Goal: Task Accomplishment & Management: Manage account settings

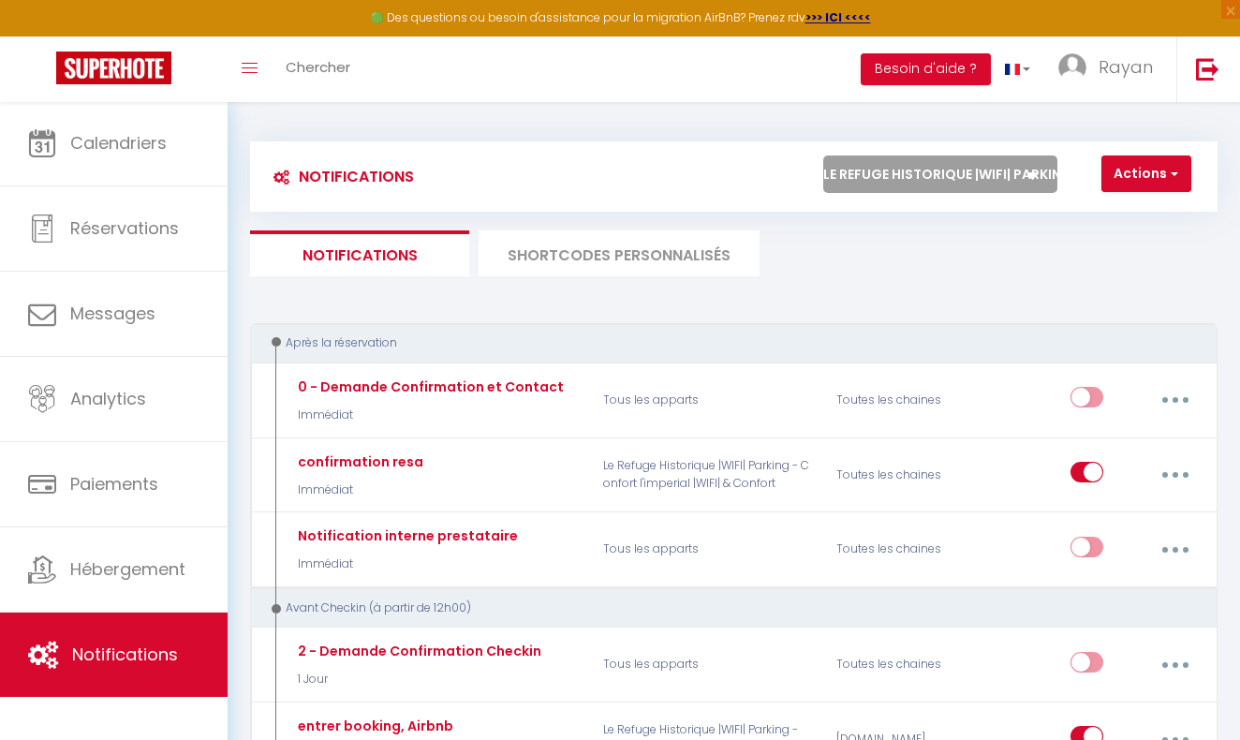
select select "56437"
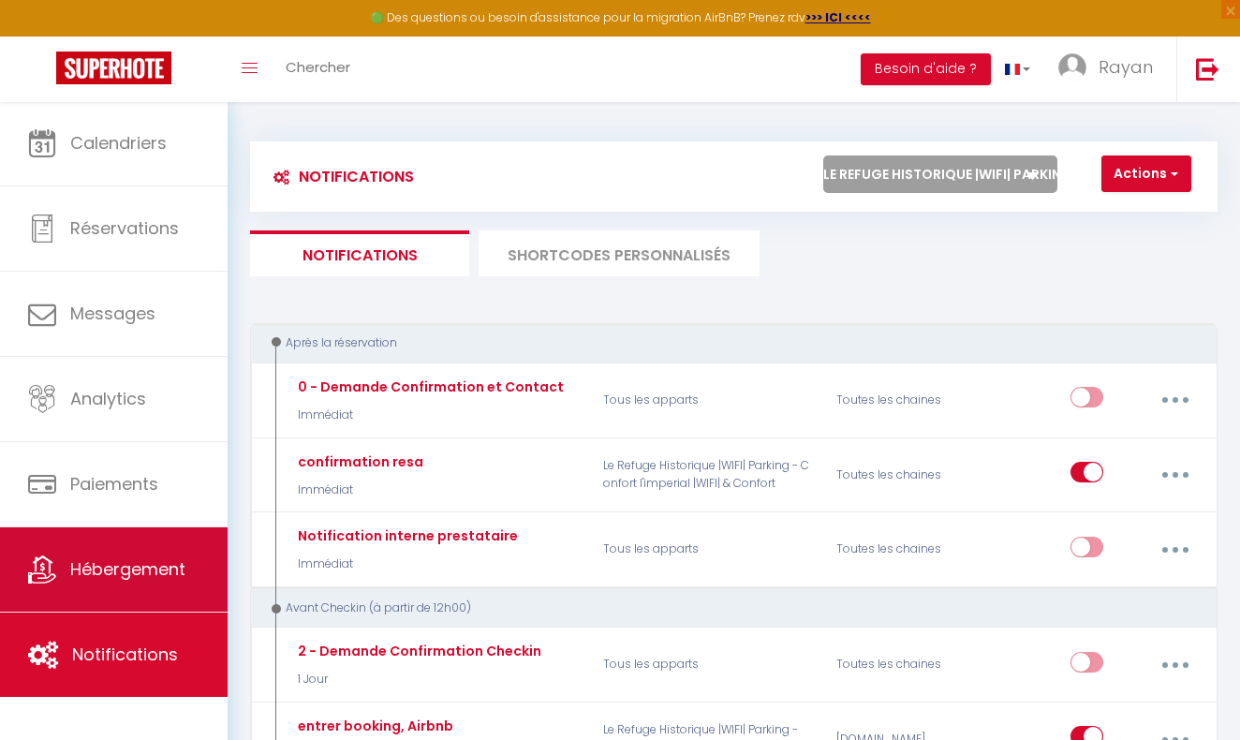
click at [158, 567] on span "Hébergement" at bounding box center [127, 568] width 115 height 23
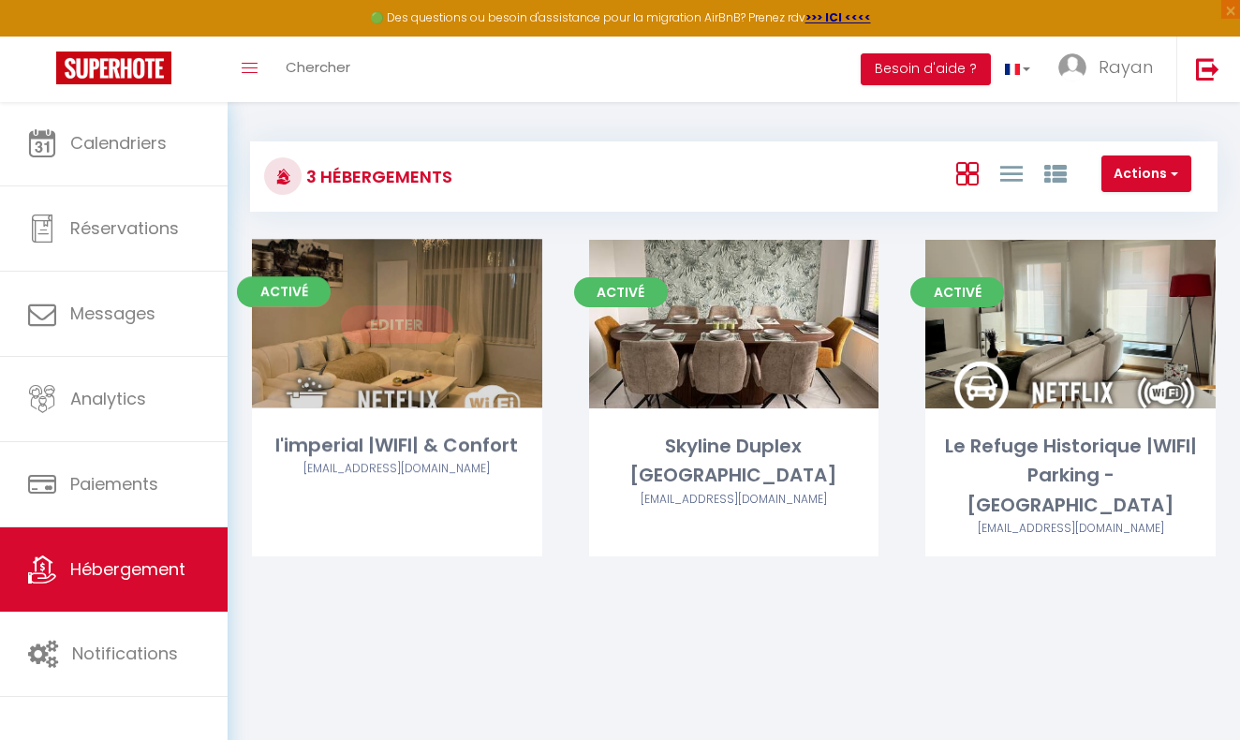
click at [420, 319] on link "Editer" at bounding box center [397, 323] width 112 height 37
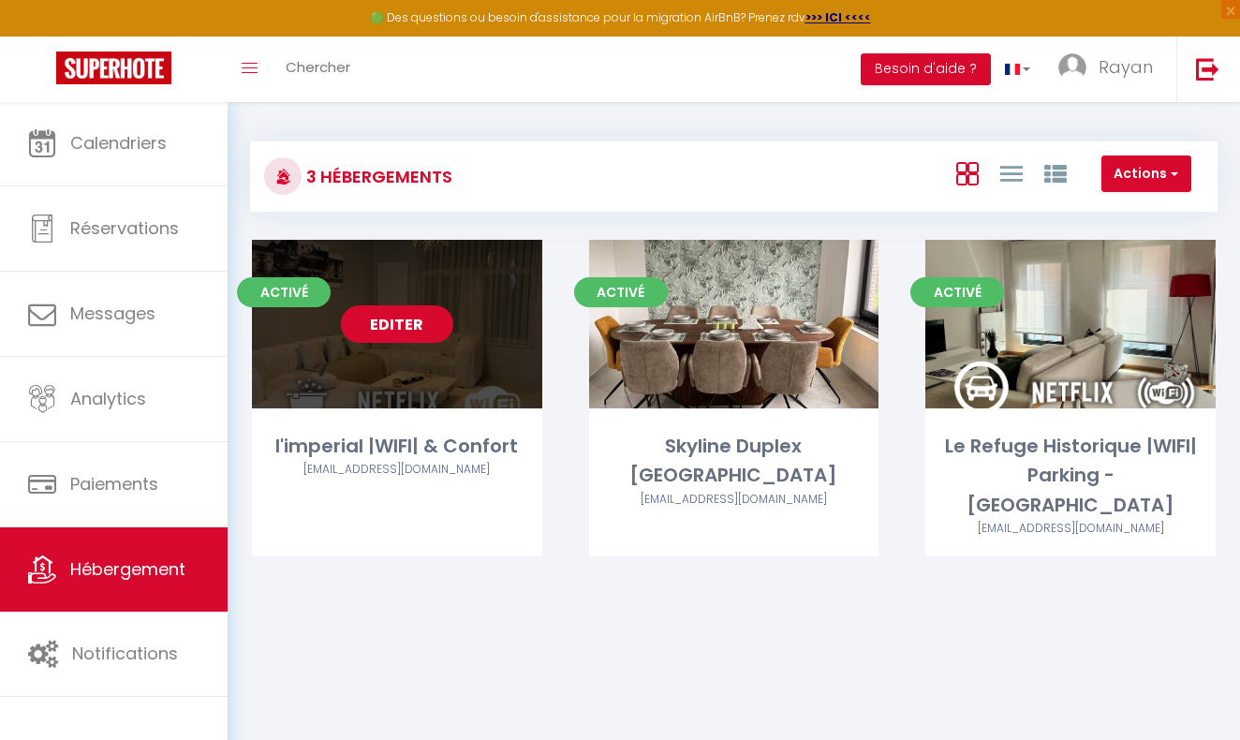
click at [422, 319] on link "Editer" at bounding box center [397, 323] width 112 height 37
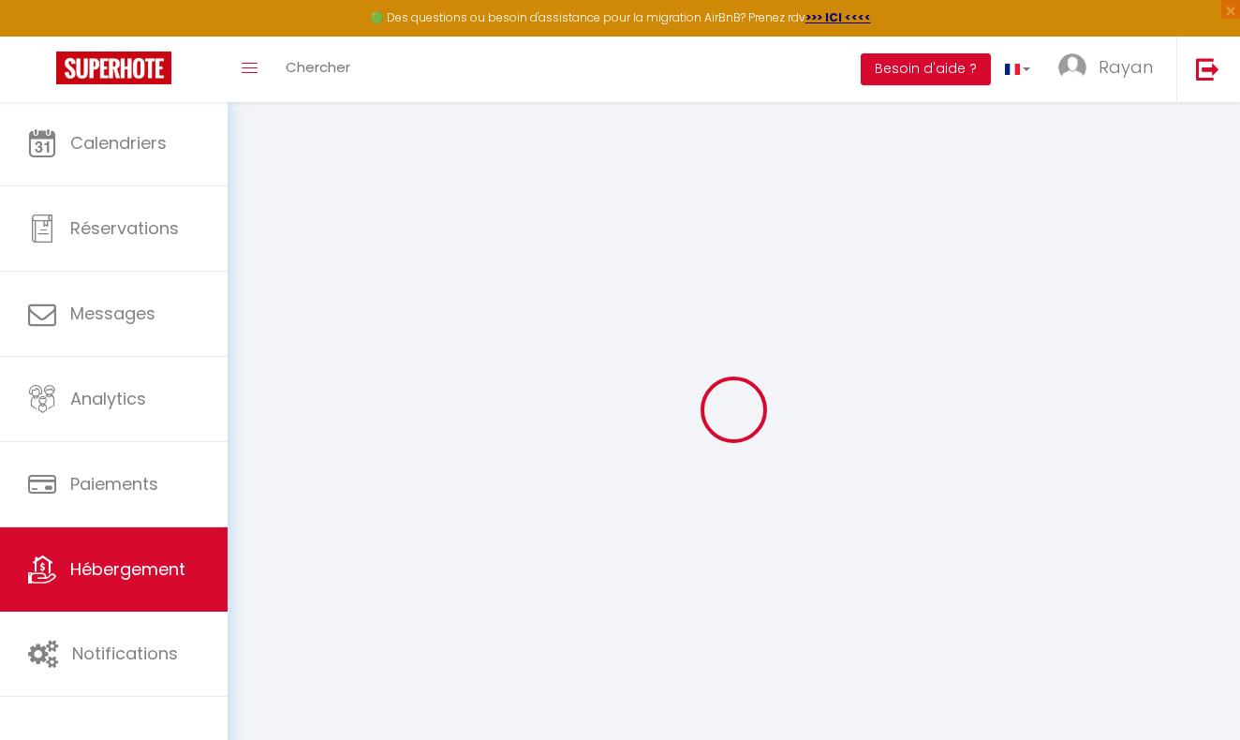
select select
type input "ICAM GROUP"
type input "Avenue Louis 367"
type input "1050"
type input "Bruxelles"
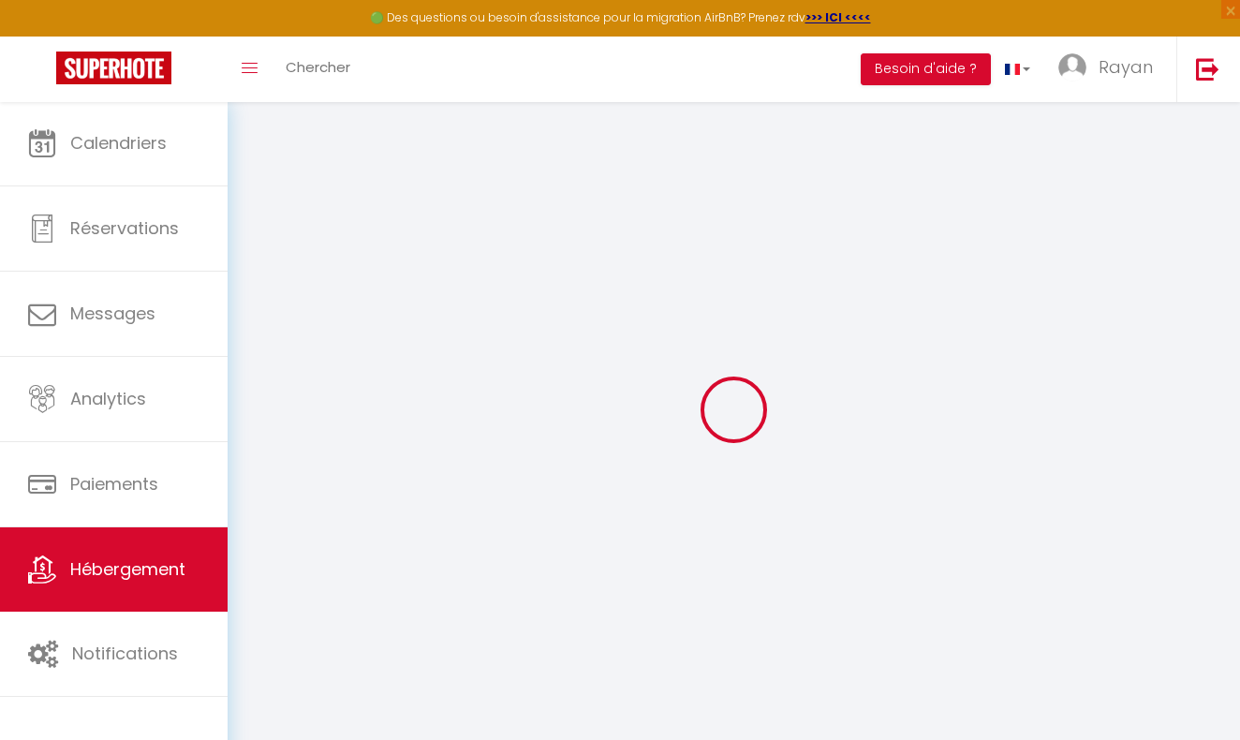
select select "23"
type input "BE 0762 846 701"
select select
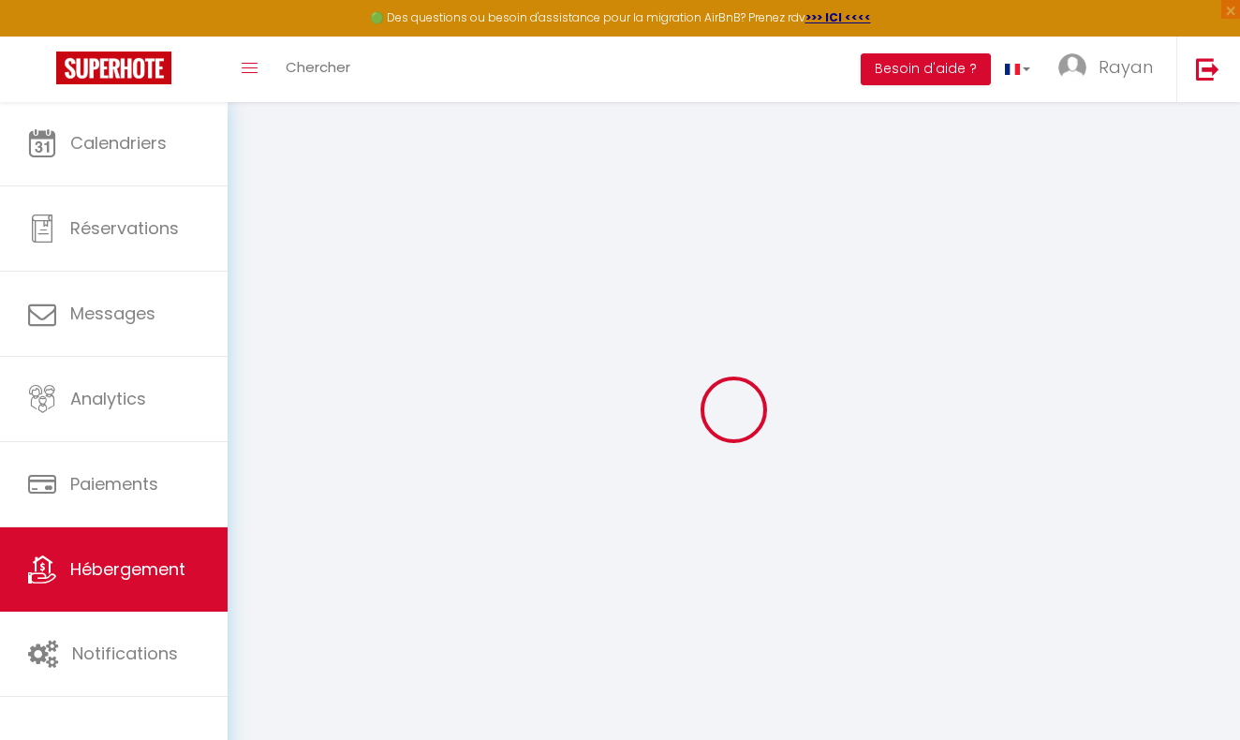
checkbox input "false"
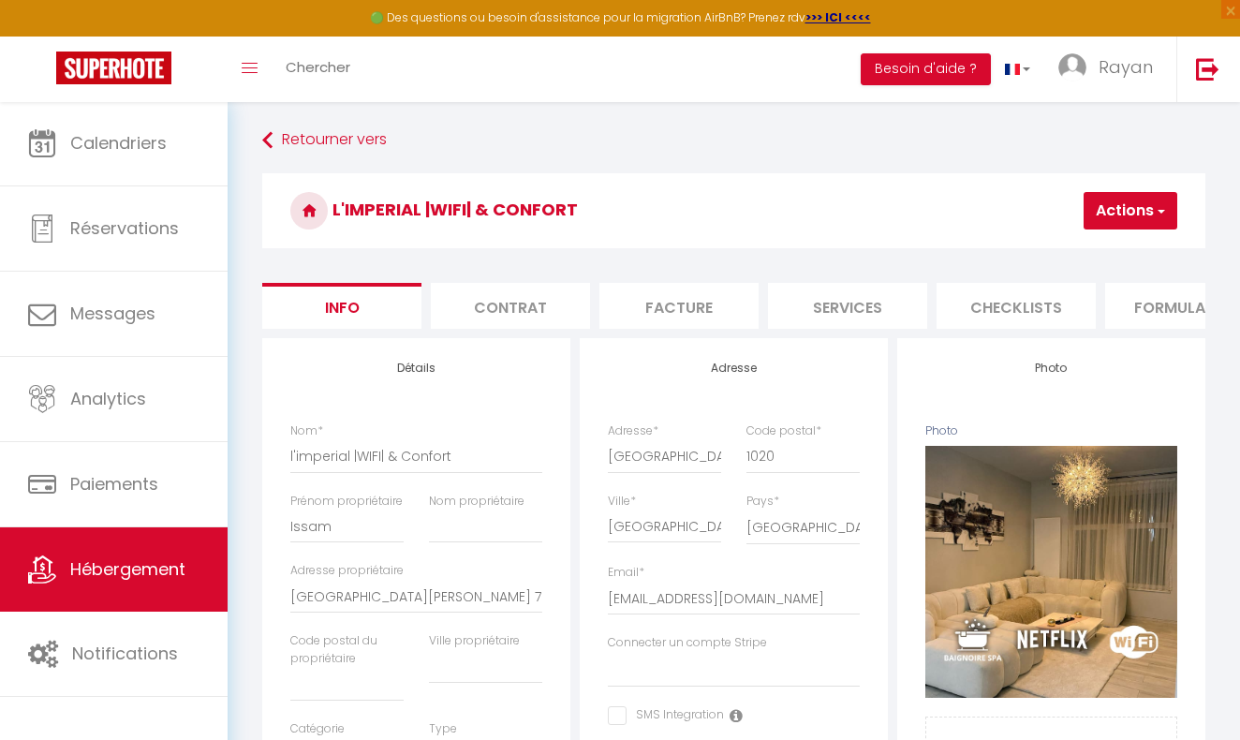
click at [705, 322] on li "Facture" at bounding box center [679, 306] width 159 height 46
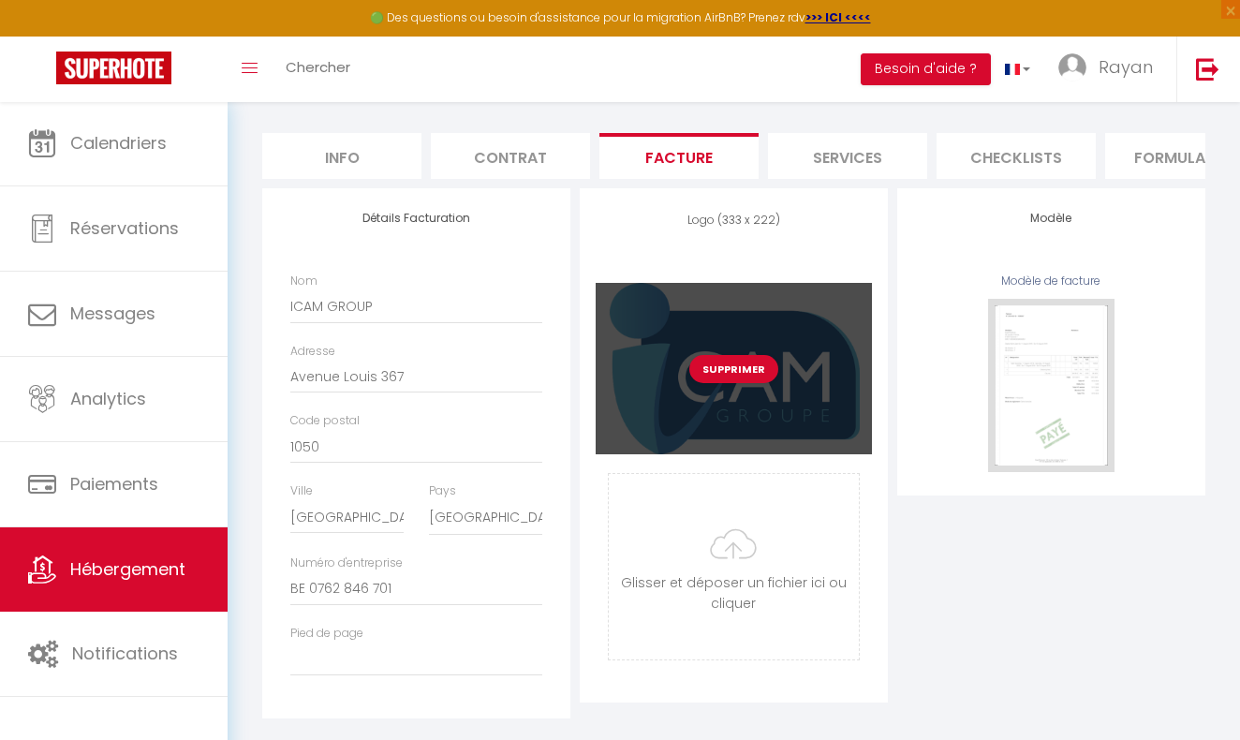
scroll to position [160, 0]
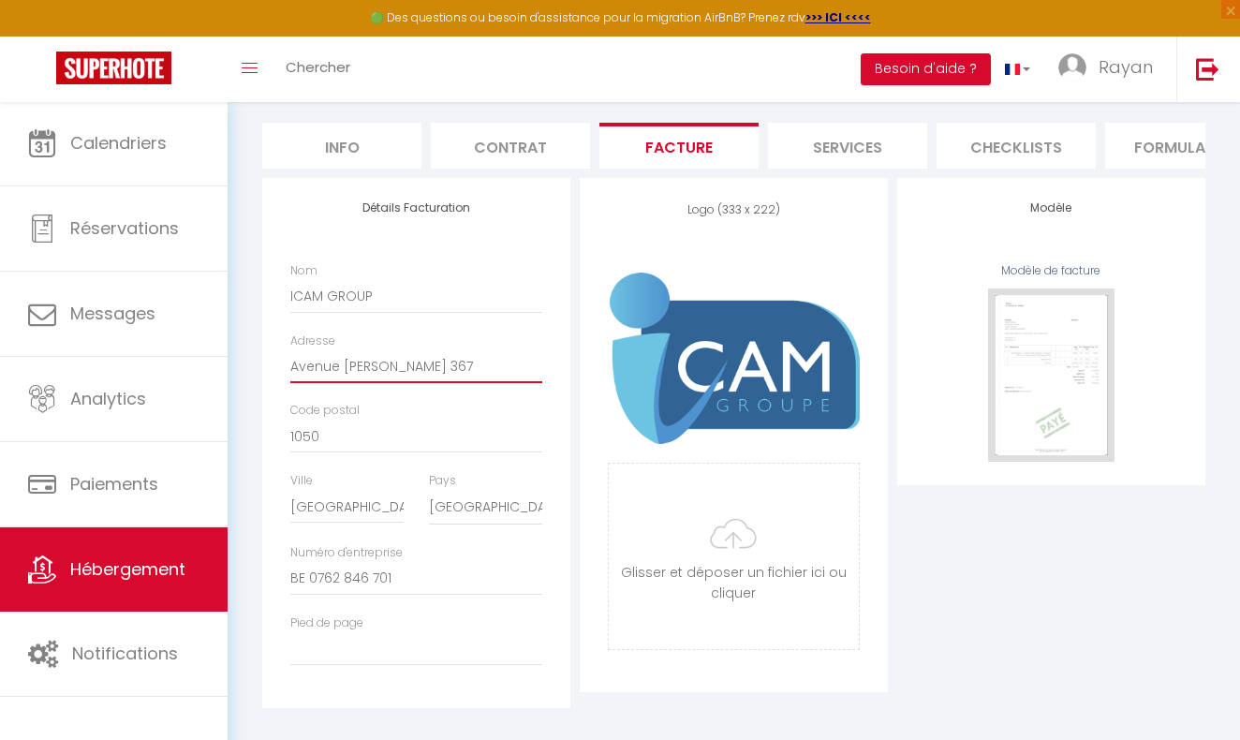
type input "Avenue Louise 367"
drag, startPoint x: 411, startPoint y: 574, endPoint x: 275, endPoint y: 575, distance: 135.9
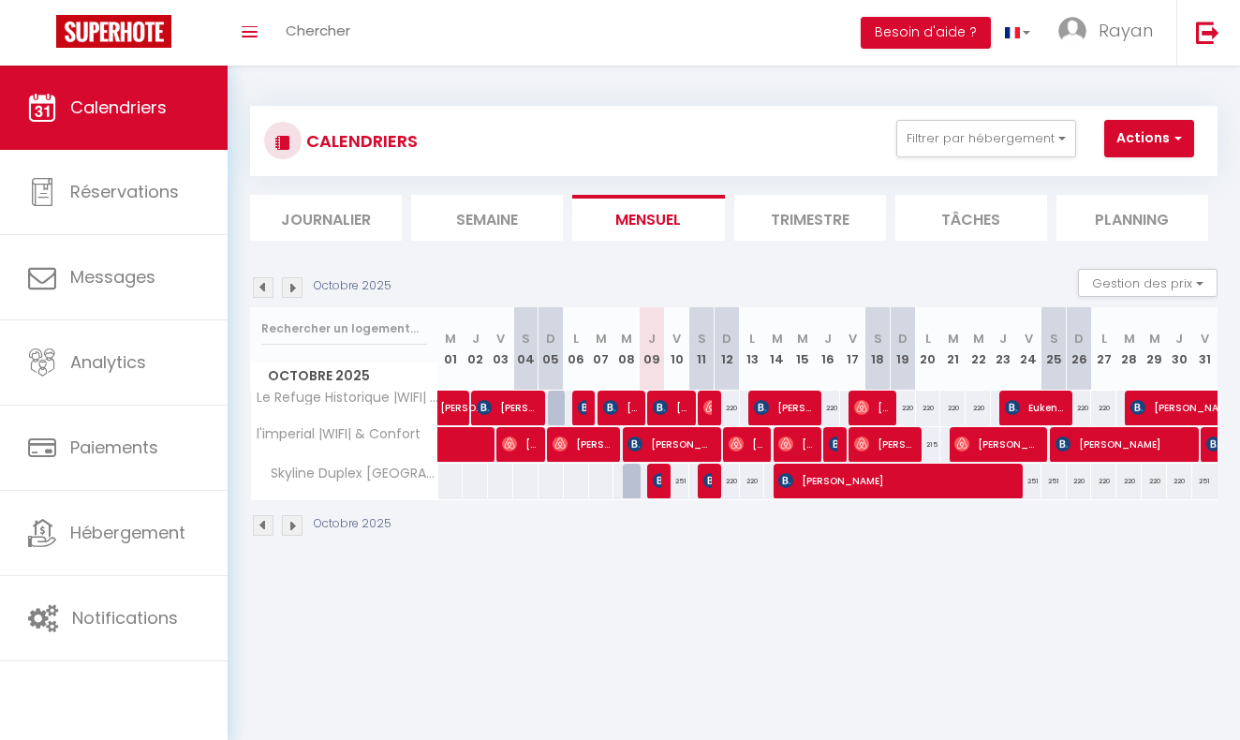
click at [585, 408] on img at bounding box center [585, 407] width 15 height 15
select select "OK"
select select "0"
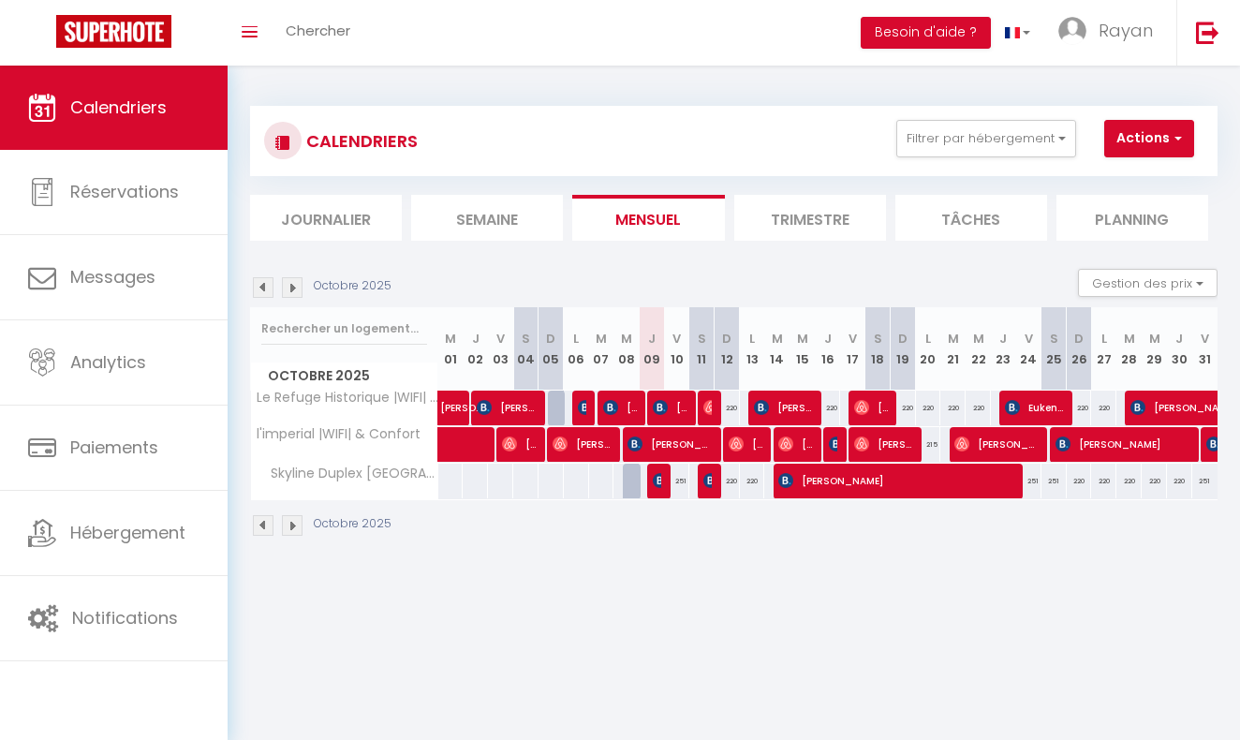
select select "1"
select select
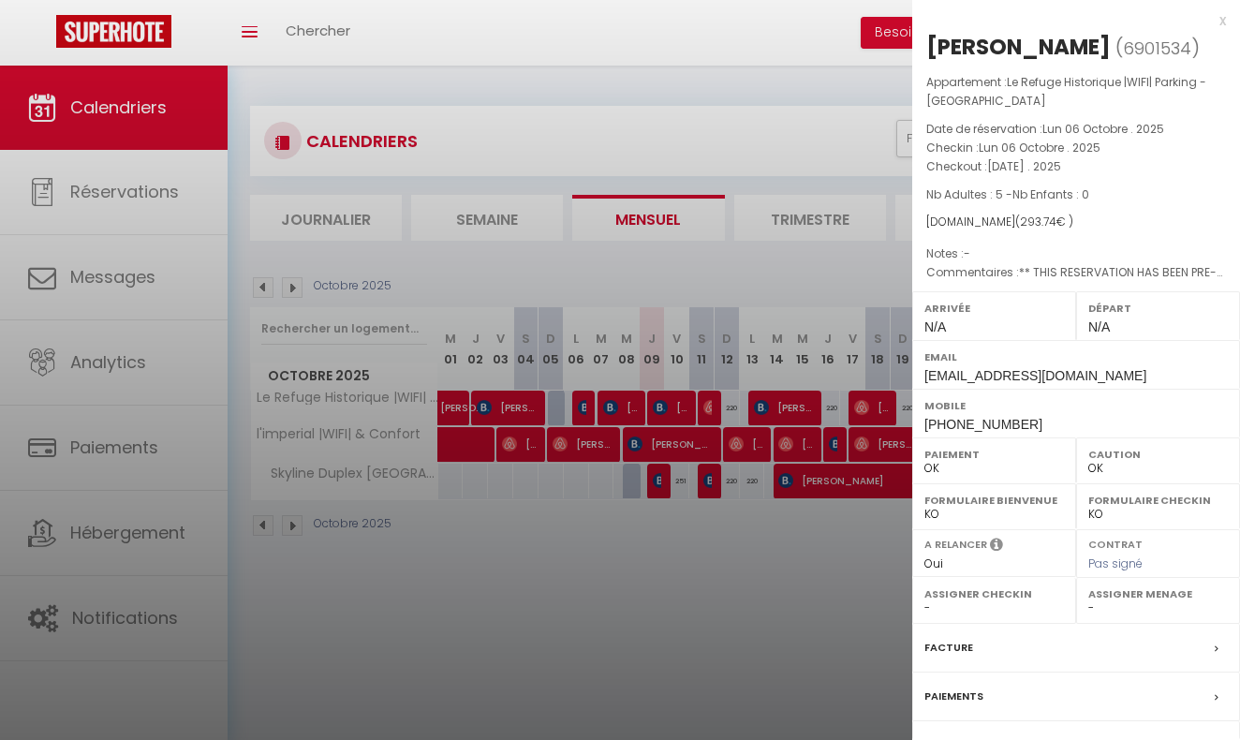
click at [643, 529] on div at bounding box center [620, 370] width 1240 height 740
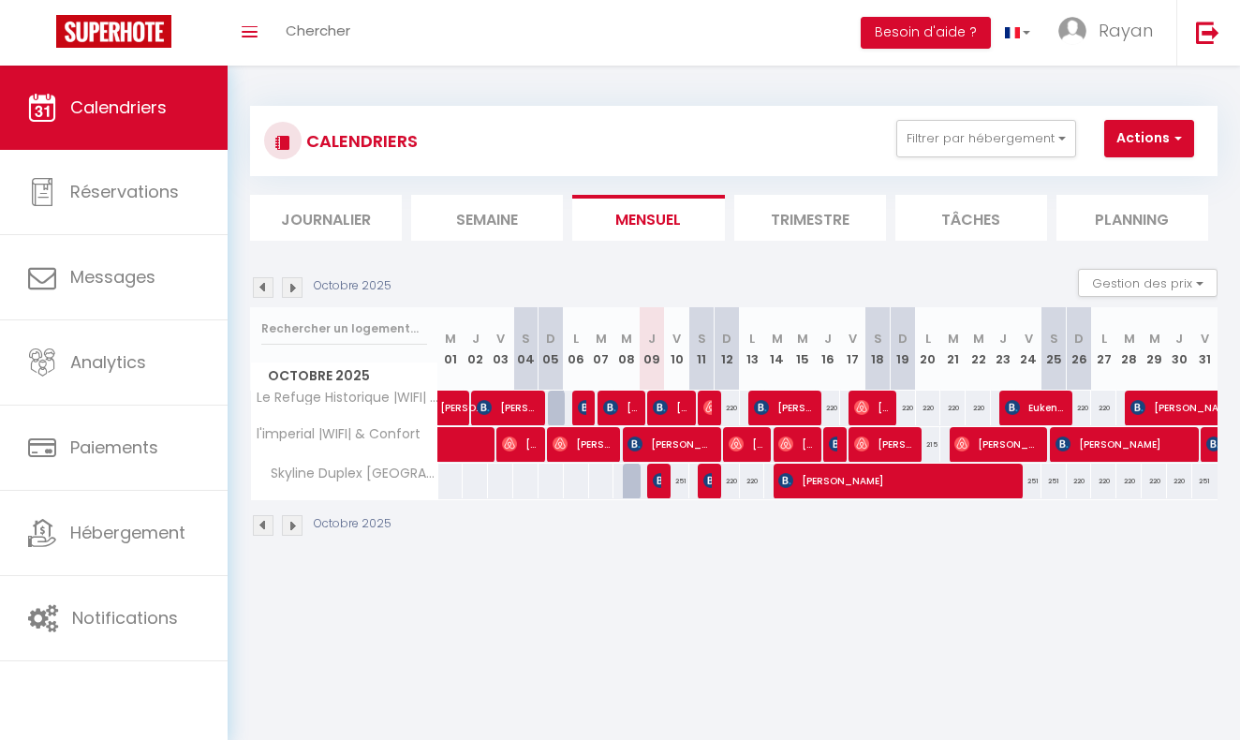
click at [262, 291] on img at bounding box center [263, 287] width 21 height 21
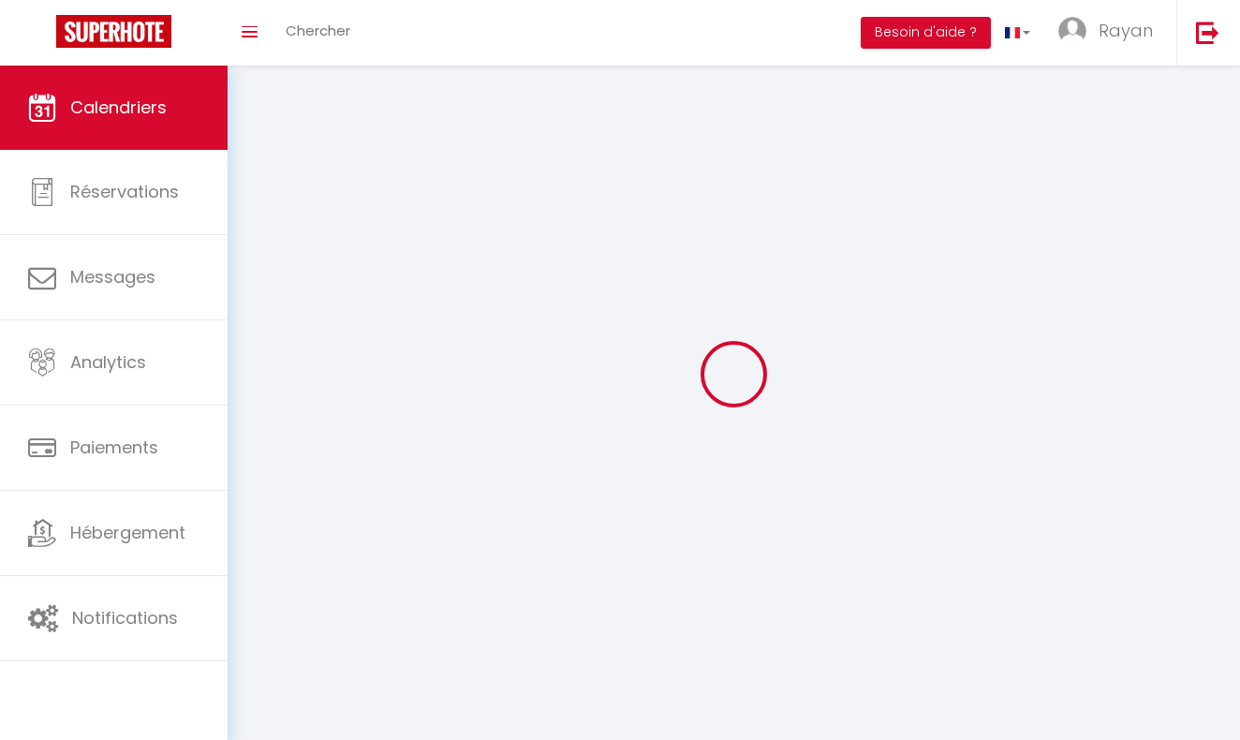
select select "0"
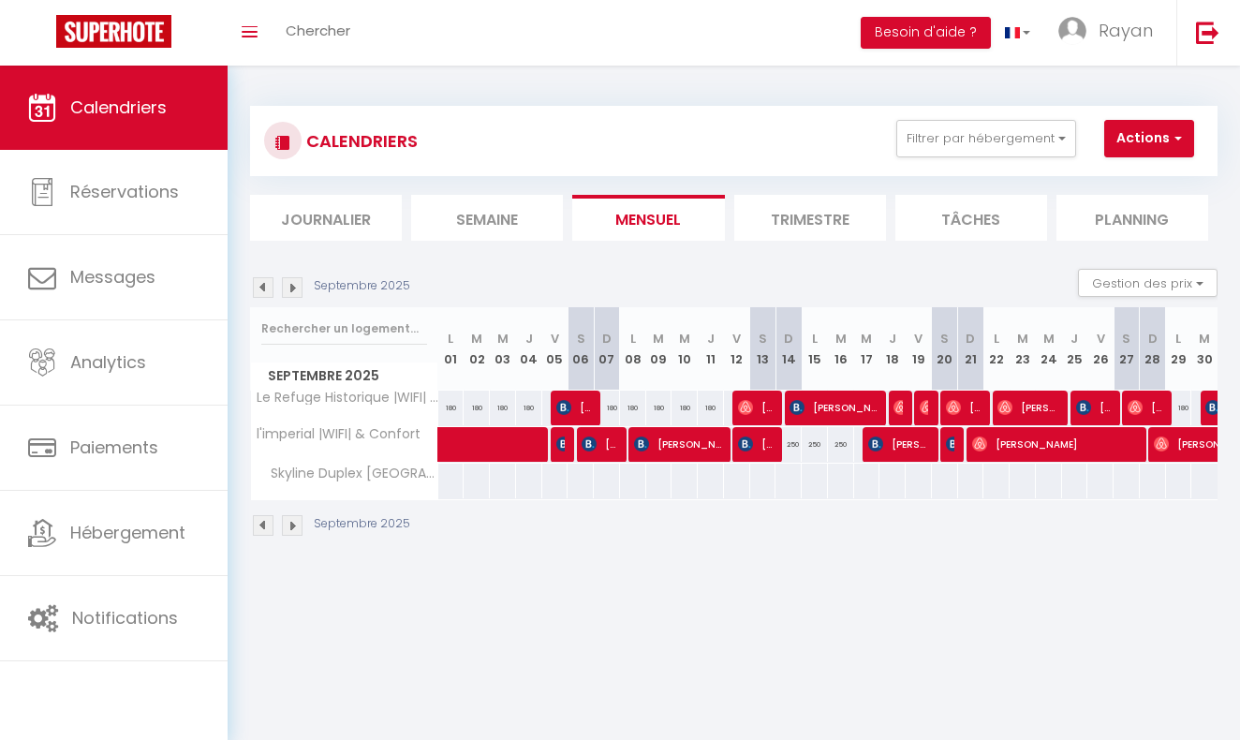
click at [890, 403] on div at bounding box center [902, 409] width 26 height 36
click at [905, 407] on div "150" at bounding box center [918, 408] width 27 height 35
click at [899, 407] on img at bounding box center [901, 407] width 15 height 15
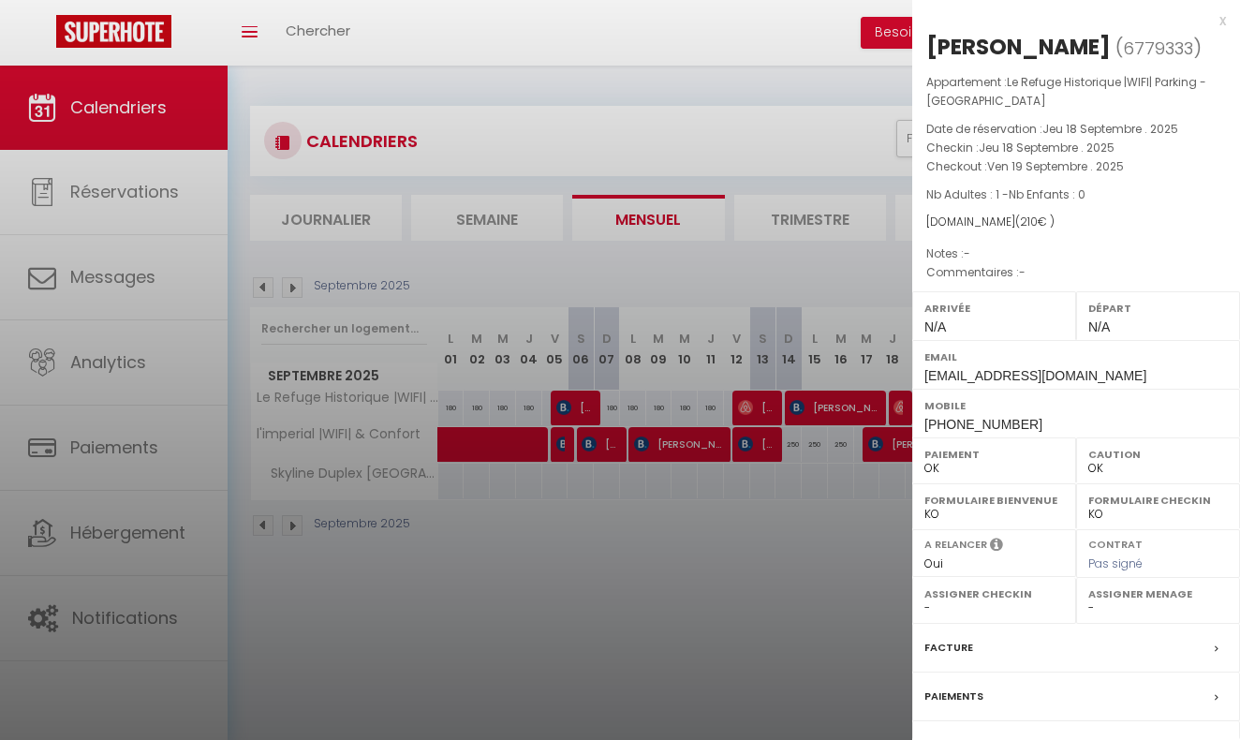
click at [899, 407] on div at bounding box center [620, 370] width 1240 height 740
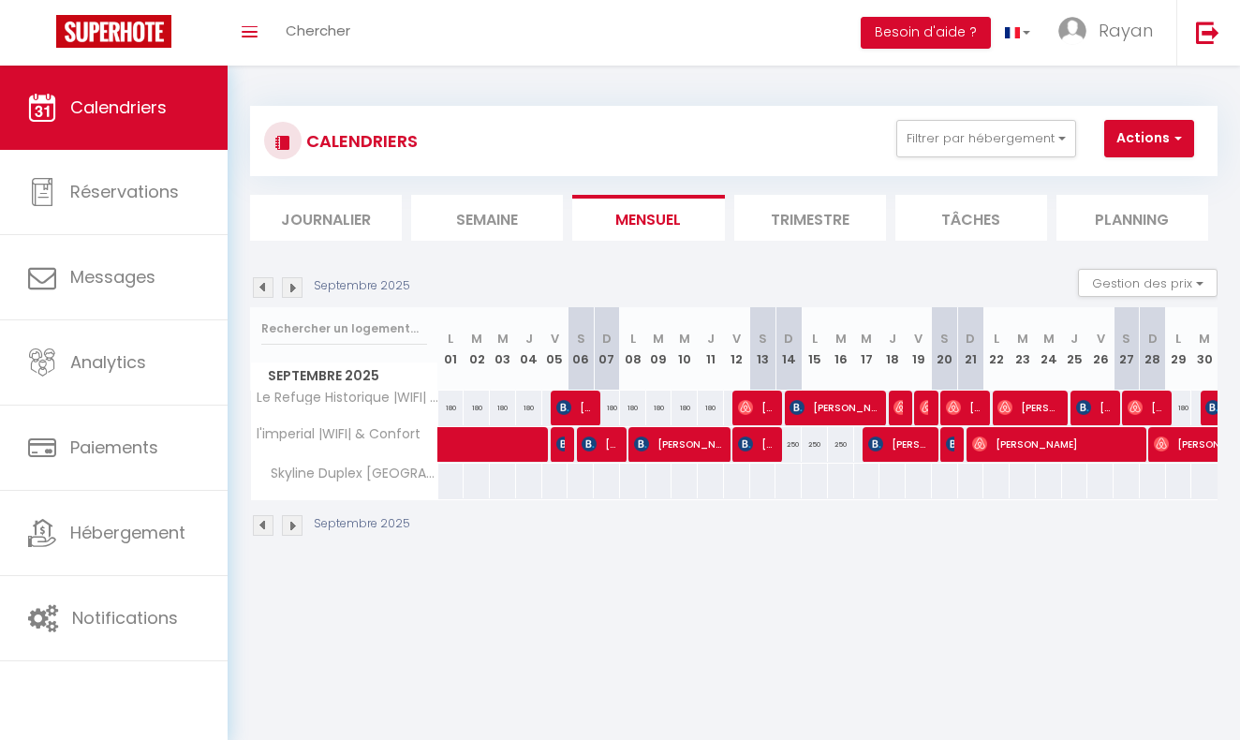
click at [926, 406] on img at bounding box center [927, 407] width 15 height 15
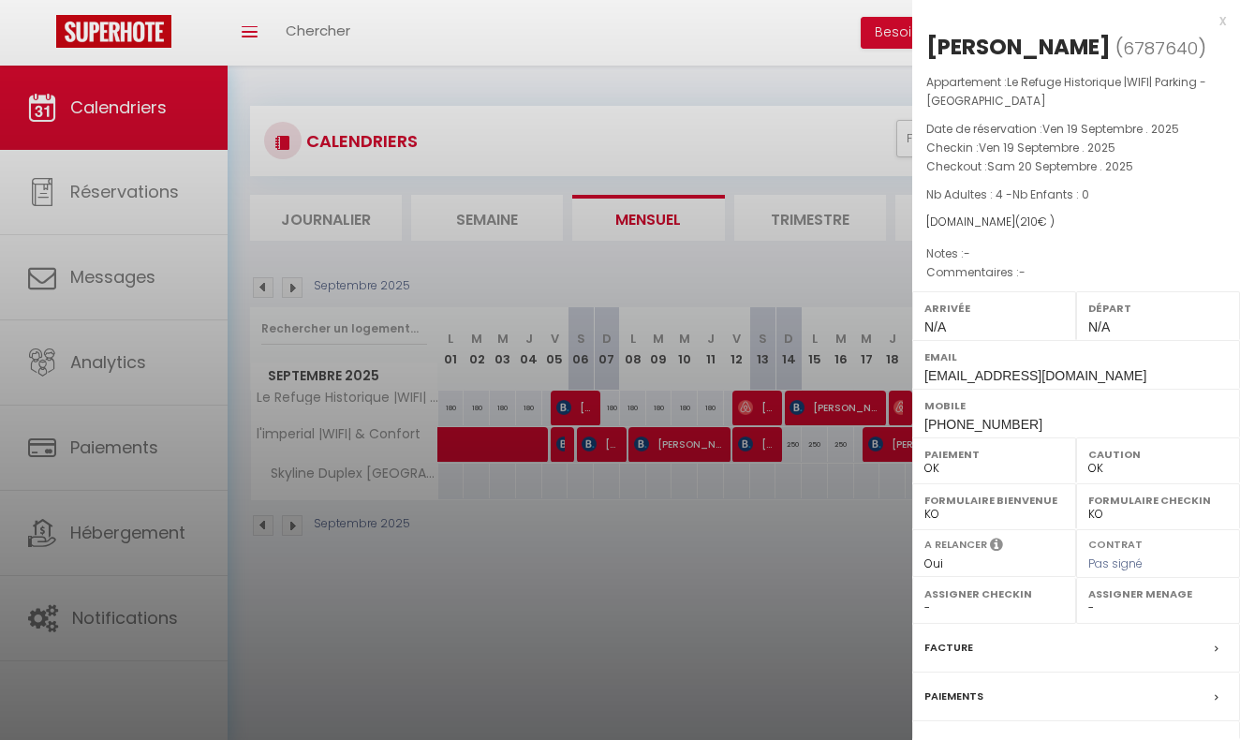
click at [884, 471] on div at bounding box center [620, 370] width 1240 height 740
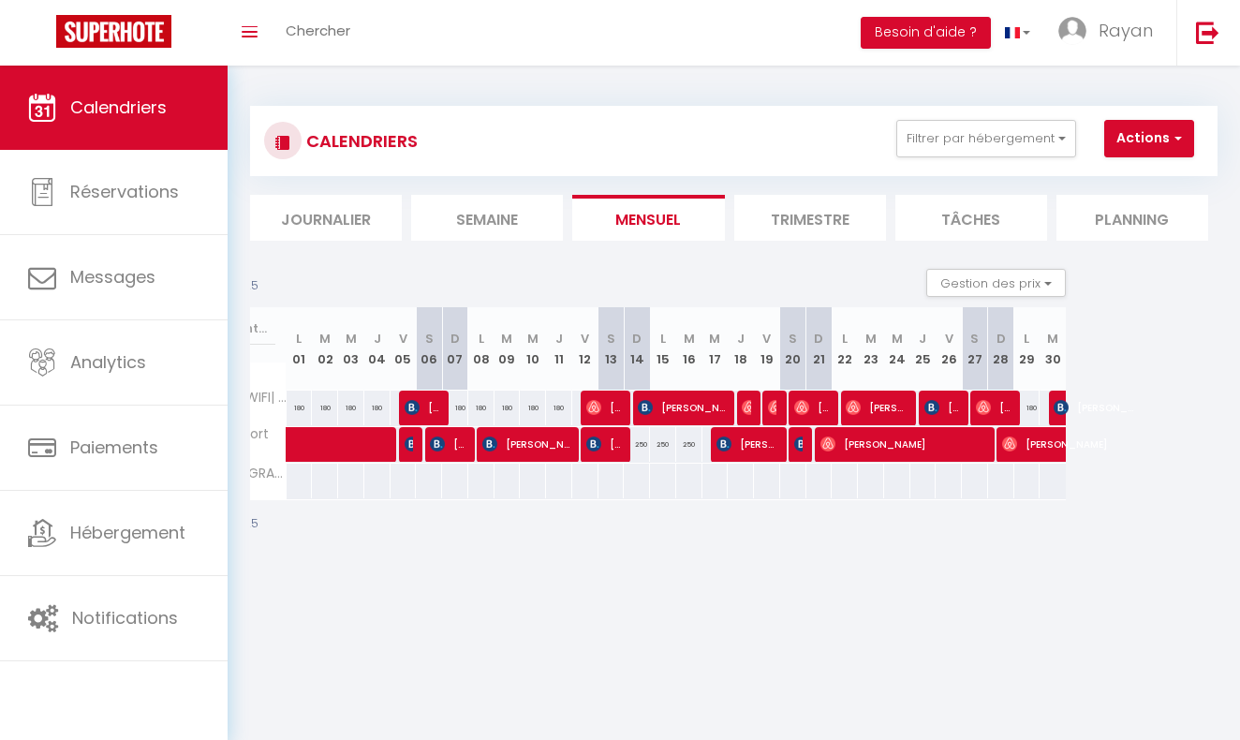
scroll to position [0, 152]
click at [1112, 20] on span "Rayan" at bounding box center [1126, 30] width 54 height 23
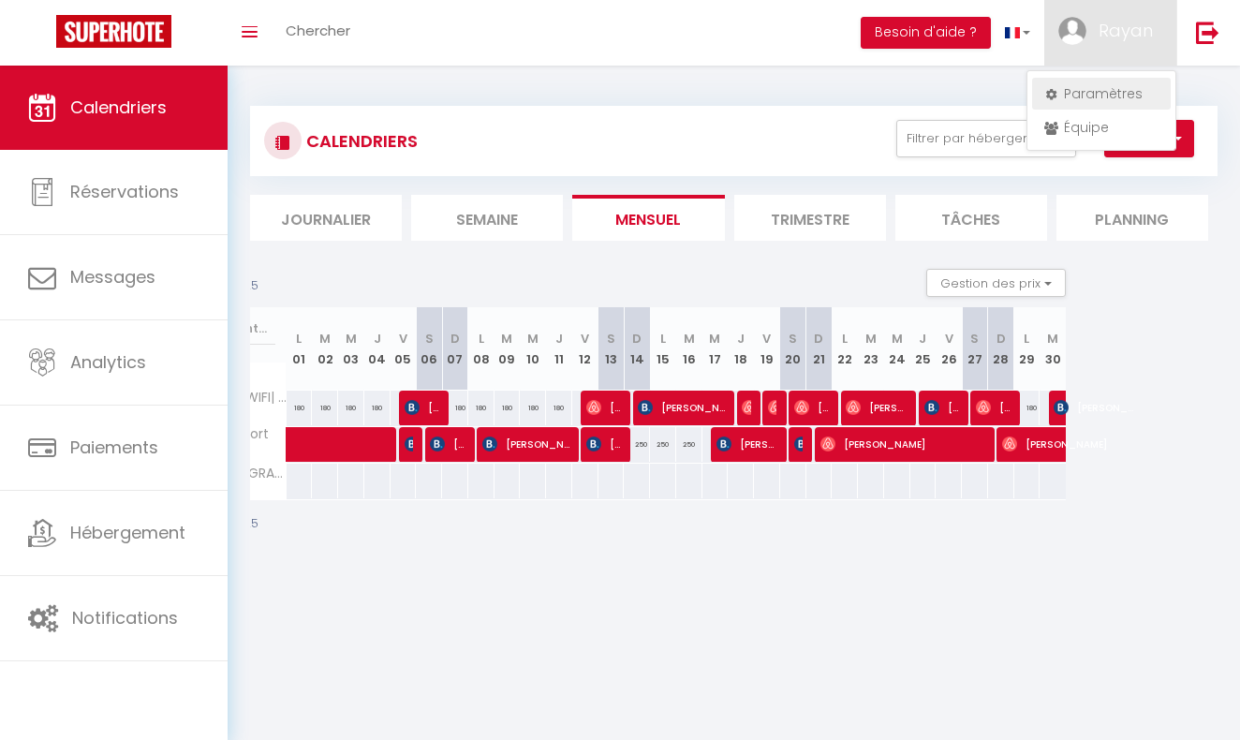
click at [1070, 92] on link "Paramètres" at bounding box center [1101, 94] width 139 height 32
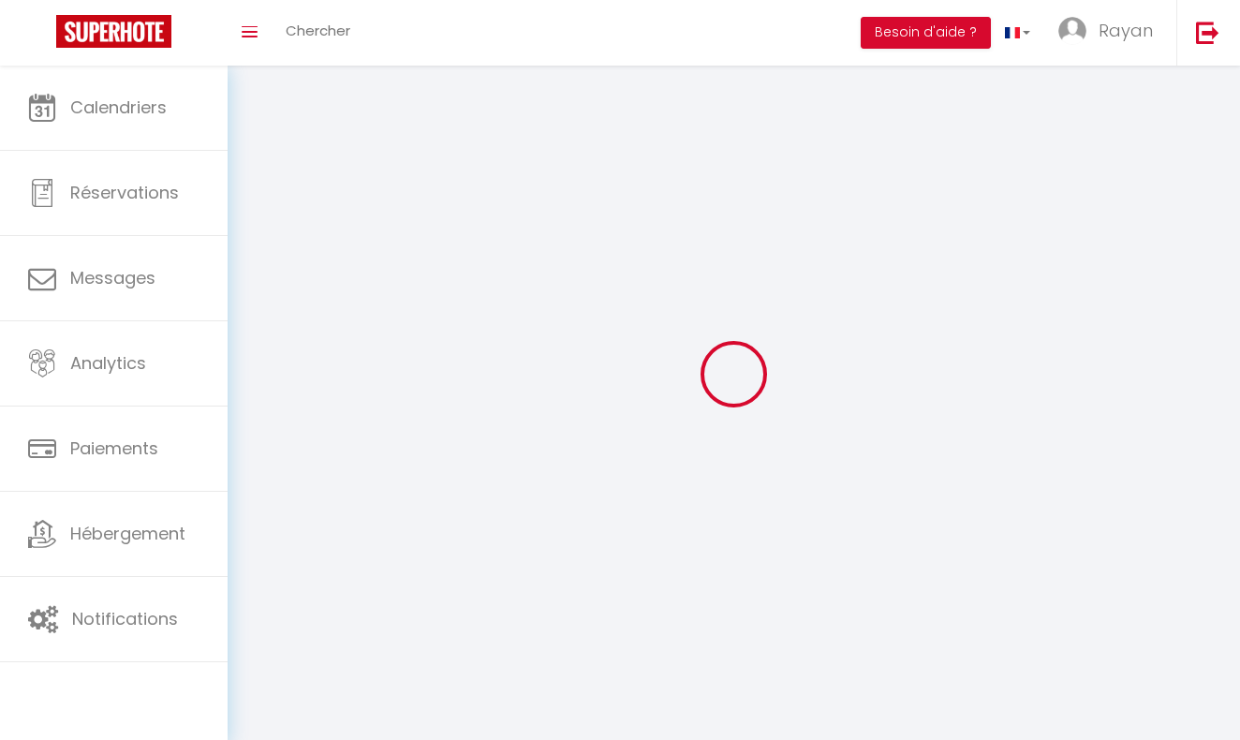
type input "Rayan"
type input "Haddi"
type input "0470129634"
type input "avenue moliere 508"
type input "1050"
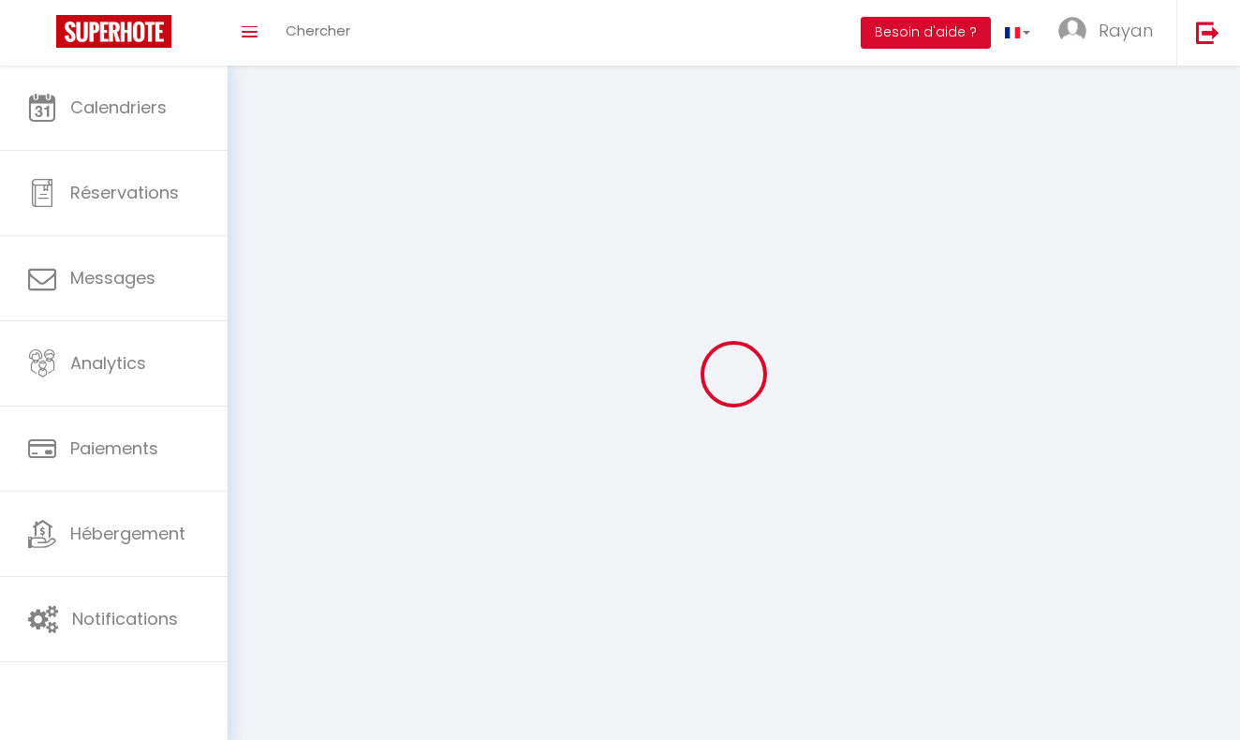
type input "[GEOGRAPHIC_DATA]"
type input "7xnVNrZjrv2LqR4qkQBTn5Nkm"
type input "ea4ZoZQGyTOVY096avvlfhpoc"
type input "[URL][DOMAIN_NAME]"
select select "23"
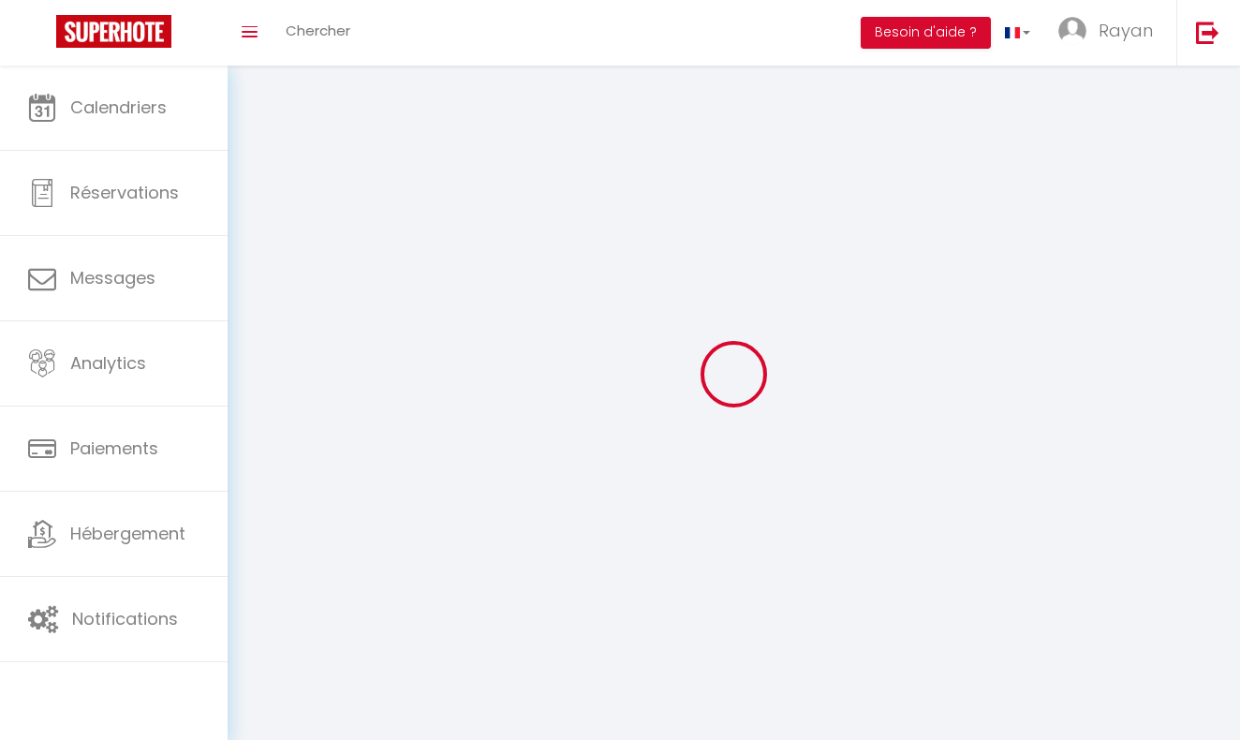
select select "28"
select select "fr"
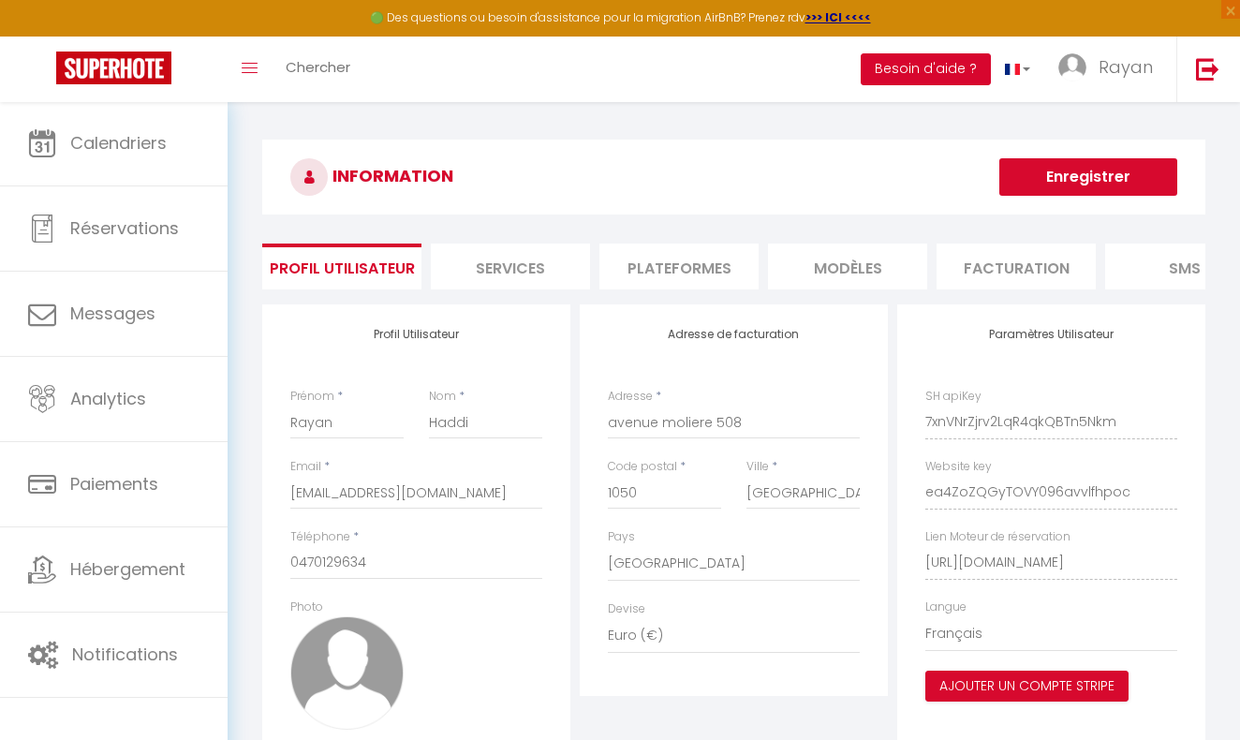
click at [914, 64] on button "Besoin d'aide ?" at bounding box center [926, 69] width 130 height 32
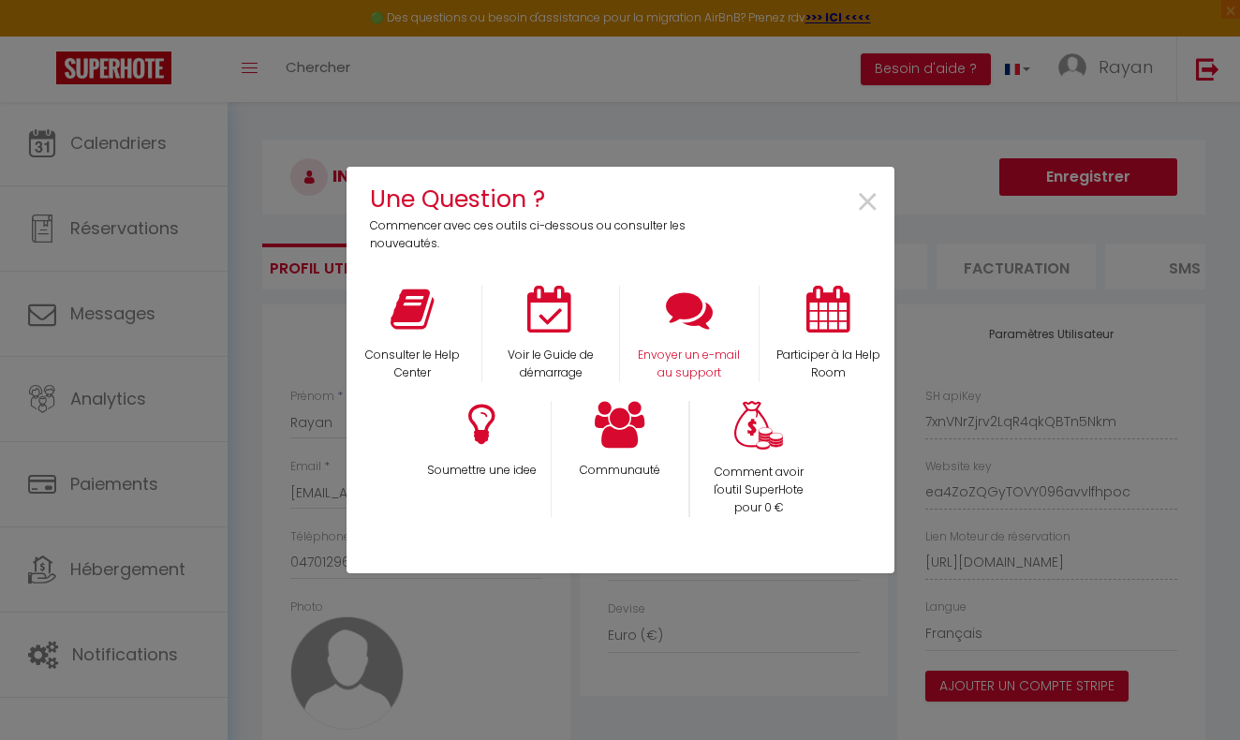
click at [623, 345] on div "Envoyer un e-mail au support" at bounding box center [689, 334] width 139 height 97
click at [572, 335] on div "Voir le Guide de démarrage" at bounding box center [551, 334] width 139 height 97
click at [556, 307] on icon at bounding box center [550, 309] width 47 height 47
click at [293, 400] on div "Une Question ? Commencer avec ces outils ci-dessous ou consulter les nouveautés…" at bounding box center [620, 370] width 1240 height 740
click at [865, 202] on span "×" at bounding box center [867, 202] width 25 height 59
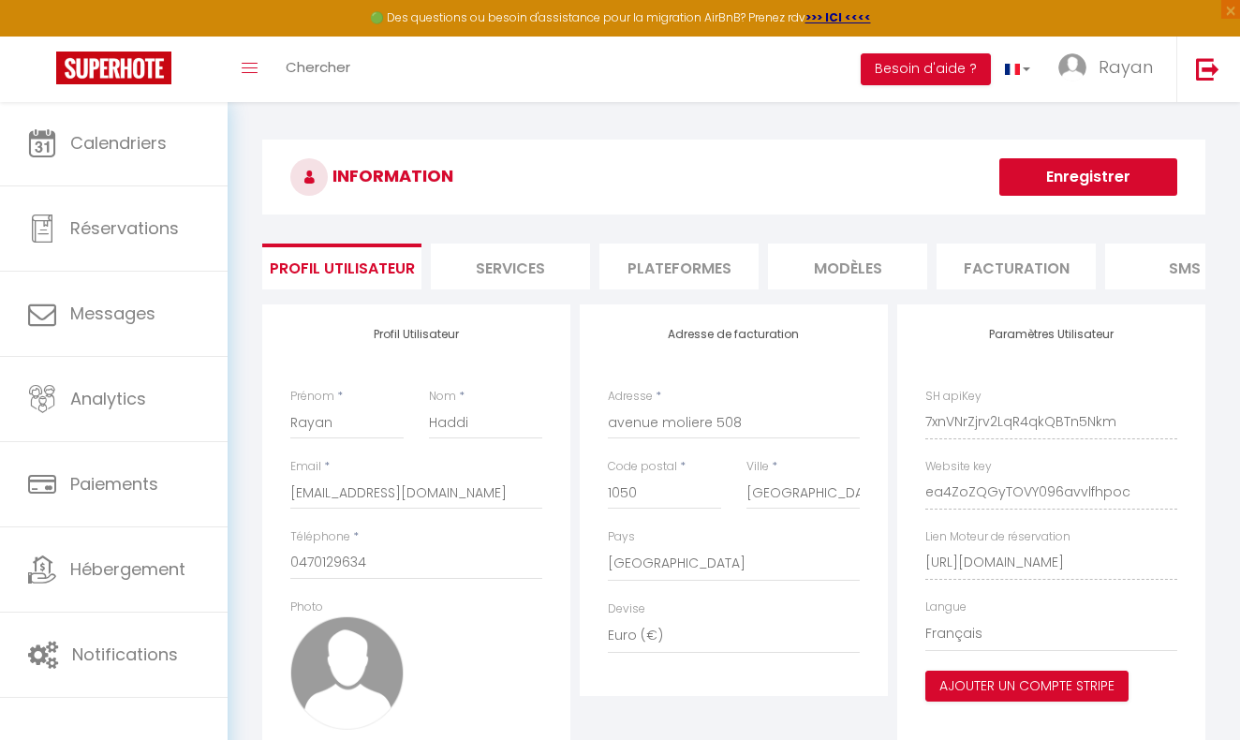
click at [652, 269] on li "Plateformes" at bounding box center [679, 267] width 159 height 46
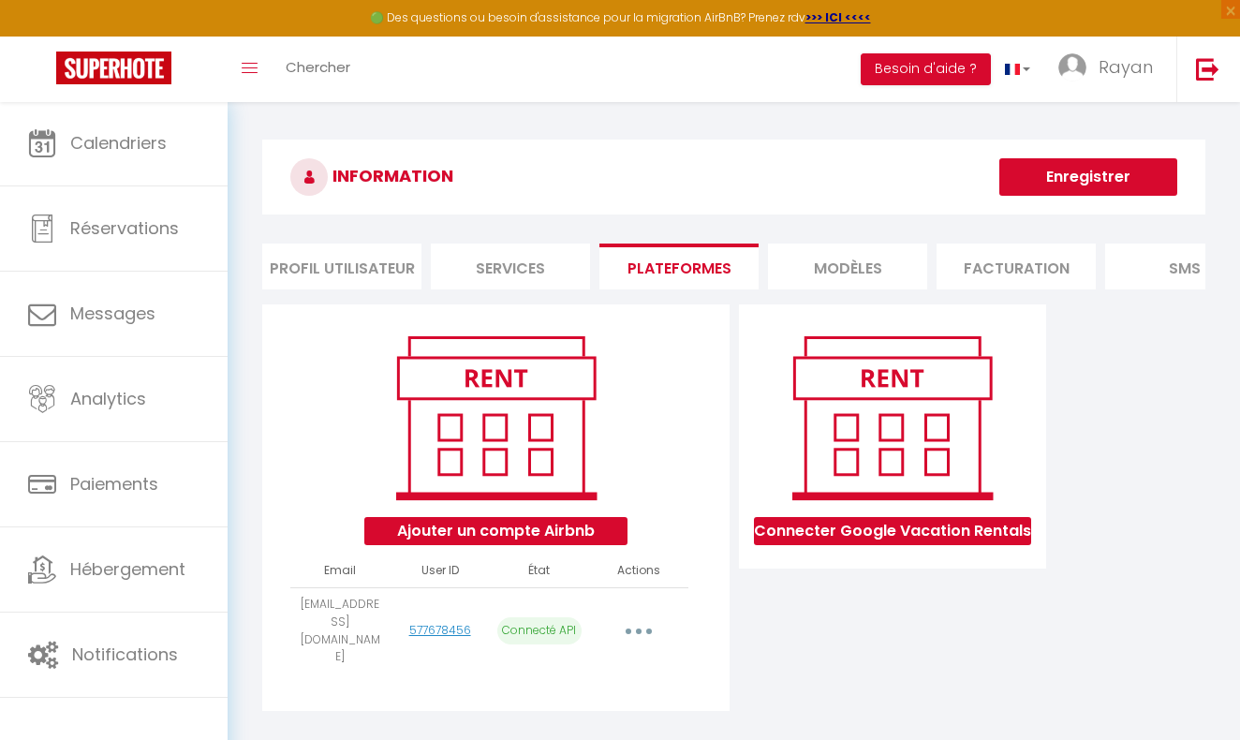
click at [1010, 257] on li "Facturation" at bounding box center [1016, 267] width 159 height 46
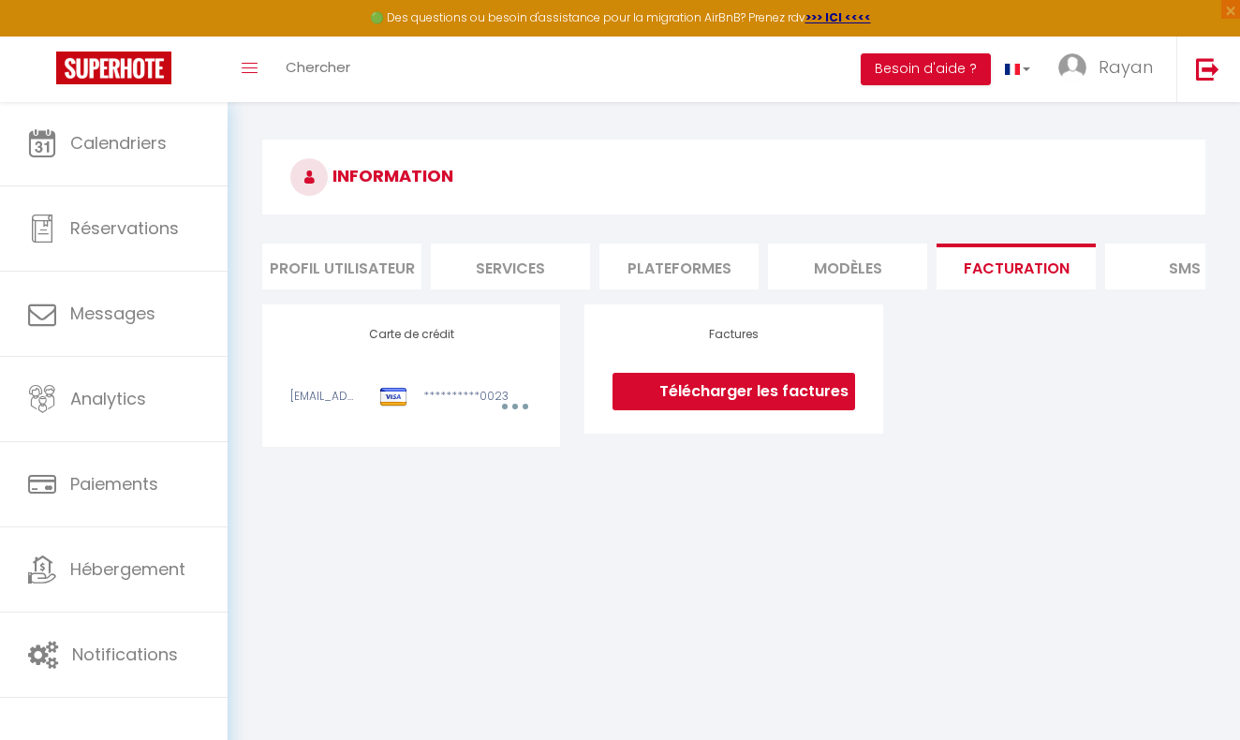
click at [886, 283] on li "MODÈLES" at bounding box center [847, 267] width 159 height 46
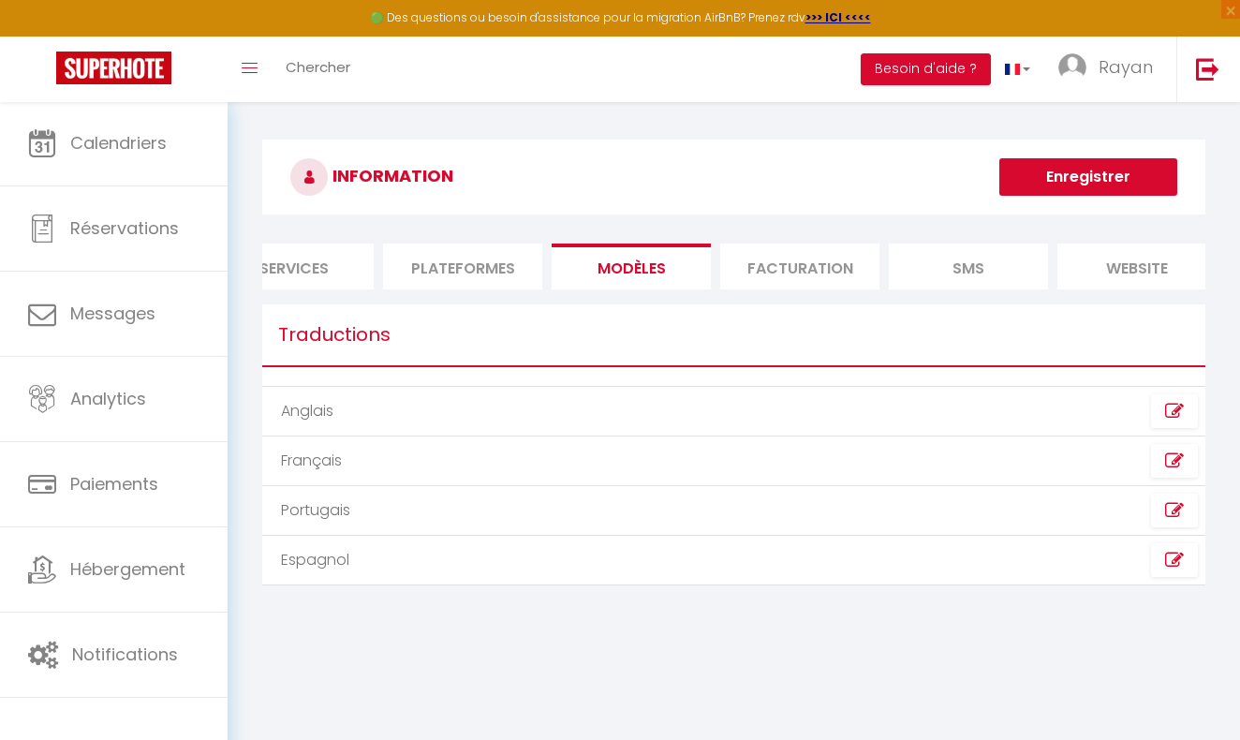
scroll to position [0, 234]
click at [937, 262] on li "SMS" at bounding box center [950, 267] width 159 height 46
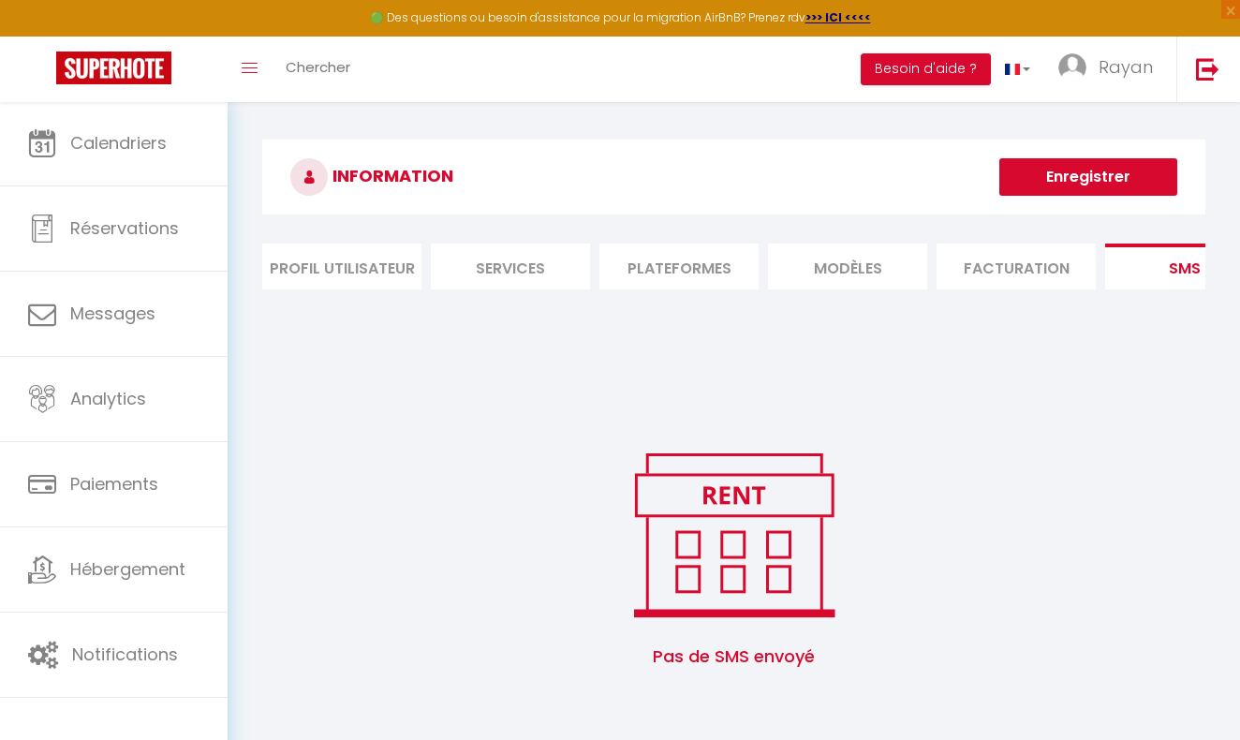
click at [328, 255] on li "Profil Utilisateur" at bounding box center [341, 267] width 159 height 46
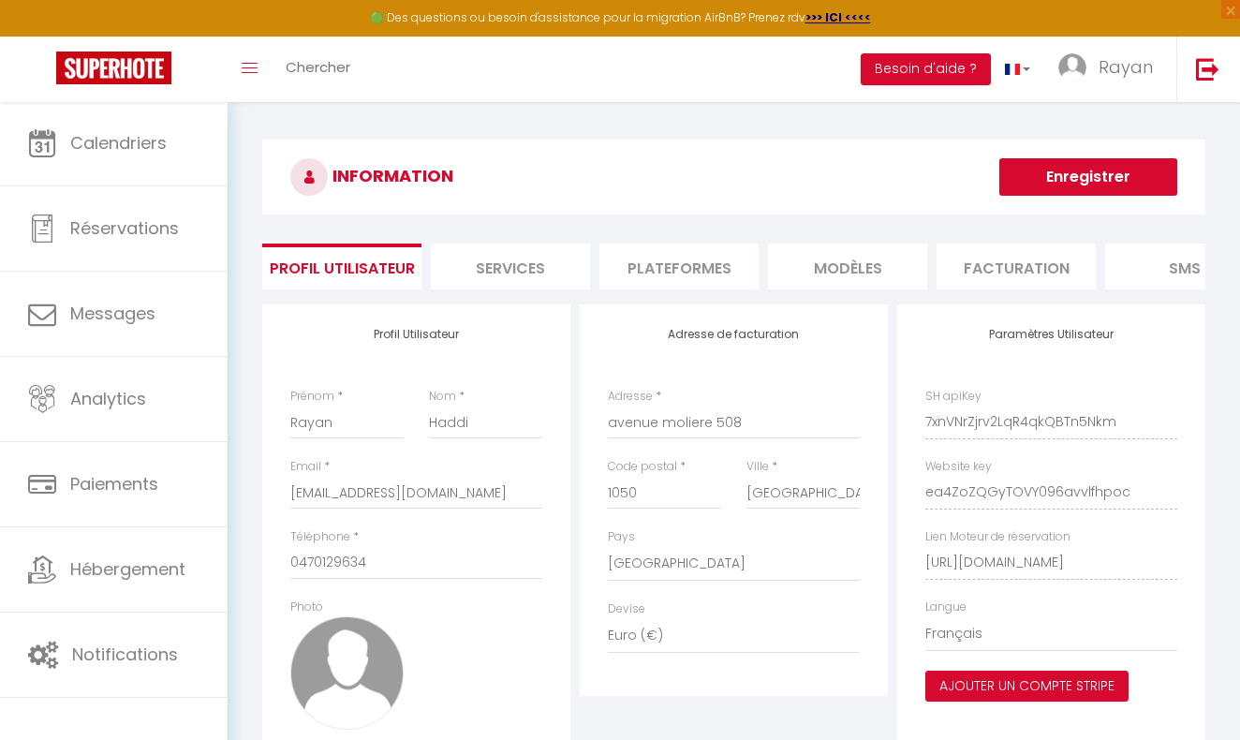
scroll to position [119, 0]
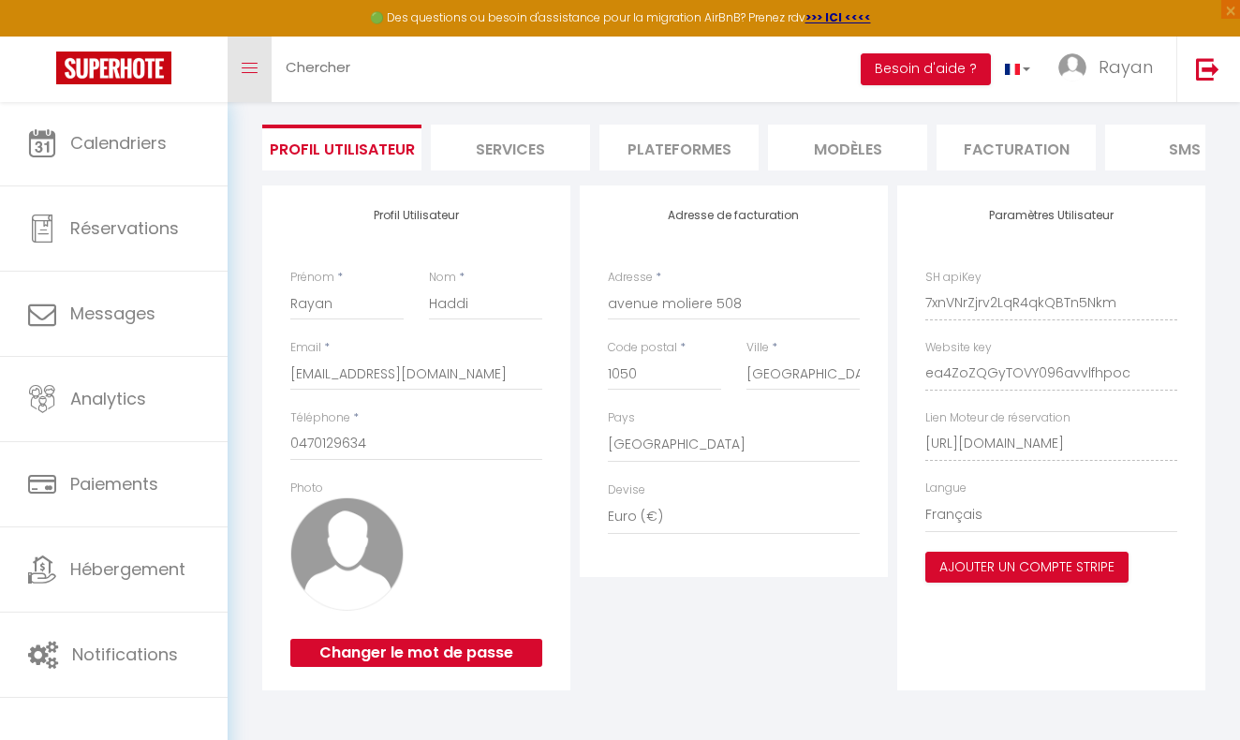
click at [262, 80] on link "Toggle menubar" at bounding box center [250, 70] width 44 height 66
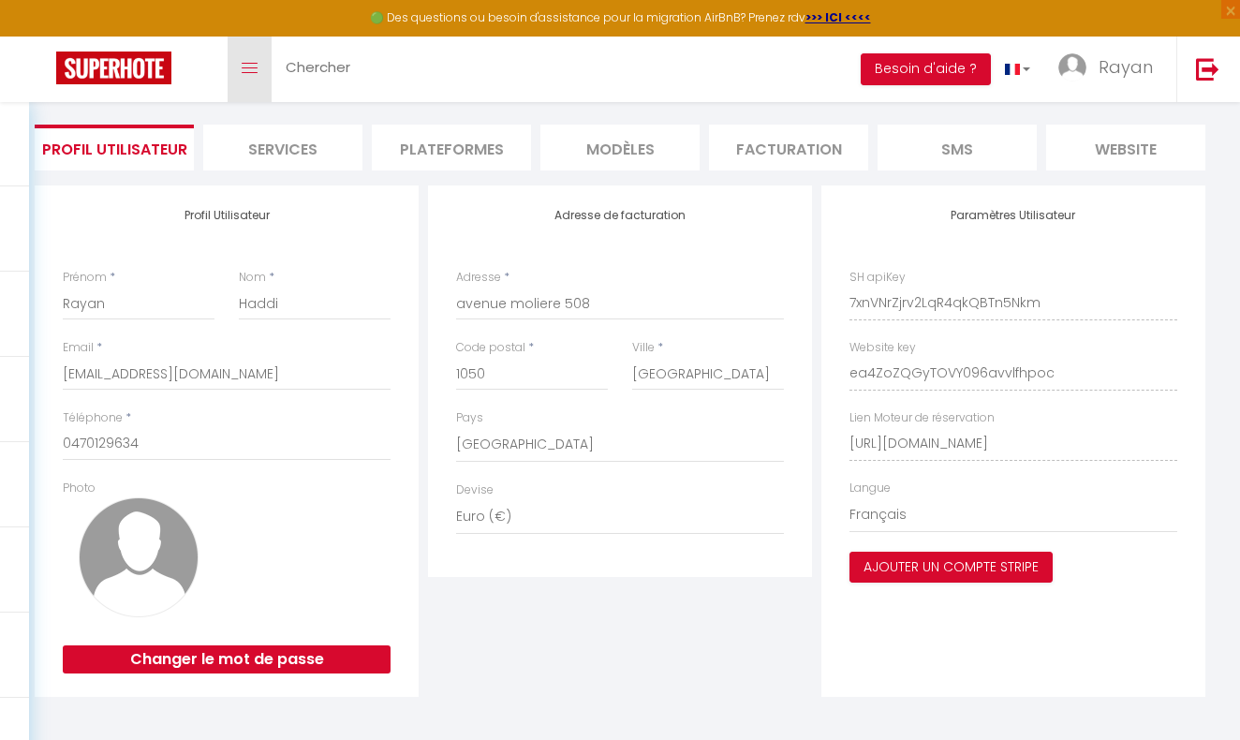
click at [255, 79] on link "Toggle menubar" at bounding box center [250, 70] width 44 height 66
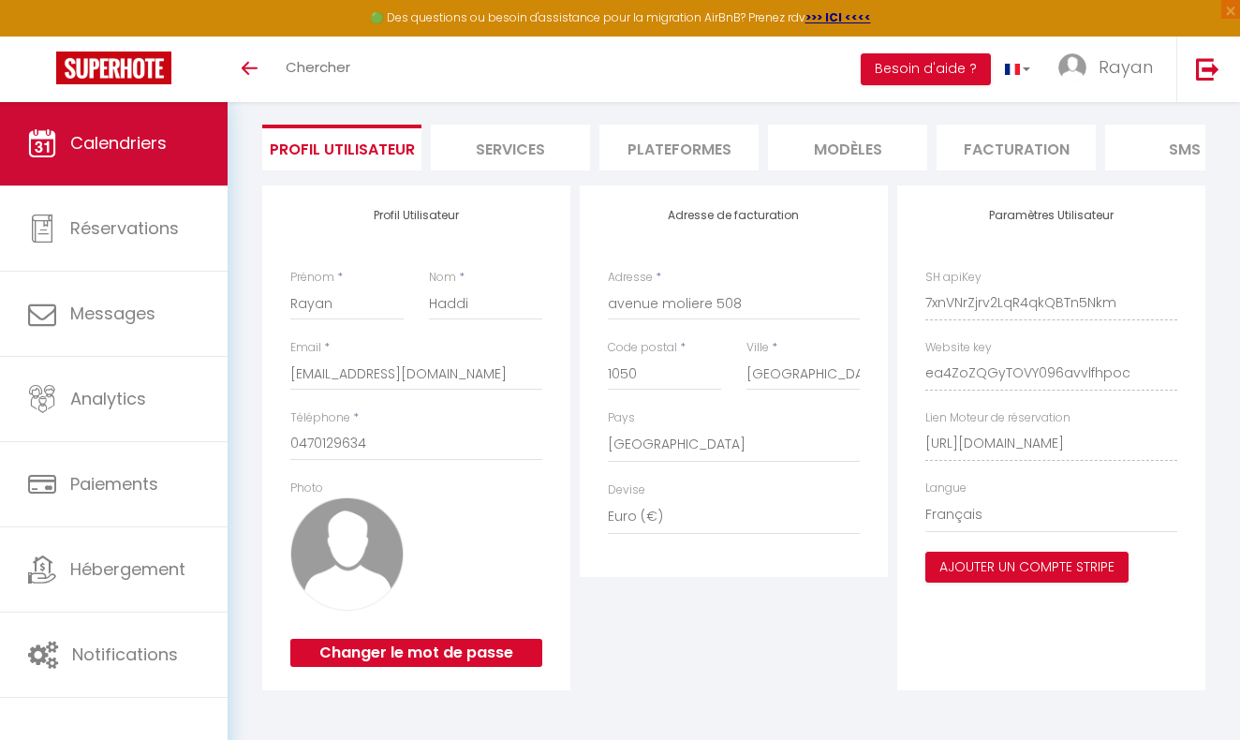
click at [130, 171] on link "Calendriers" at bounding box center [114, 143] width 228 height 84
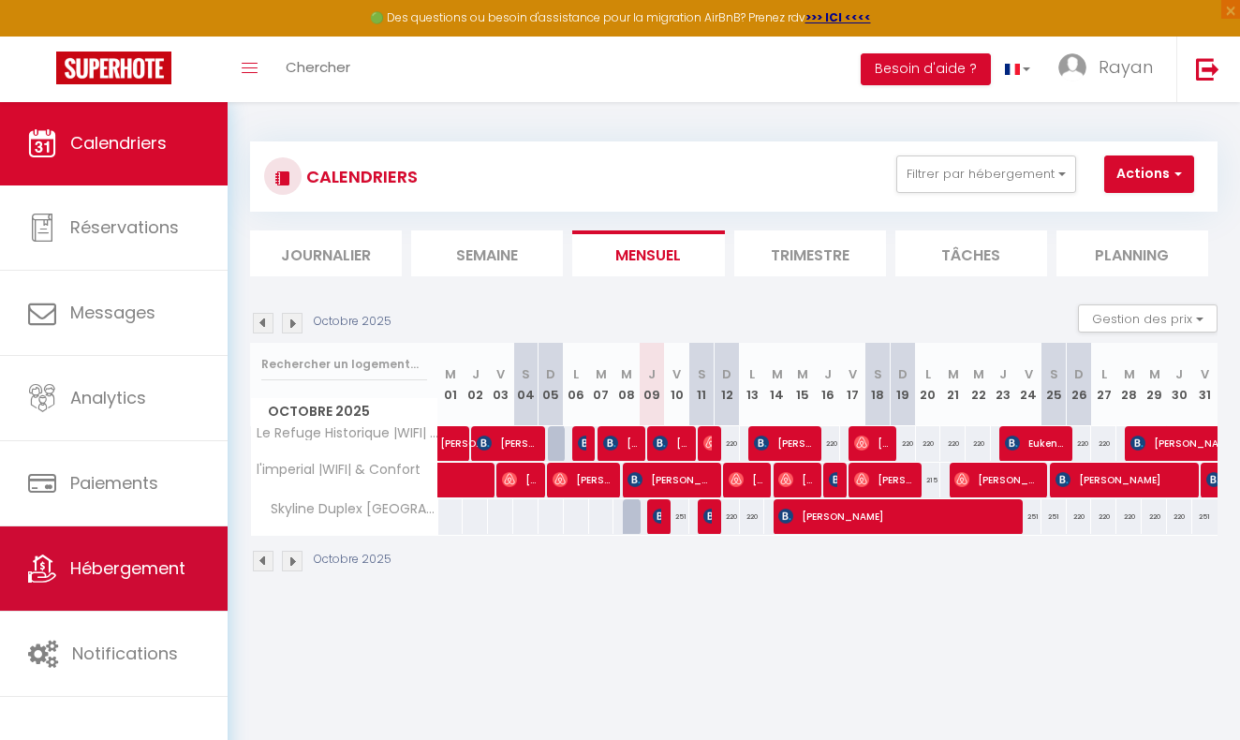
click at [137, 555] on link "Hébergement" at bounding box center [114, 569] width 228 height 84
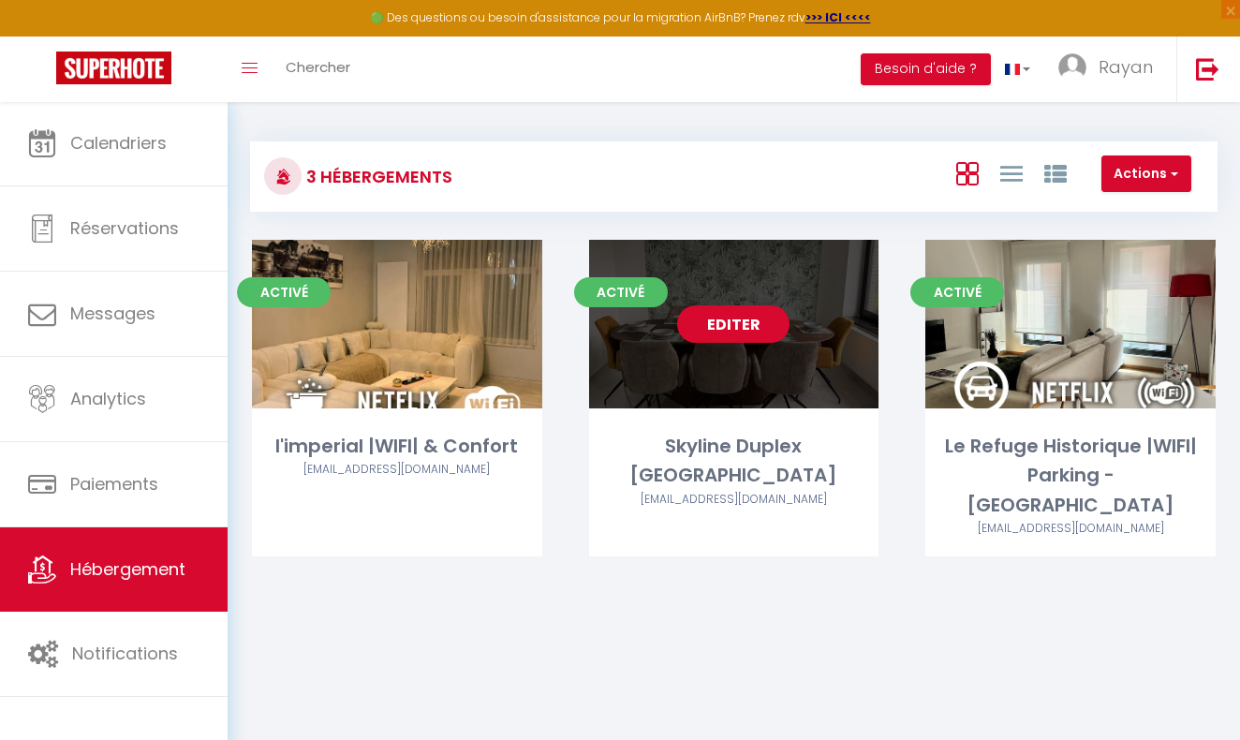
click at [714, 330] on link "Editer" at bounding box center [733, 323] width 112 height 37
select select "3"
select select "2"
select select "1"
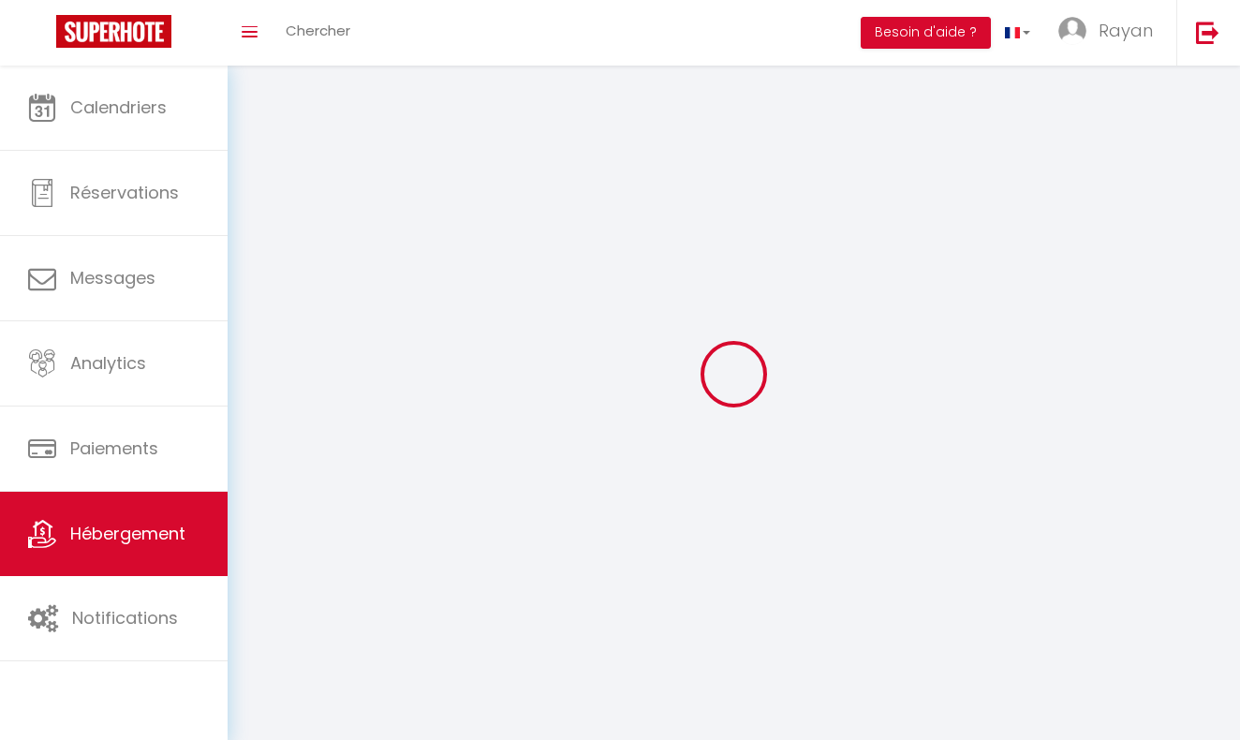
select select
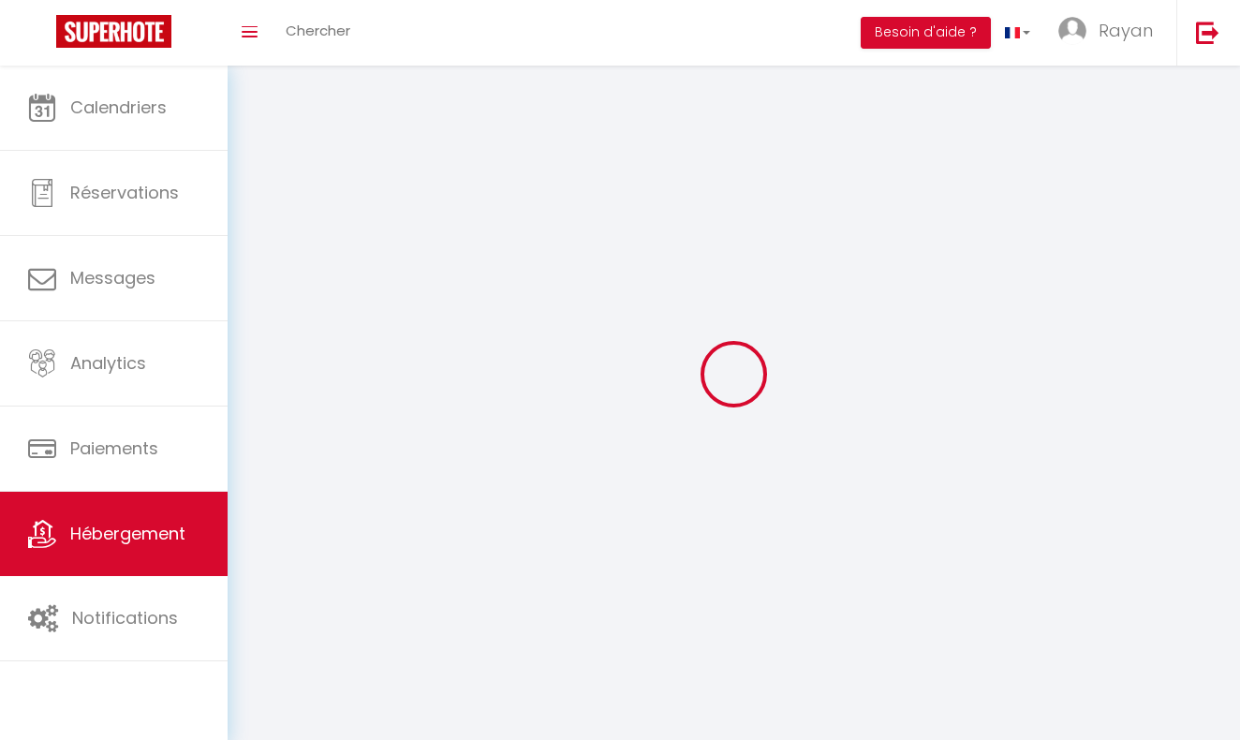
select select
checkbox input "false"
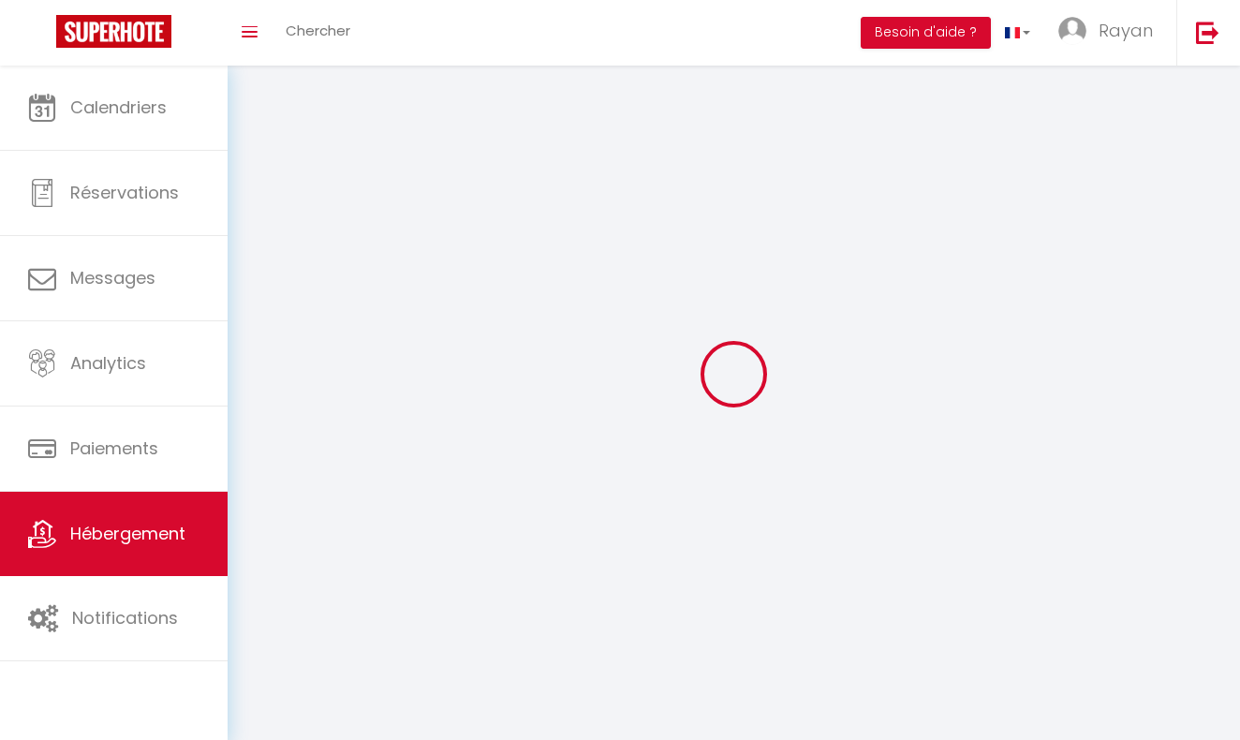
checkbox input "false"
select select
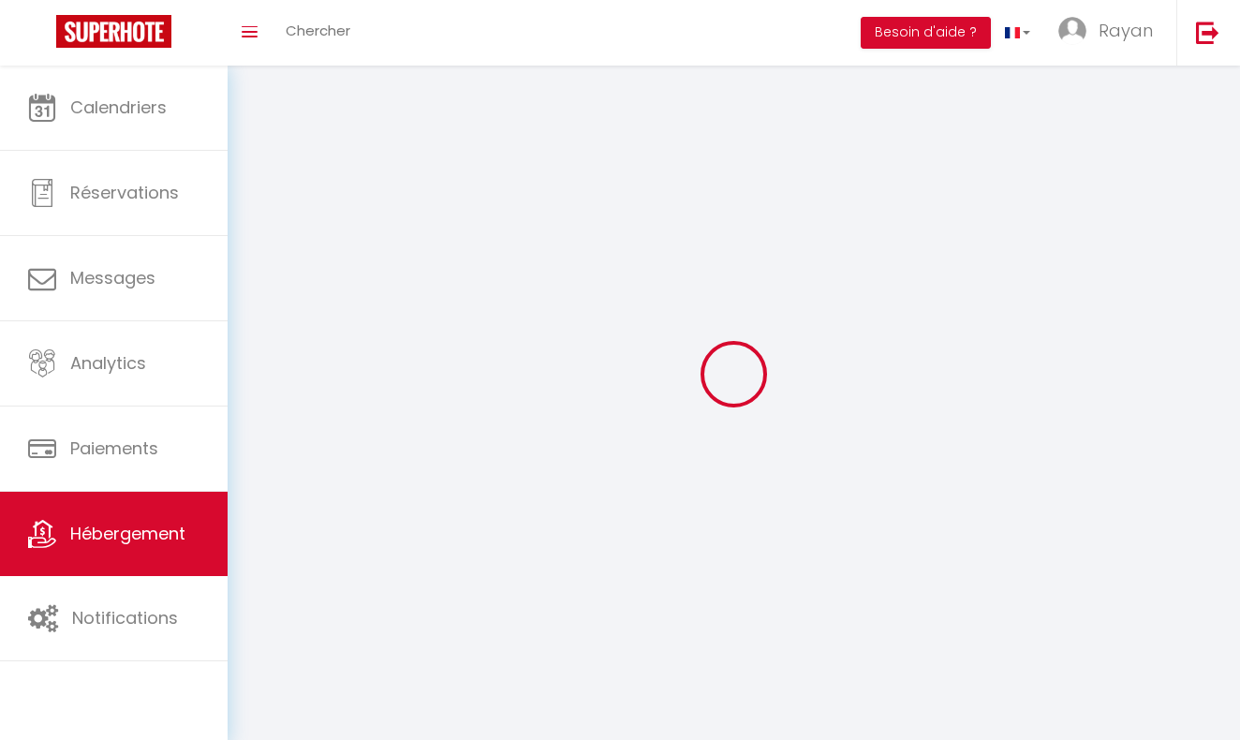
select select
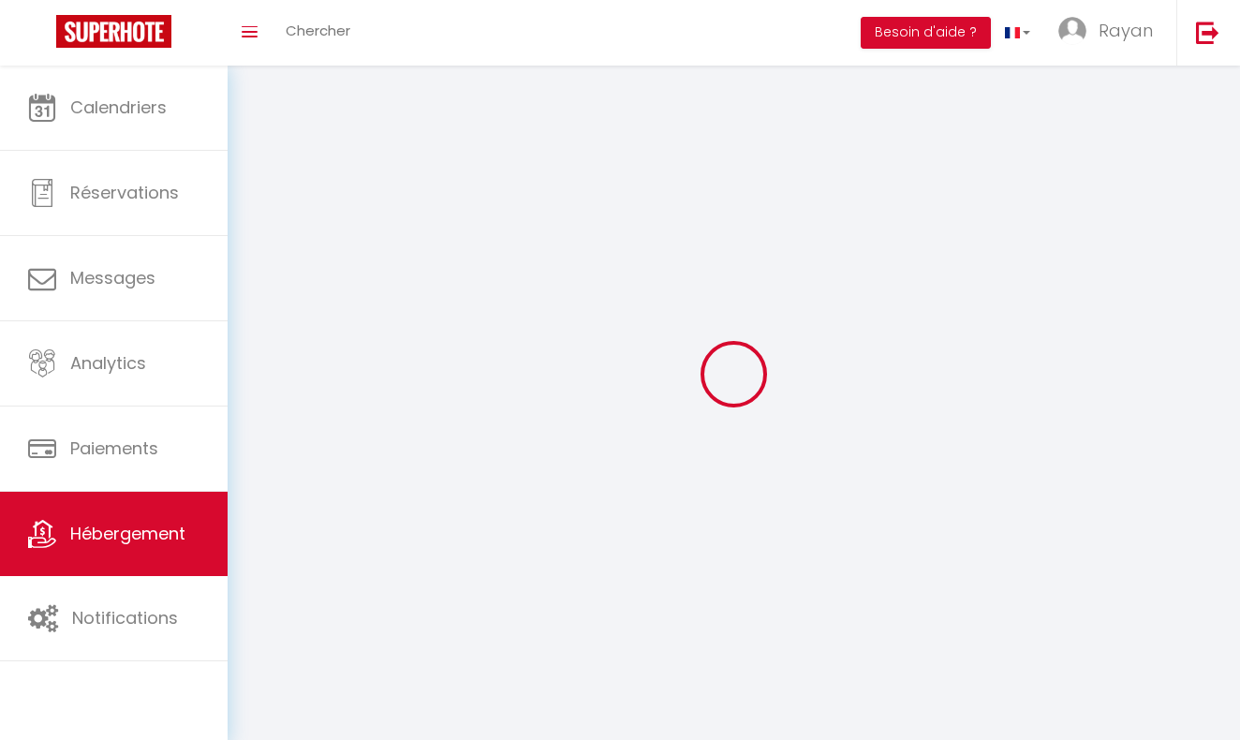
checkbox input "false"
select select
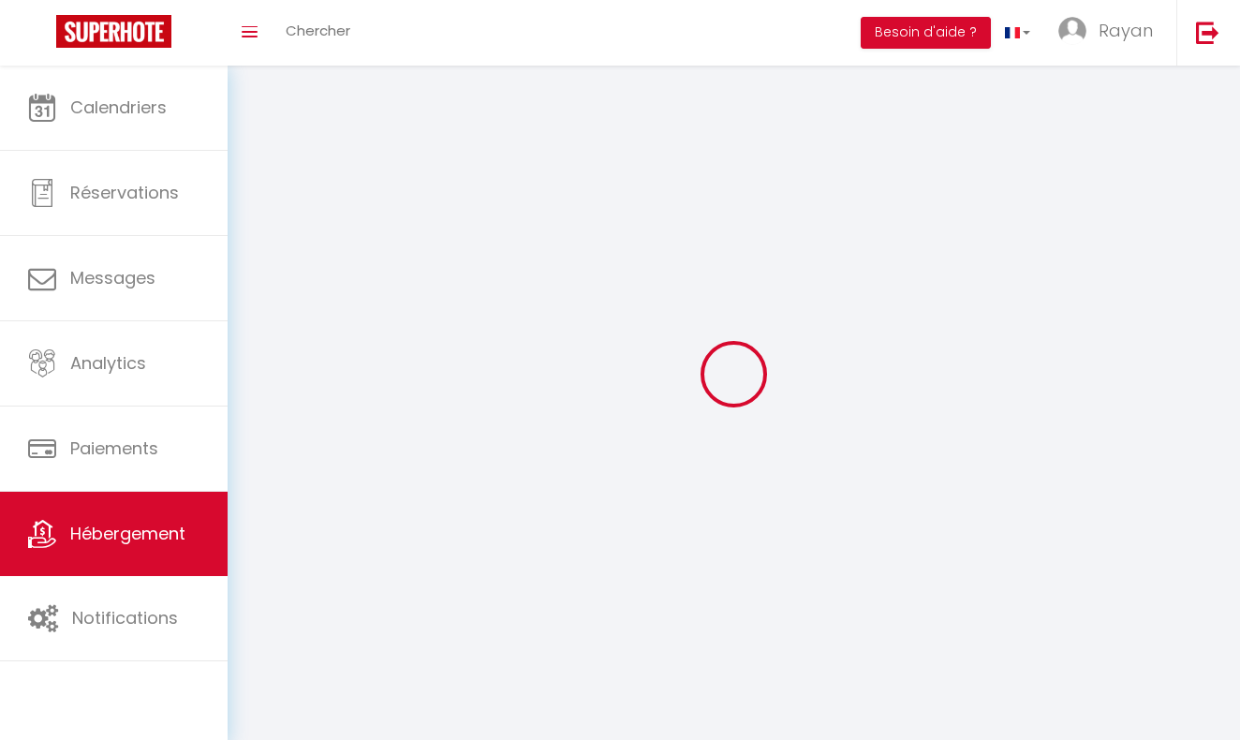
select select
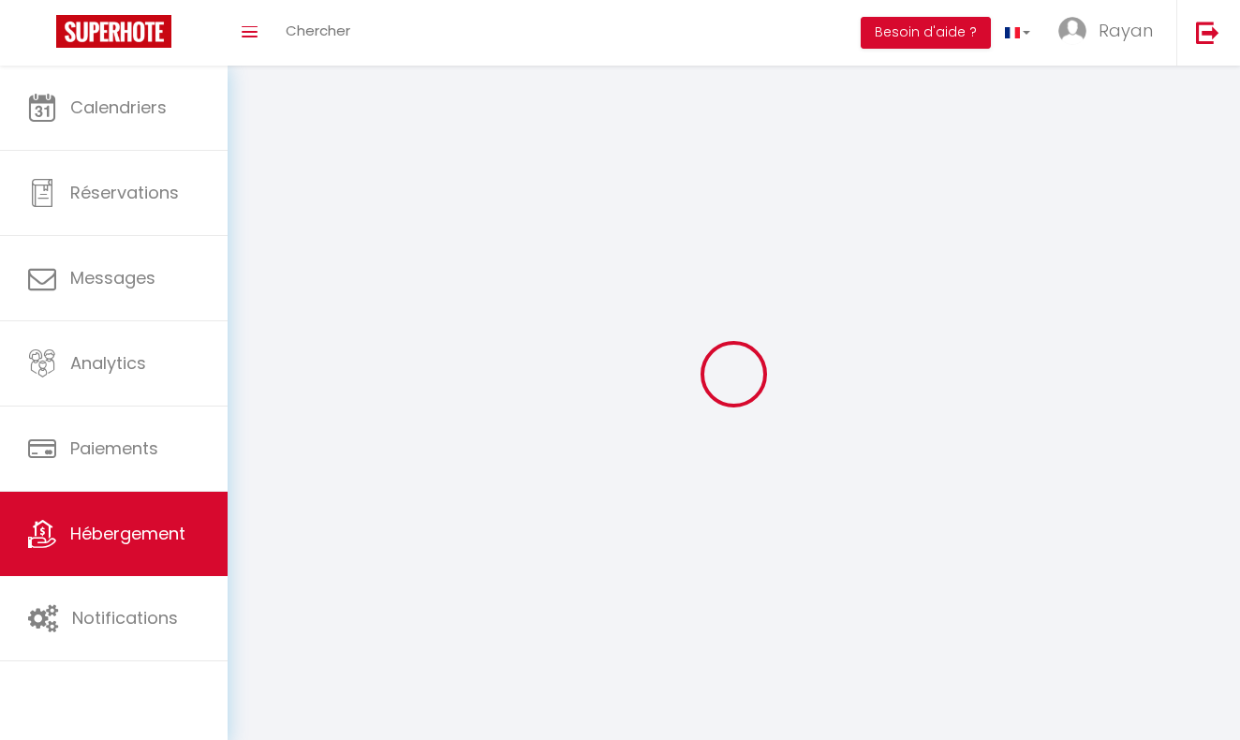
select select
checkbox input "false"
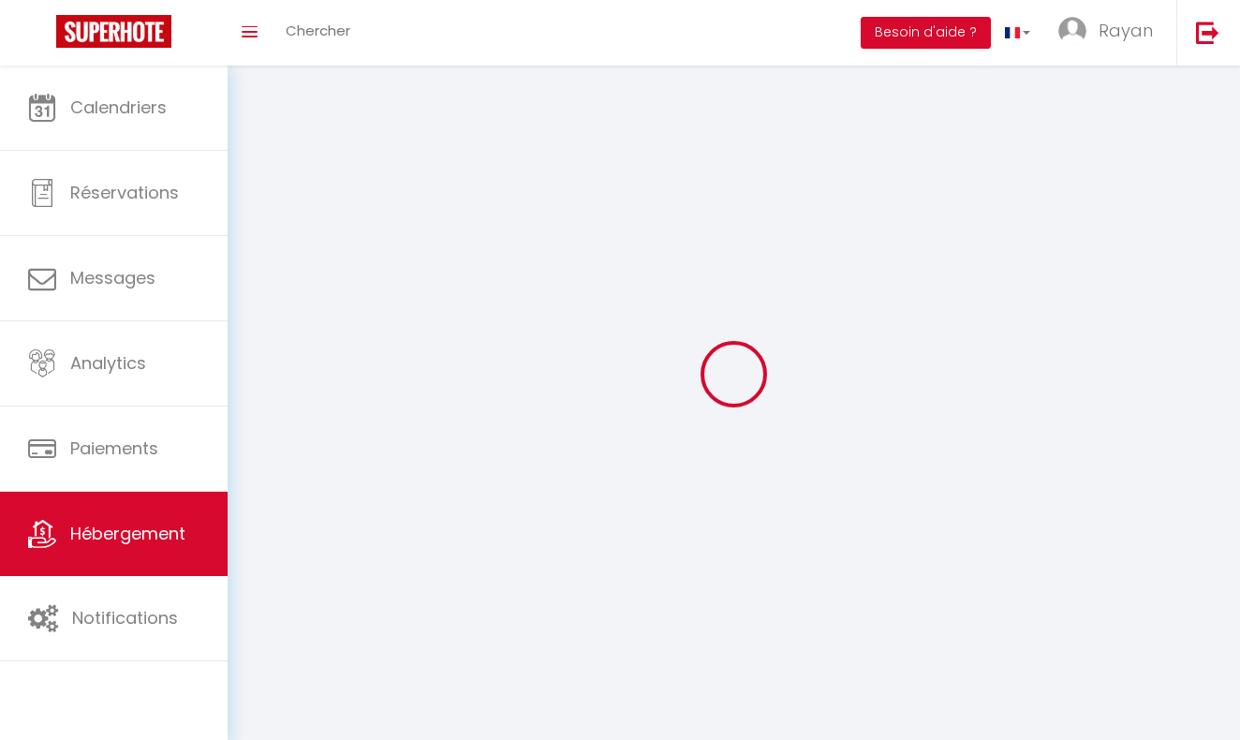
checkbox input "false"
select select
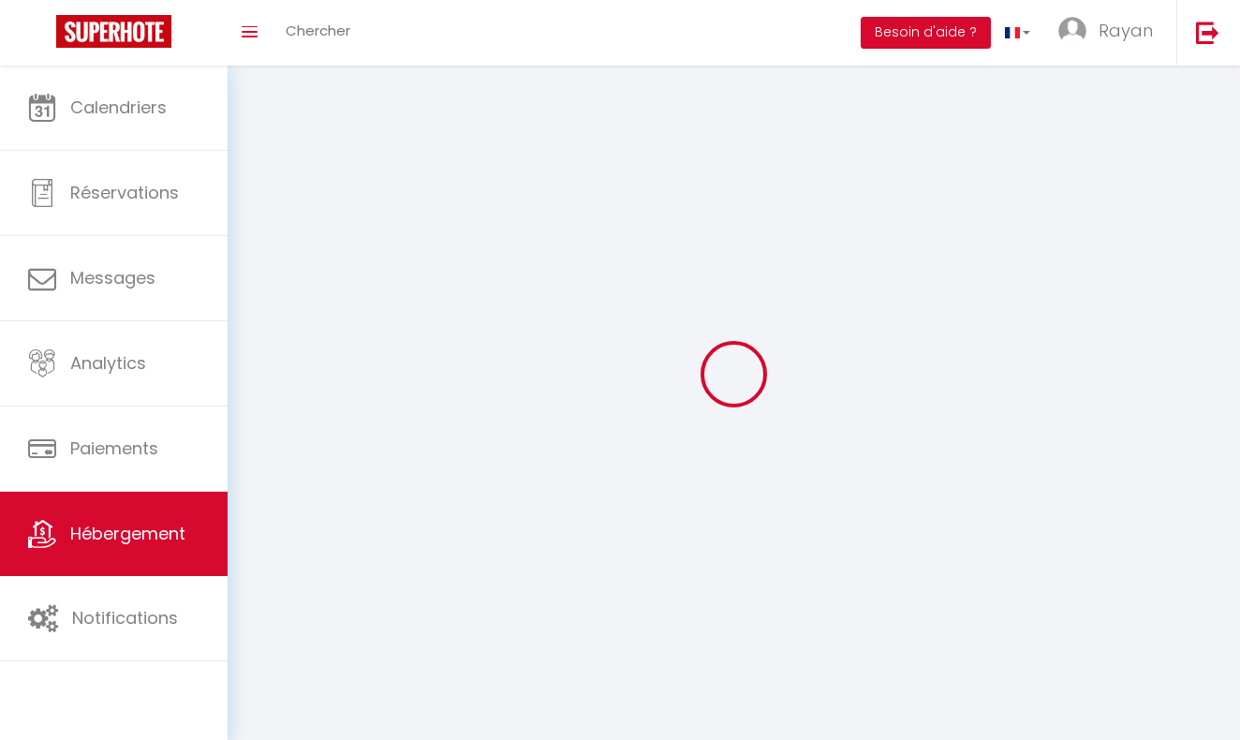
select select
checkbox input "false"
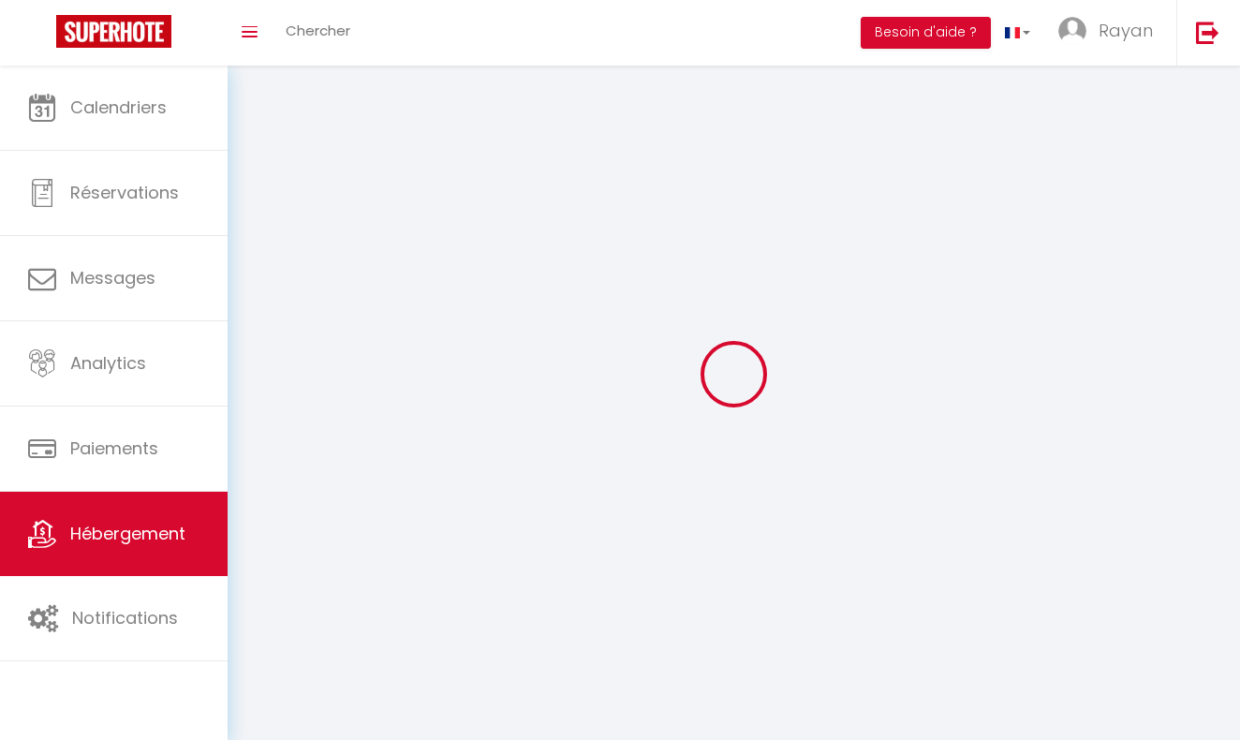
checkbox input "false"
select select
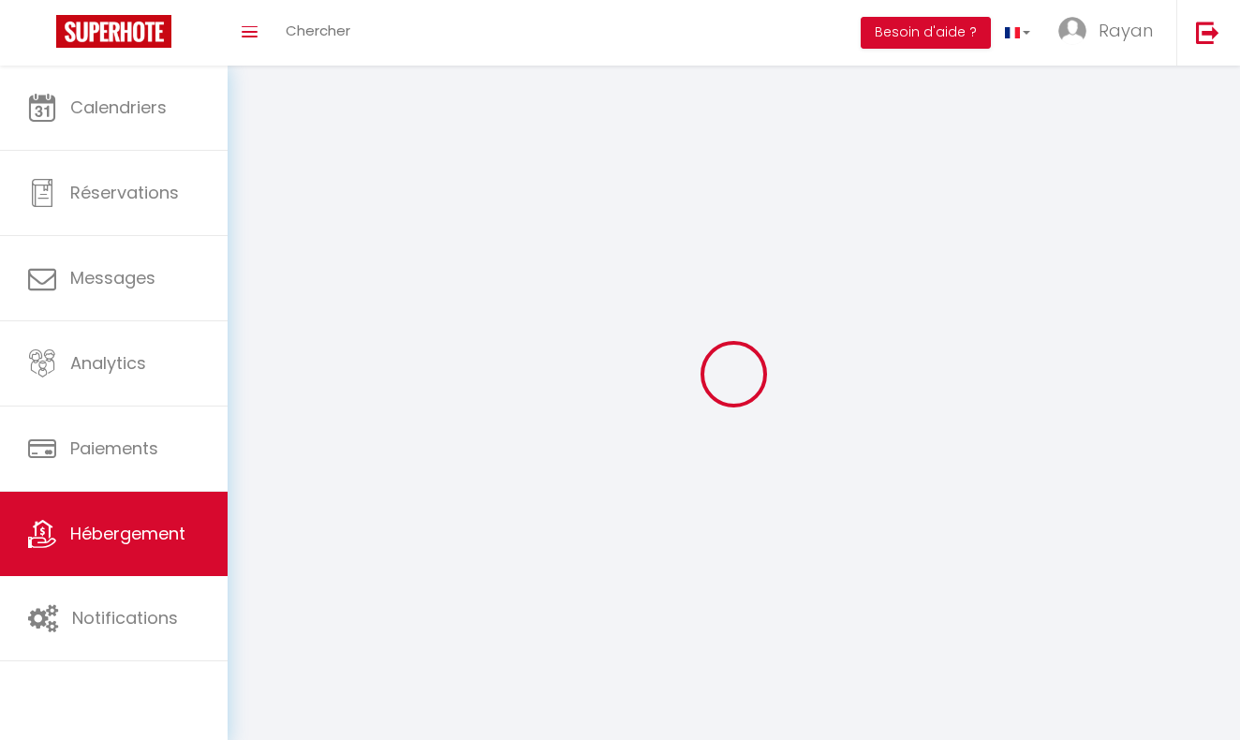
select select
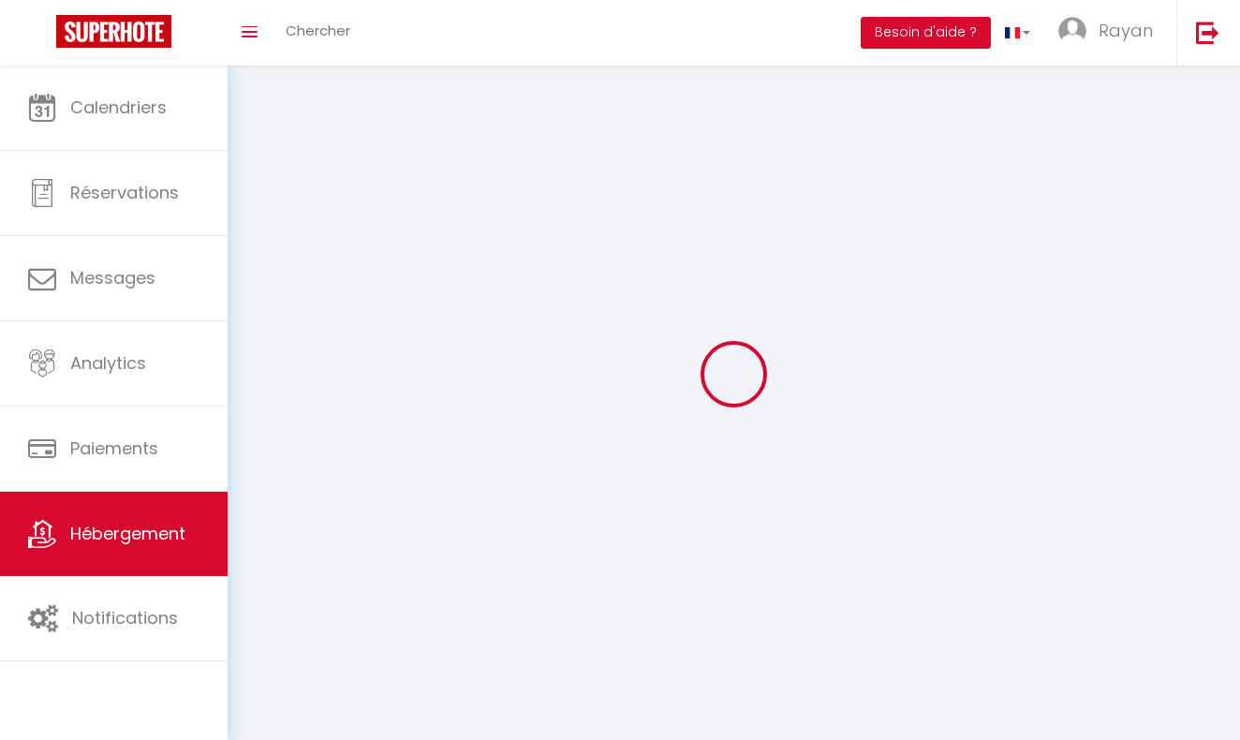
select select
checkbox input "false"
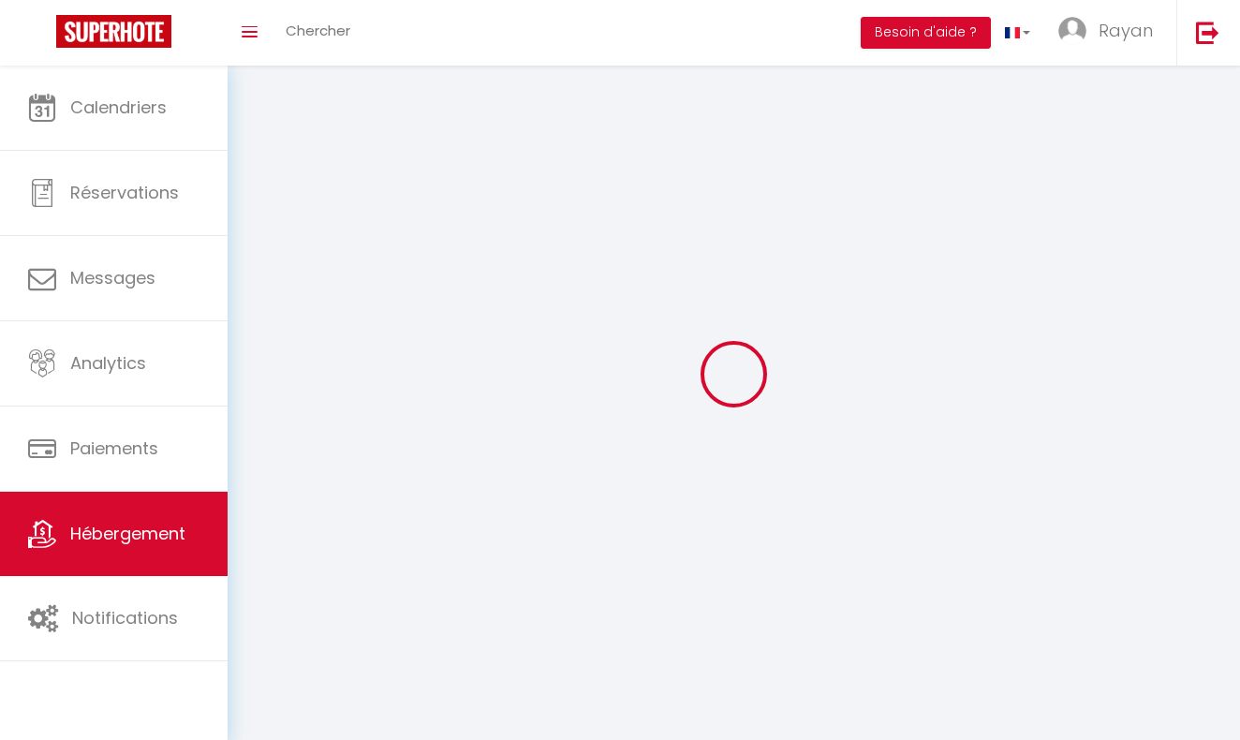
select select
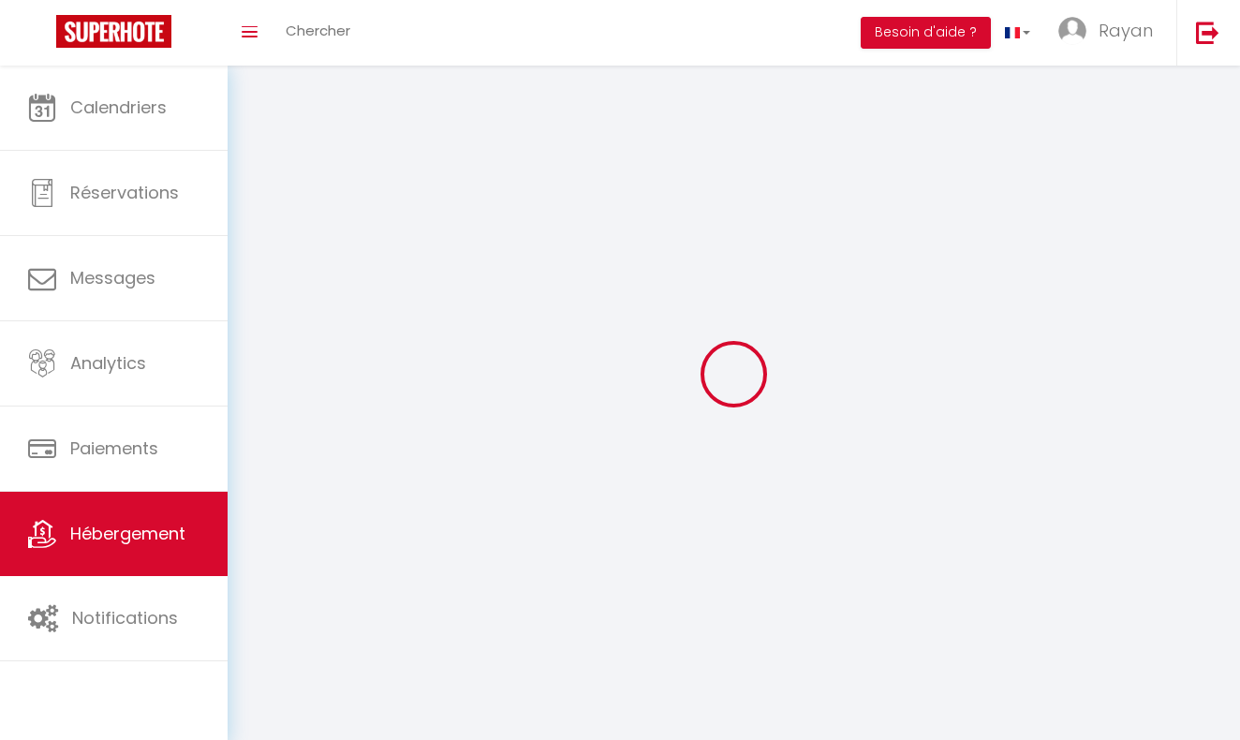
select select
checkbox input "false"
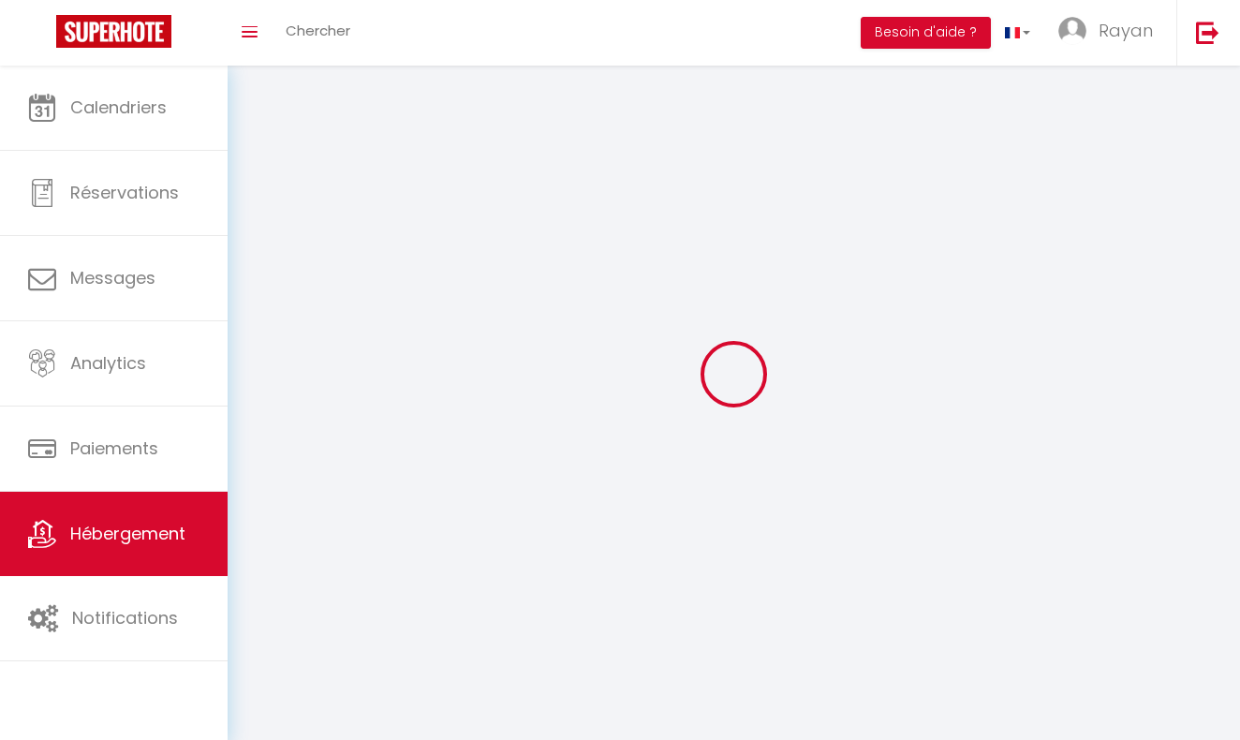
checkbox input "false"
select select
select select "1"
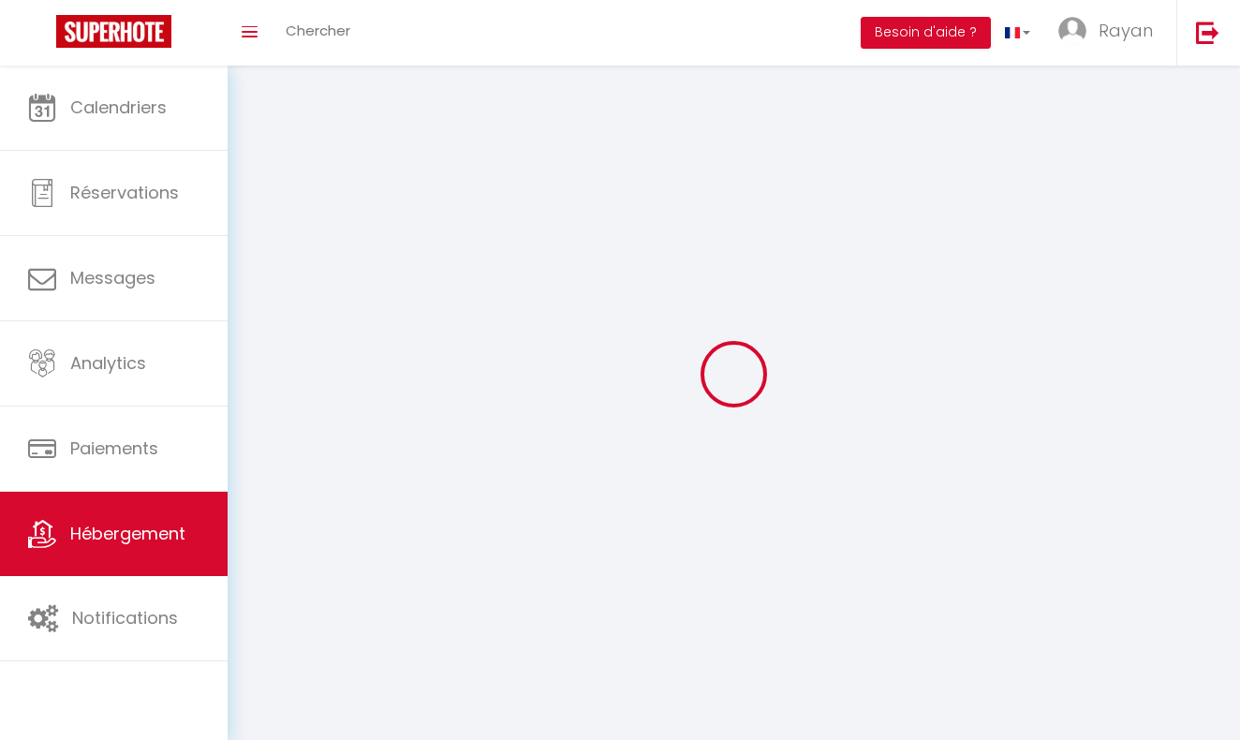
select select "28"
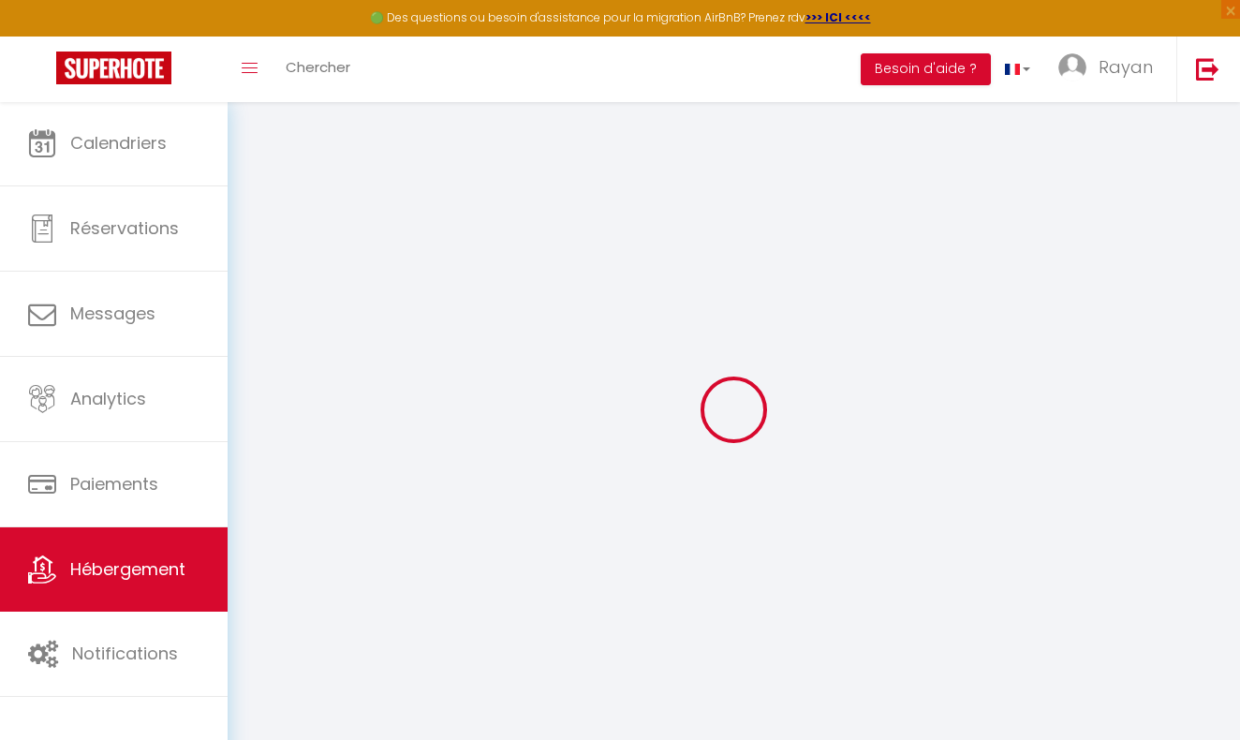
select select
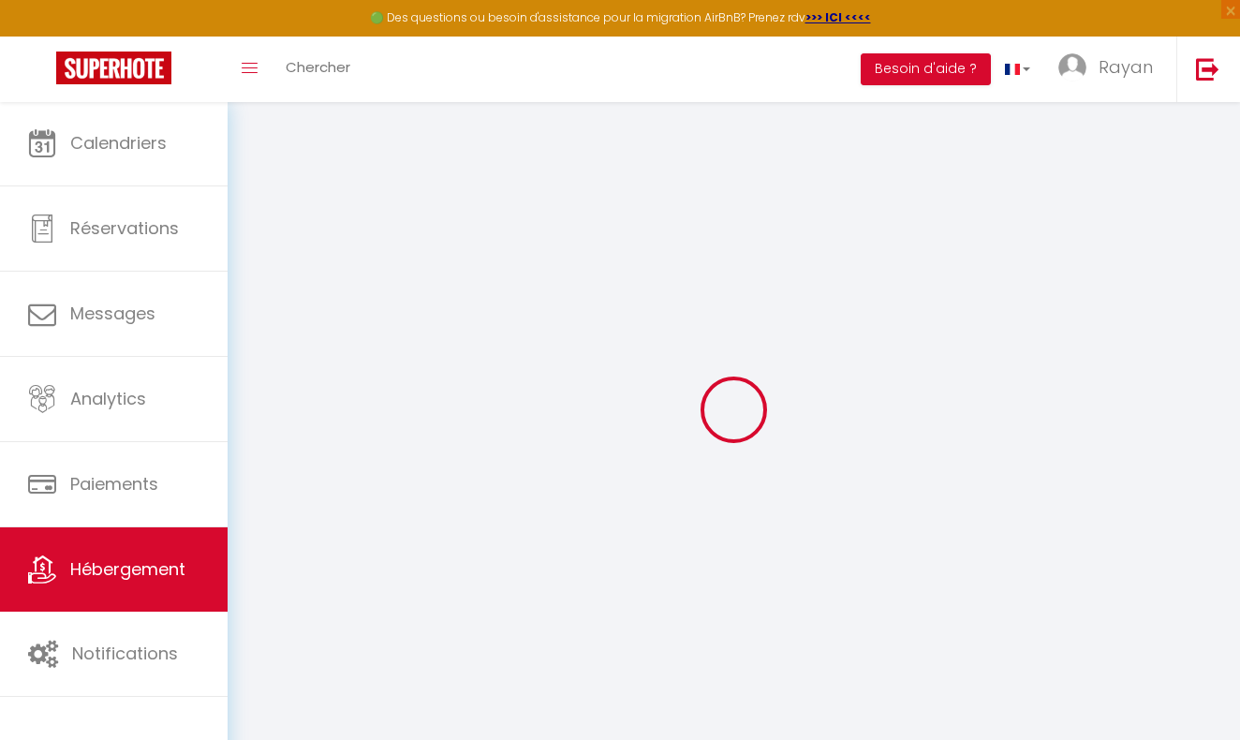
select select
checkbox input "false"
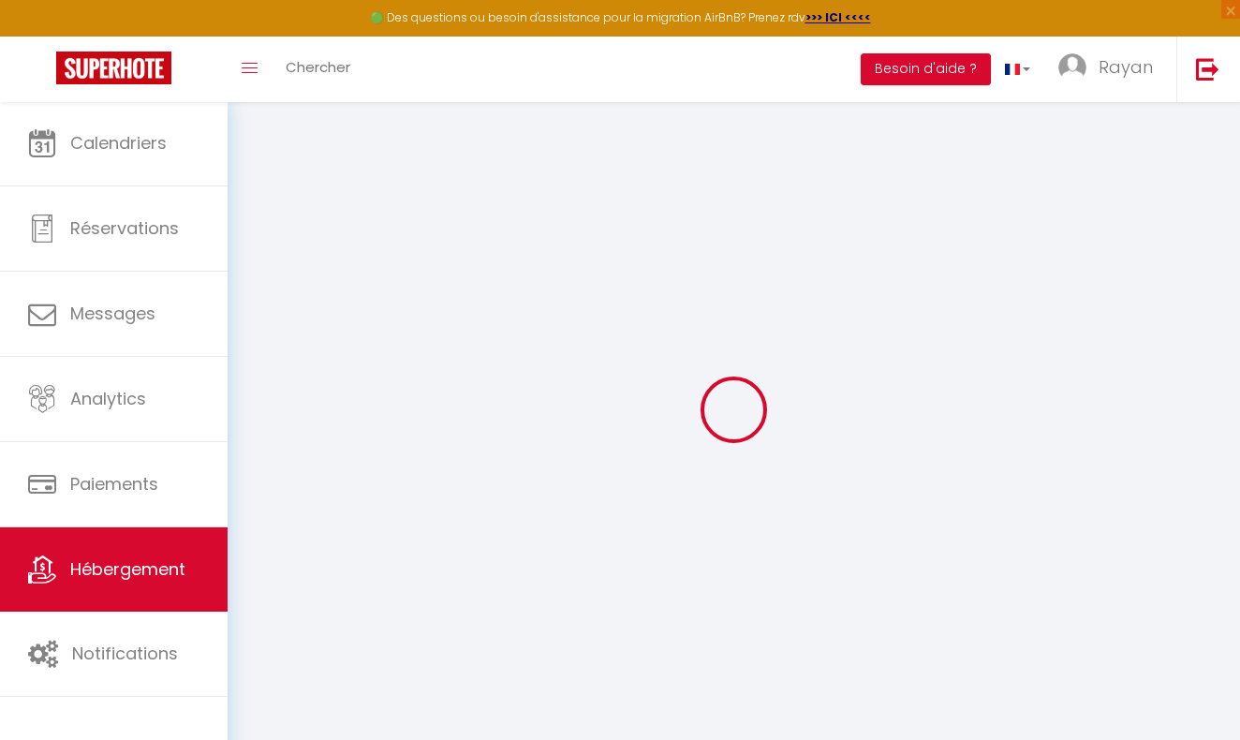
select select
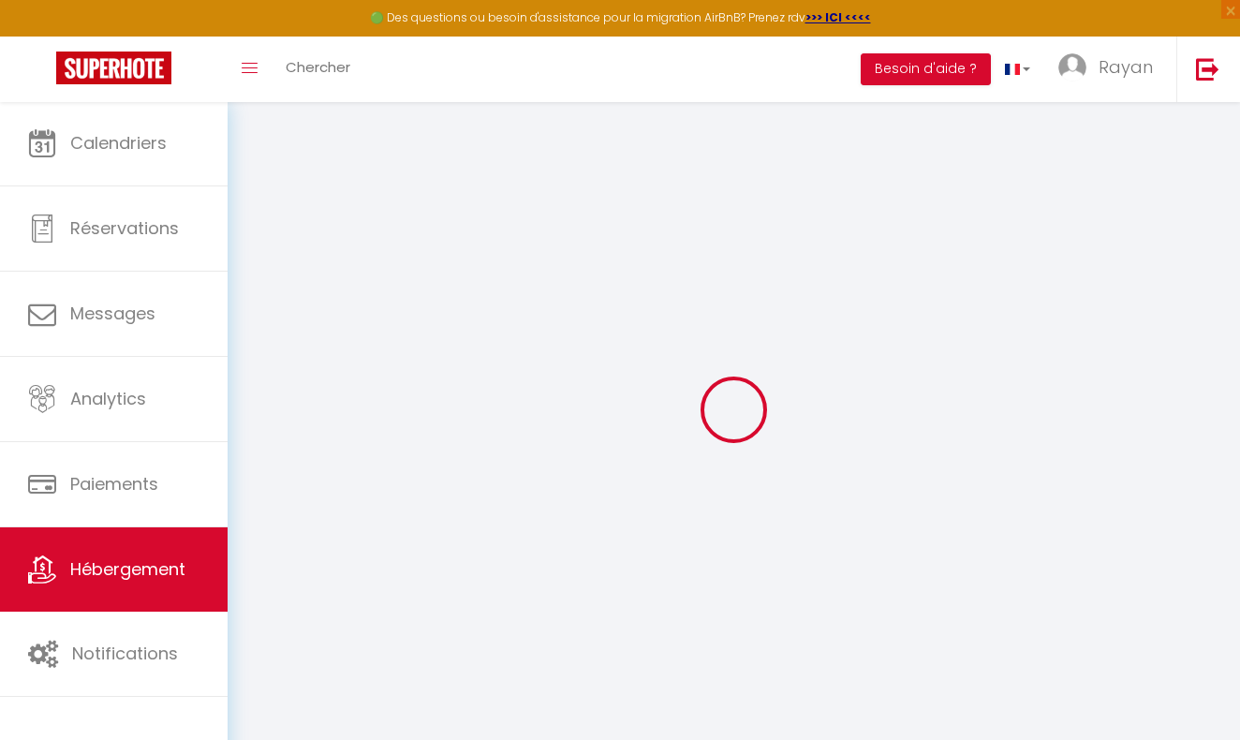
select select
checkbox input "false"
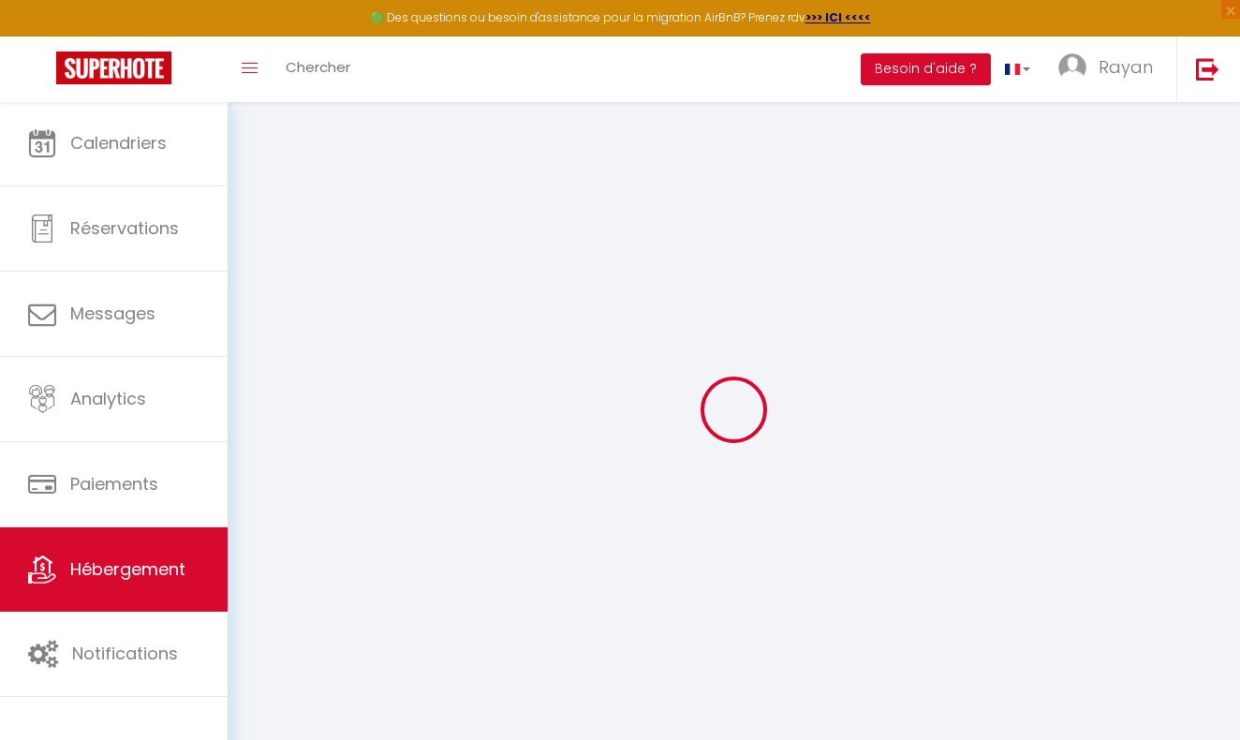
checkbox input "false"
select select
type input "Skyline Duplex [GEOGRAPHIC_DATA]"
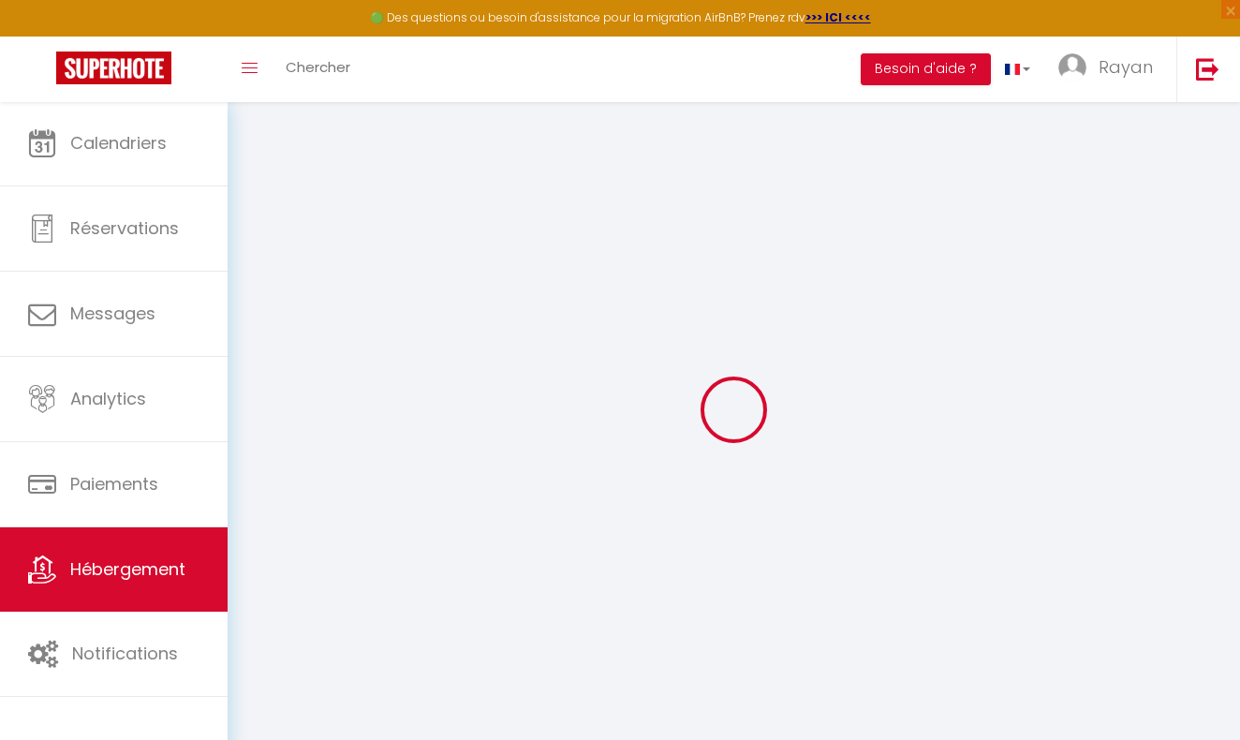
select select "8"
select select "3"
select select "2"
type input "220"
type input "10"
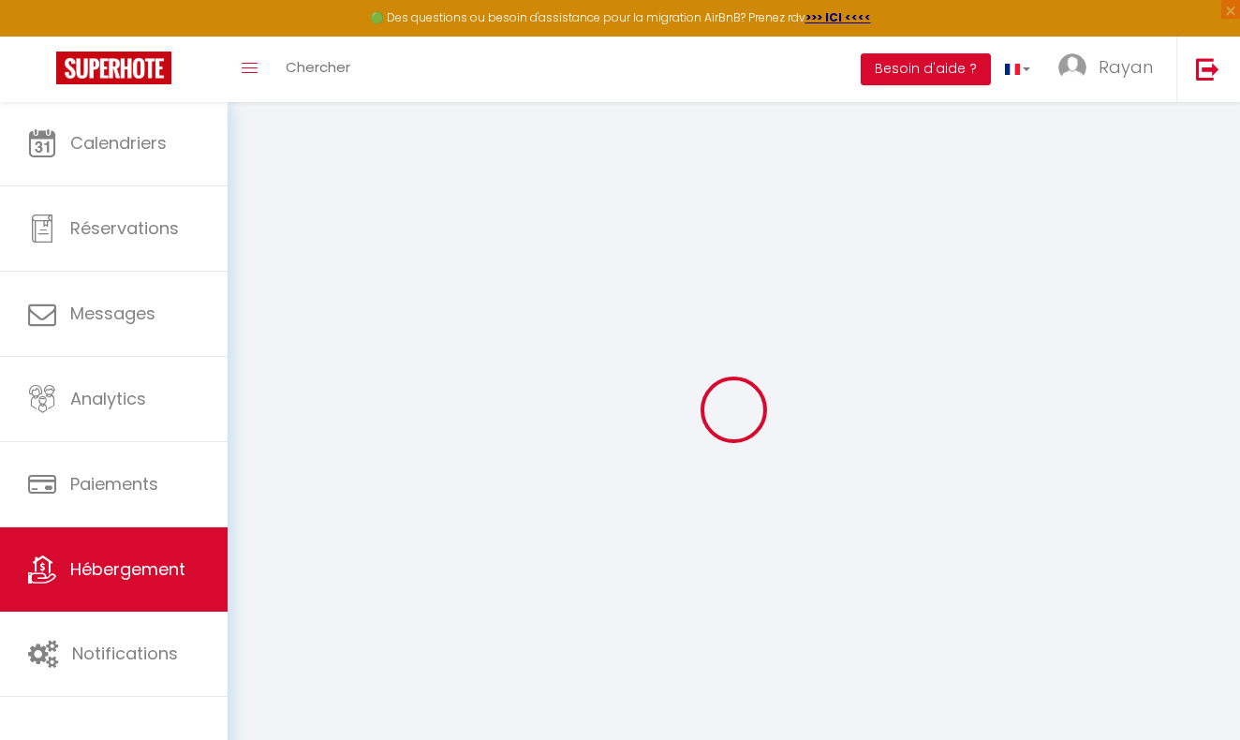
type input "70"
type input "4.00"
select select
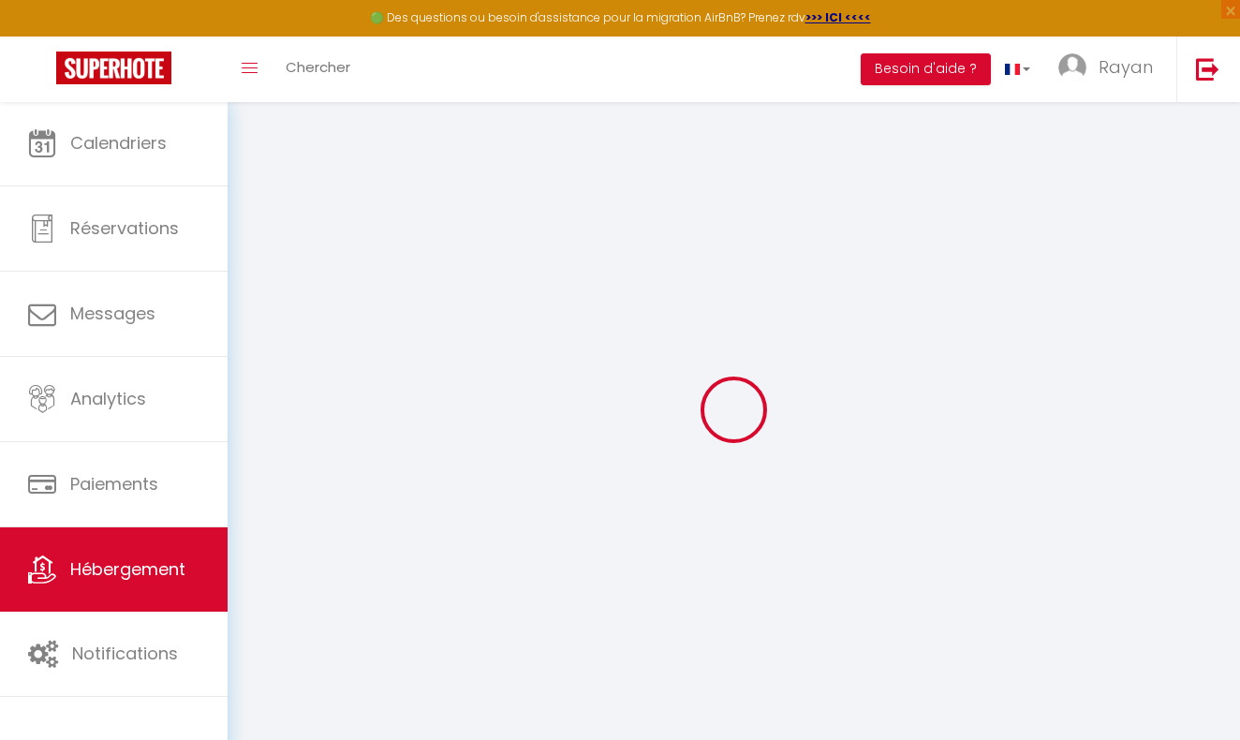
select select
type input "[STREET_ADDRESS]"
type input "1130"
type input "[GEOGRAPHIC_DATA]"
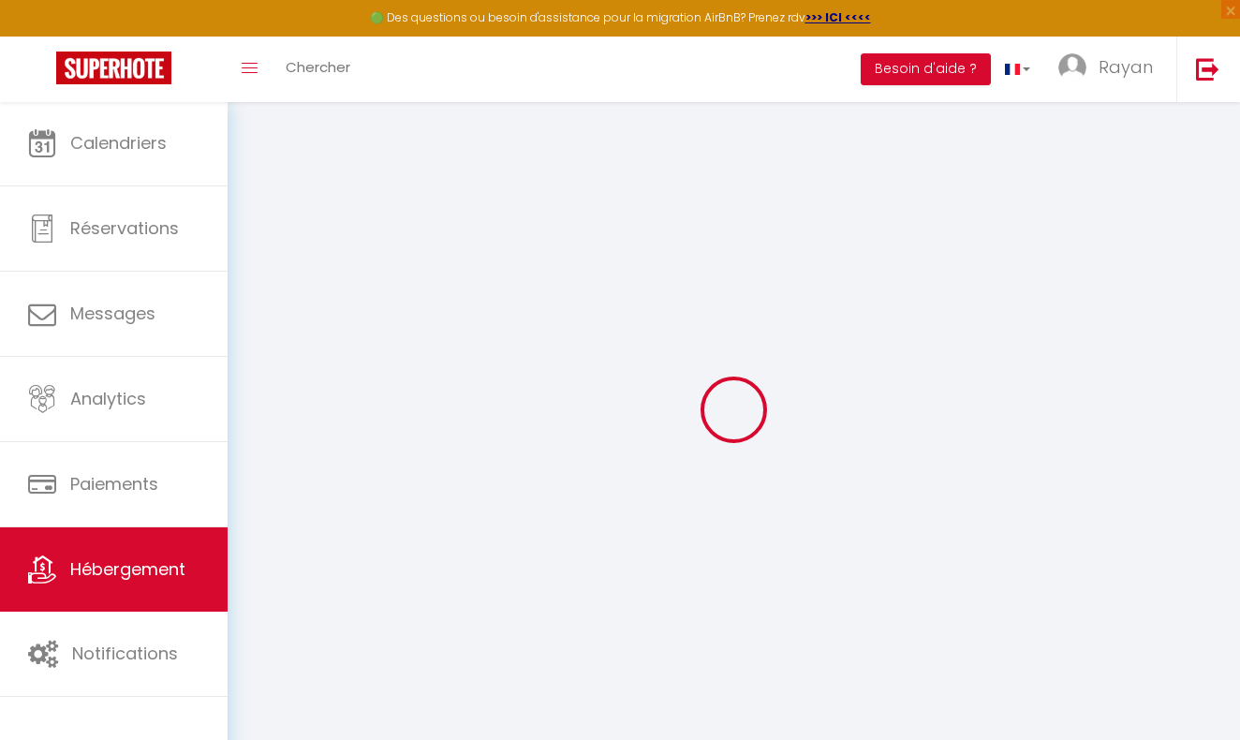
select select "23"
type input "[EMAIL_ADDRESS][DOMAIN_NAME]"
select select
checkbox input "false"
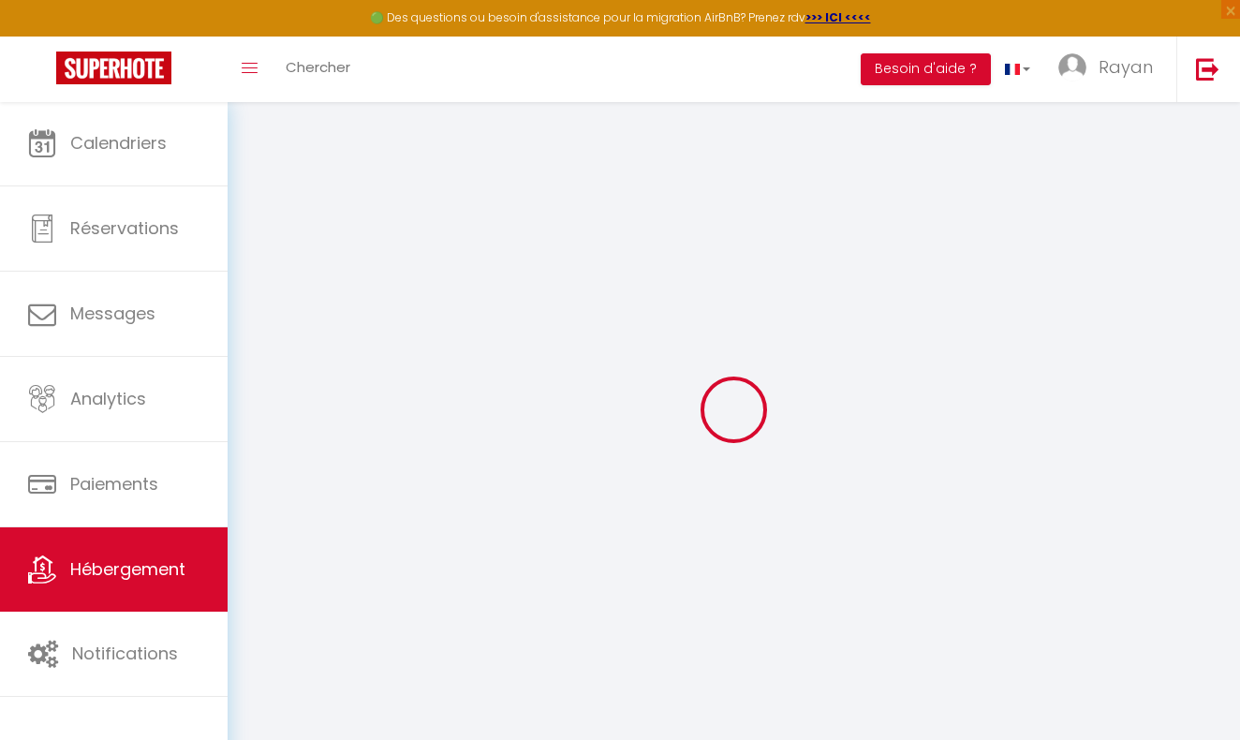
checkbox input "false"
select select
type input "0"
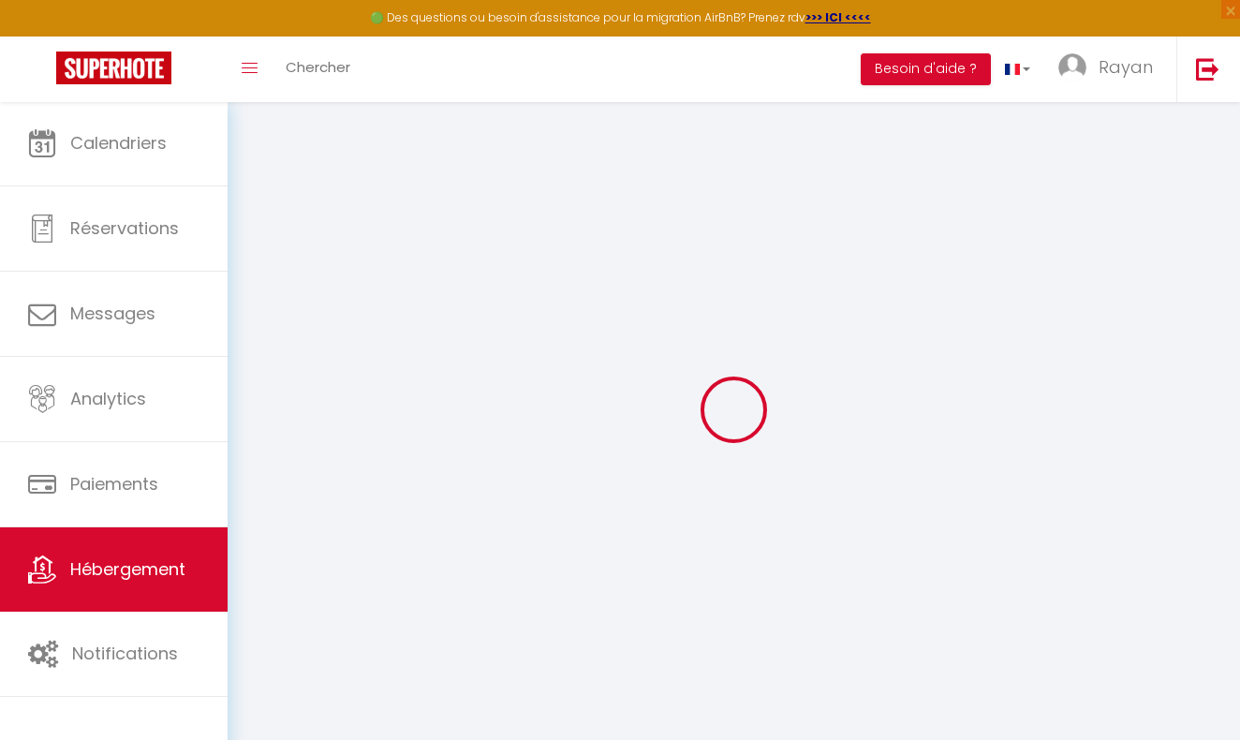
type input "0"
select select
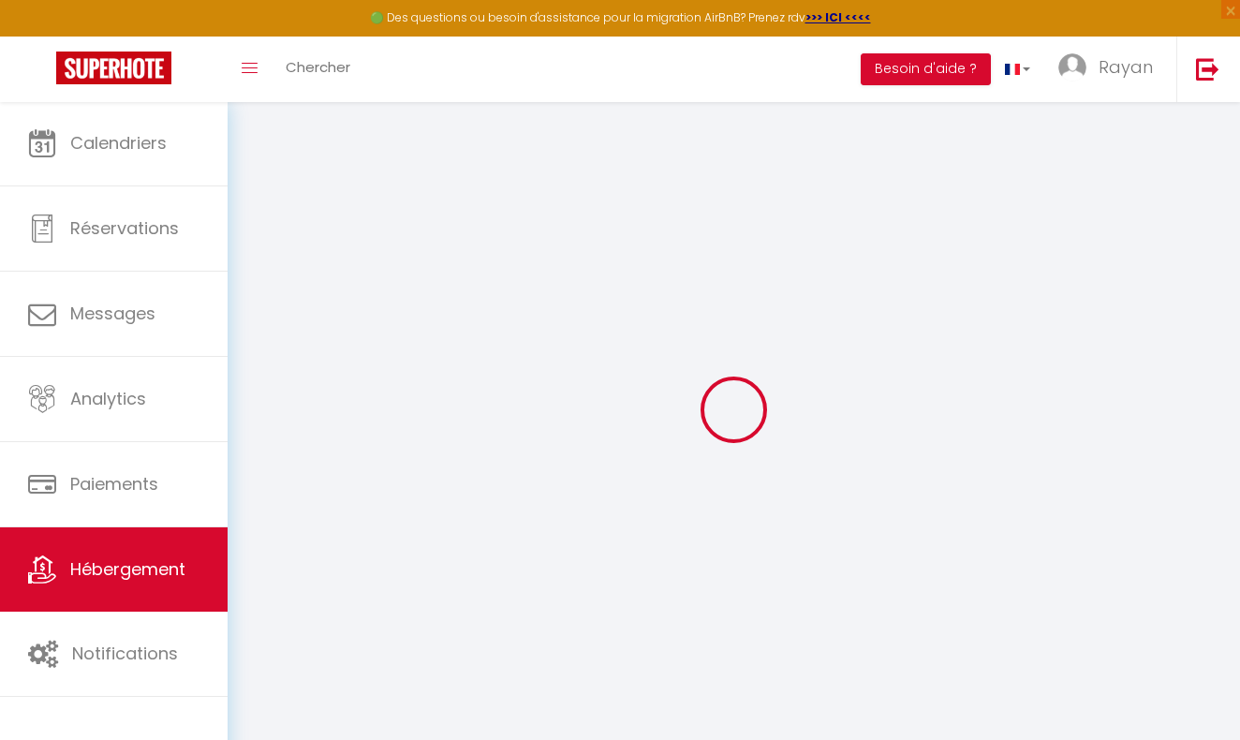
select select
checkbox input "false"
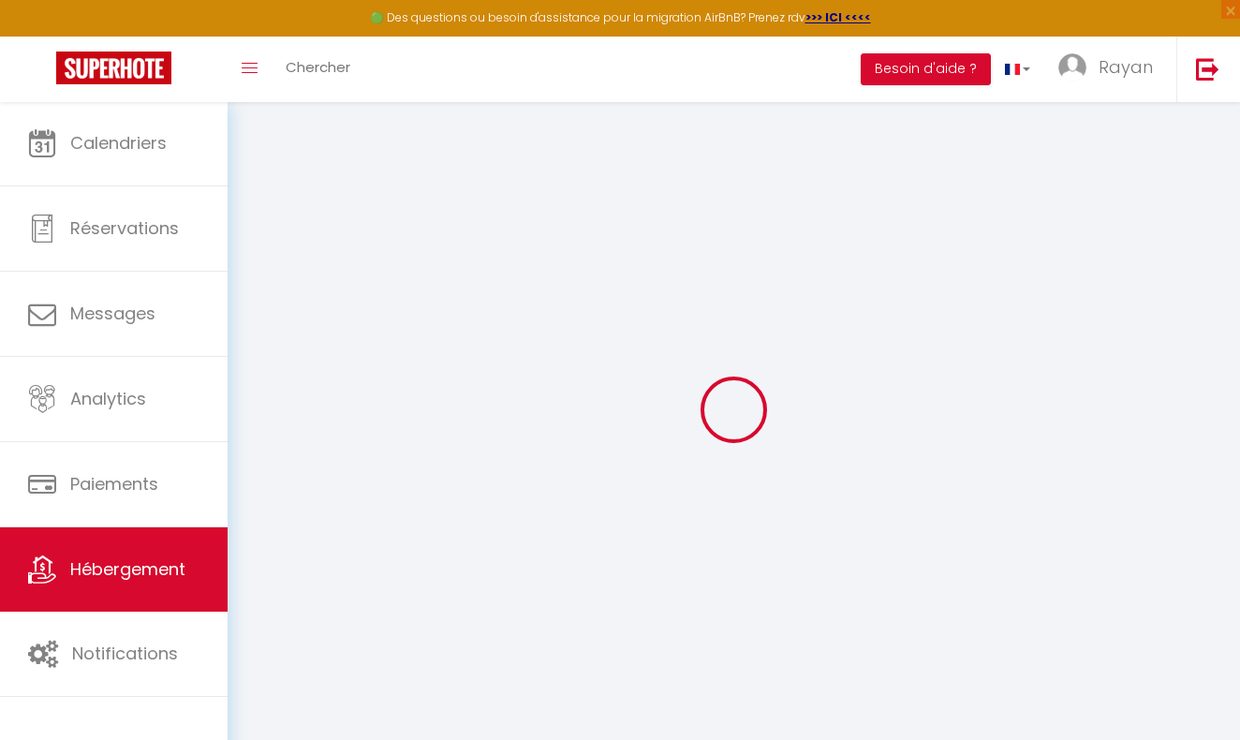
checkbox input "false"
select select
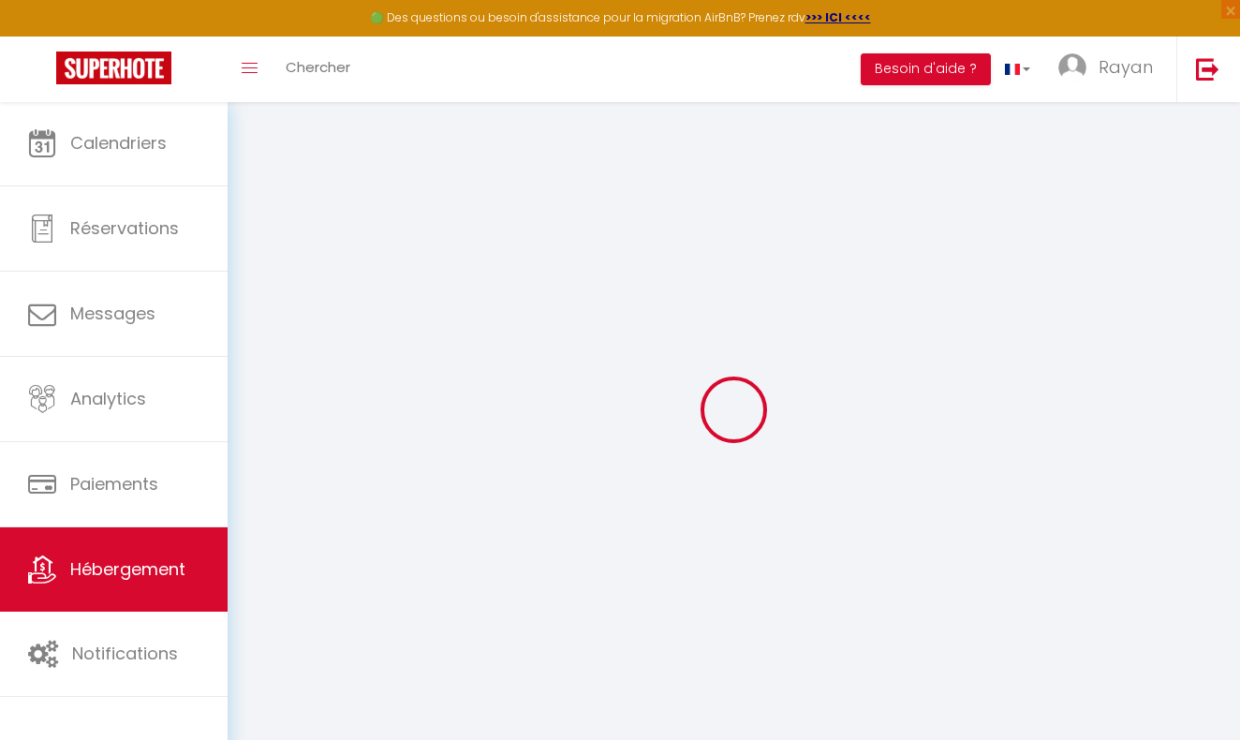
select select
checkbox input "false"
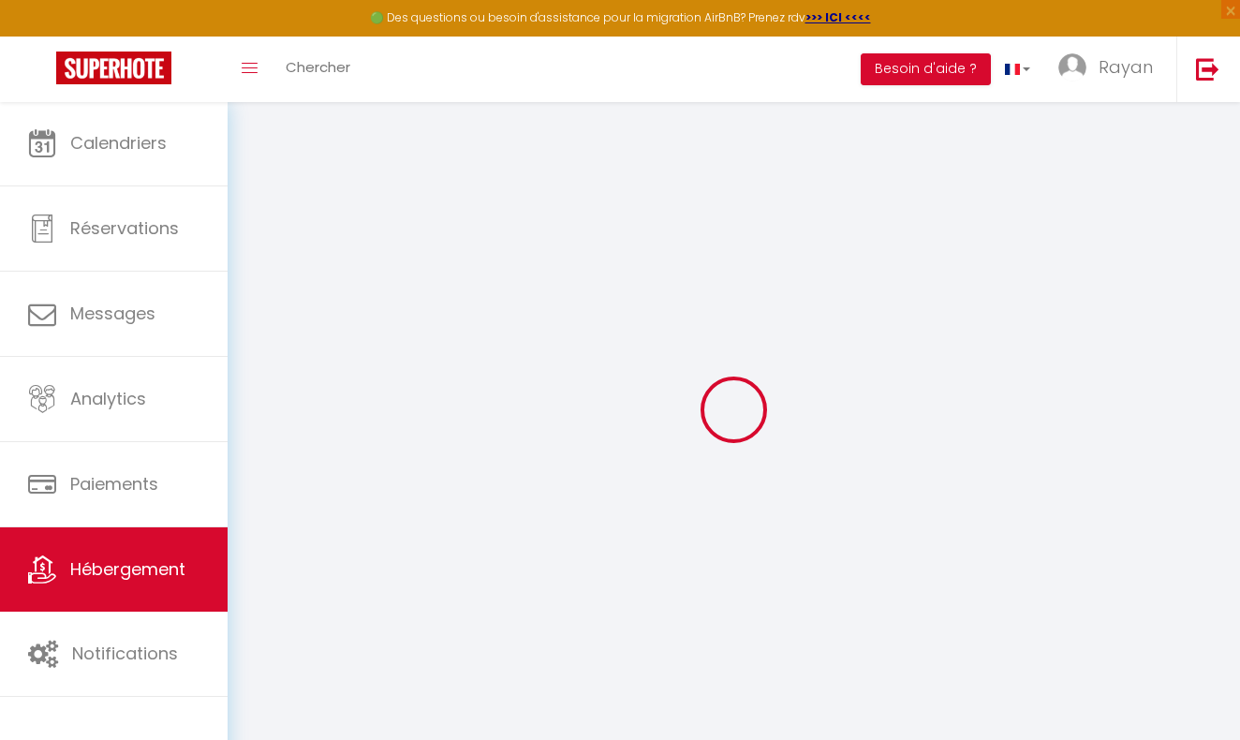
checkbox input "false"
select select
checkbox input "false"
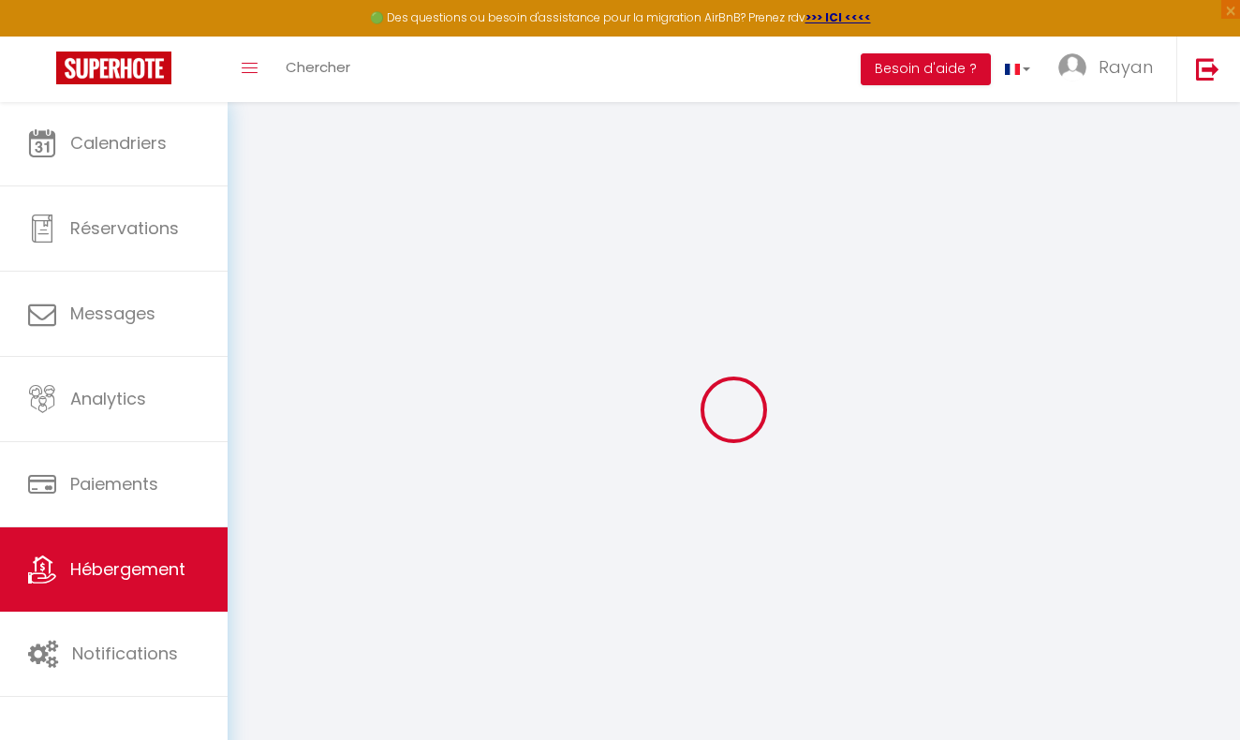
checkbox input "false"
select select "15:00"
select select "00:00"
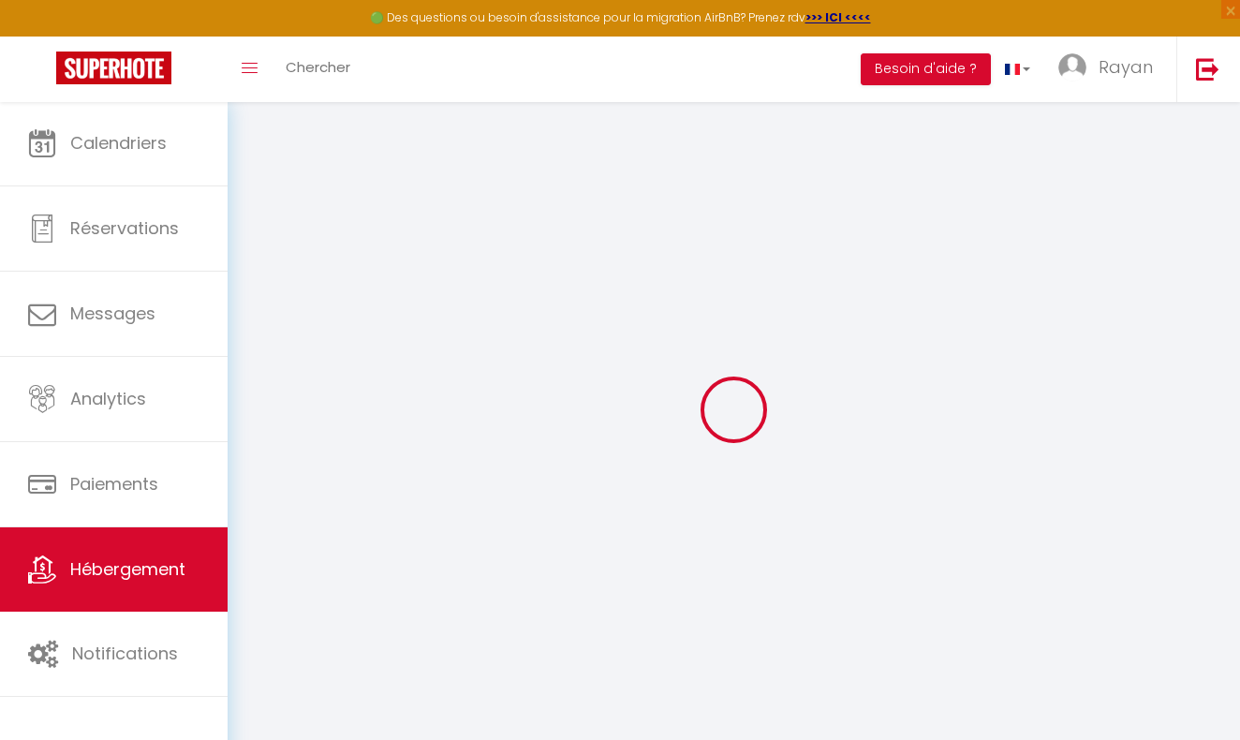
select select "11:00"
select select "30"
select select "120"
select select
checkbox input "false"
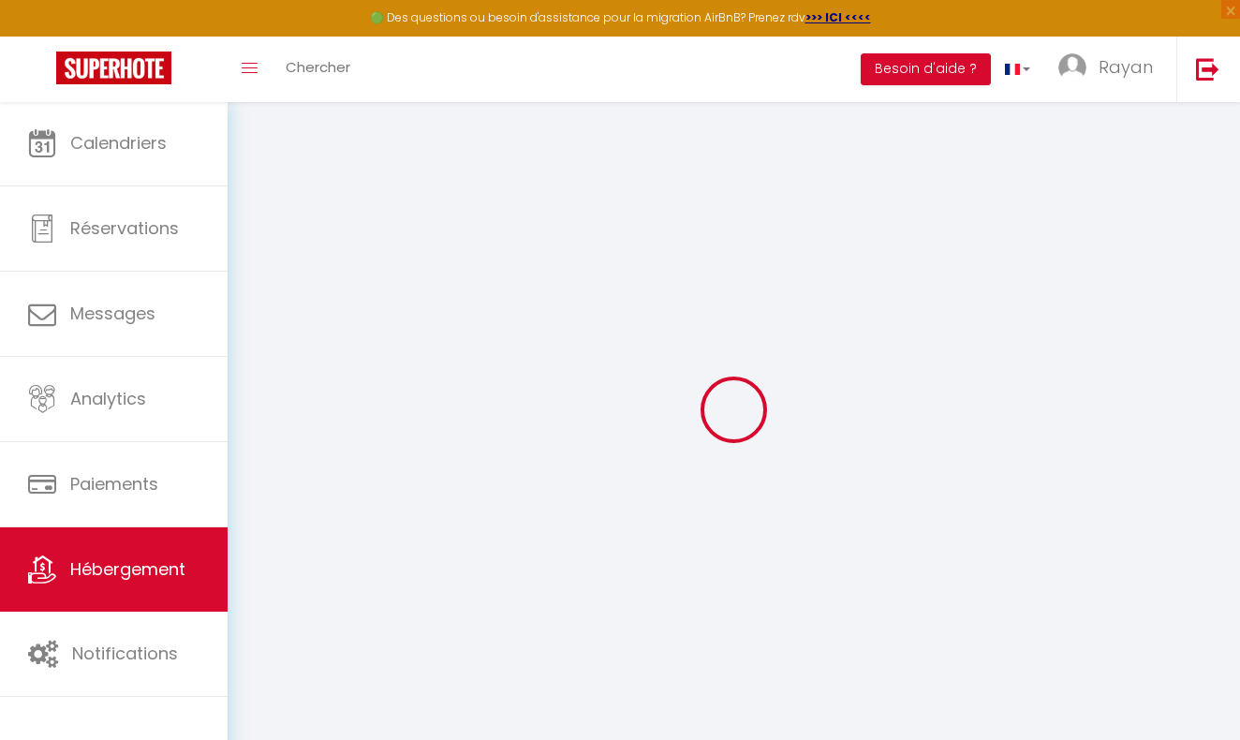
checkbox input "false"
select select
checkbox input "false"
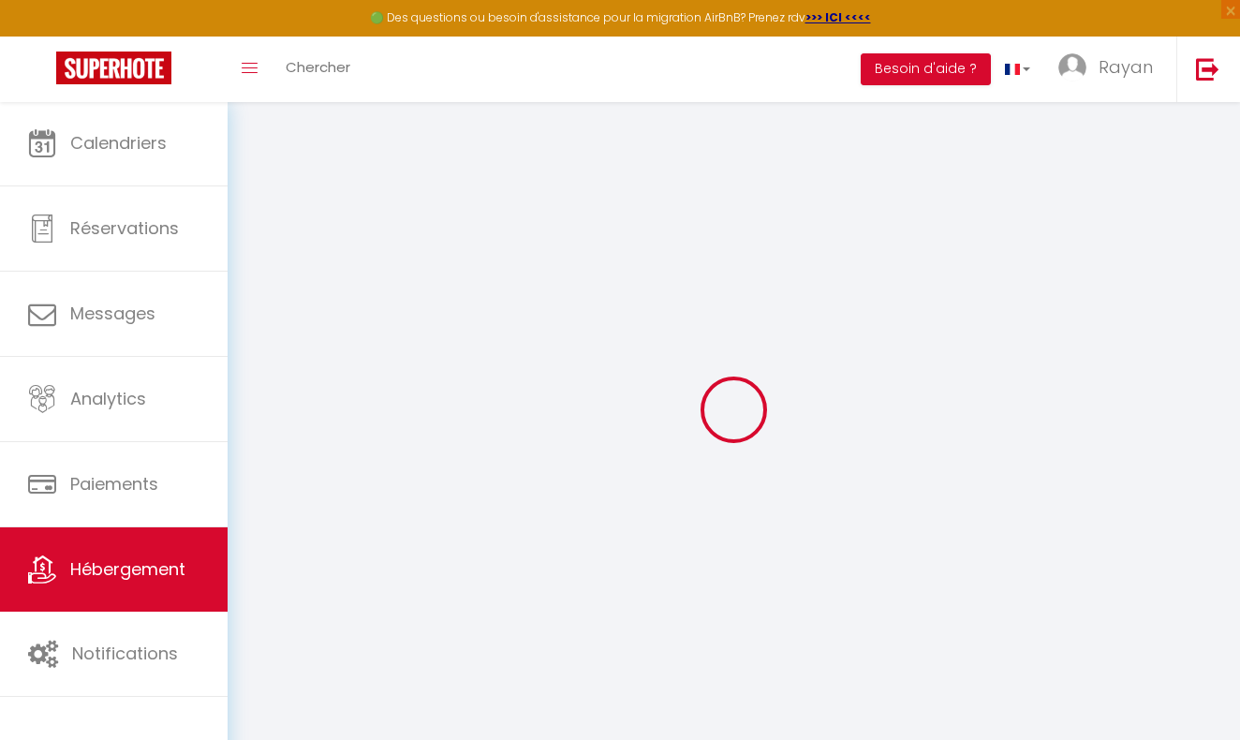
checkbox input "false"
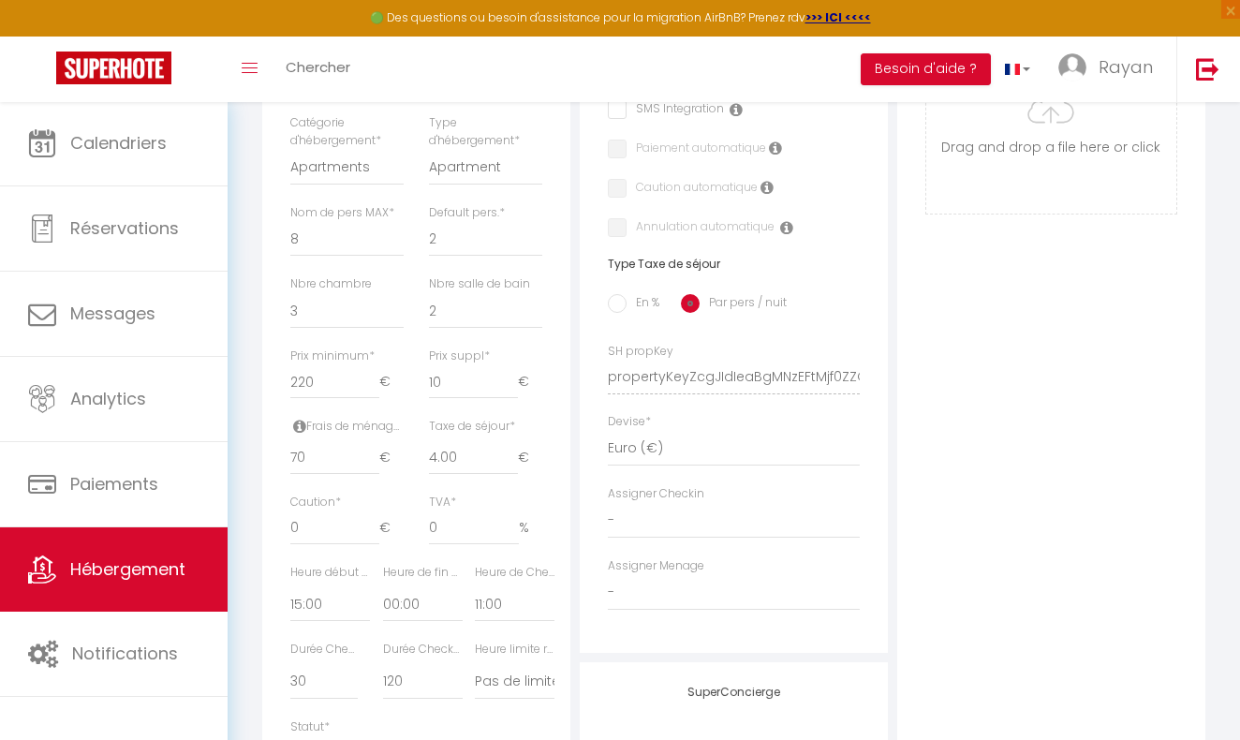
scroll to position [620, 0]
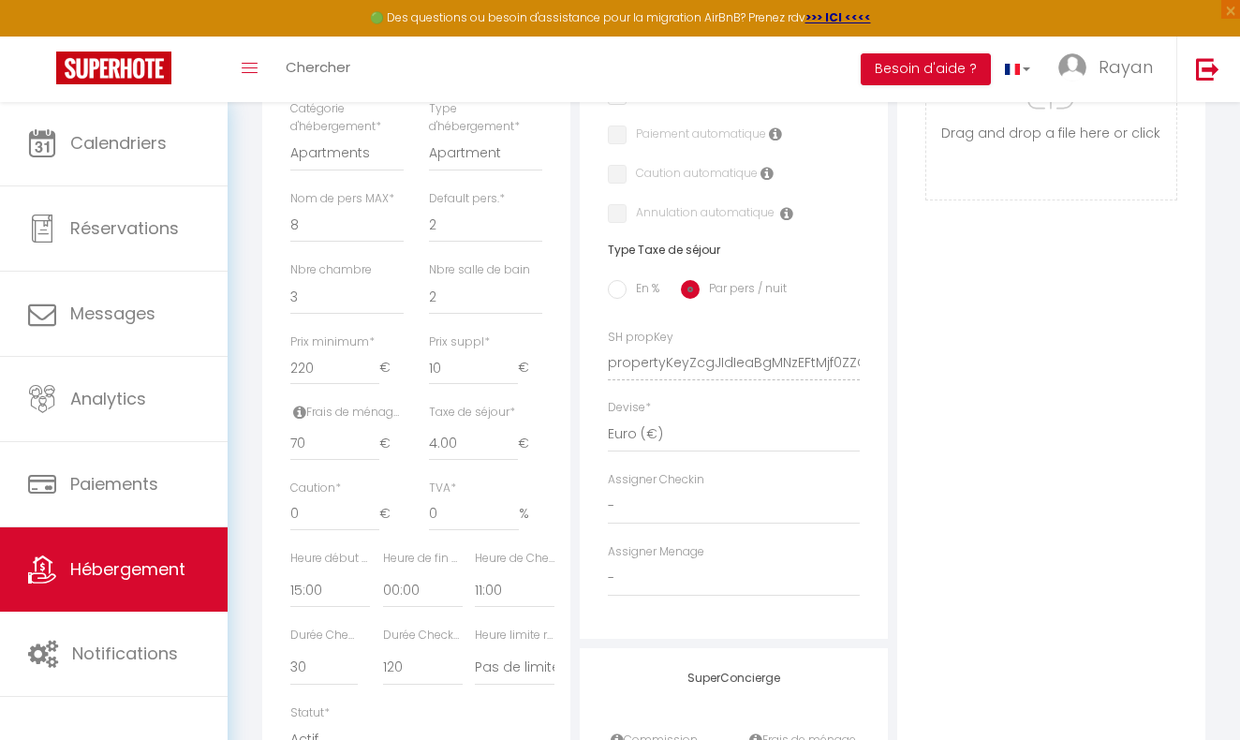
select select
checkbox input "false"
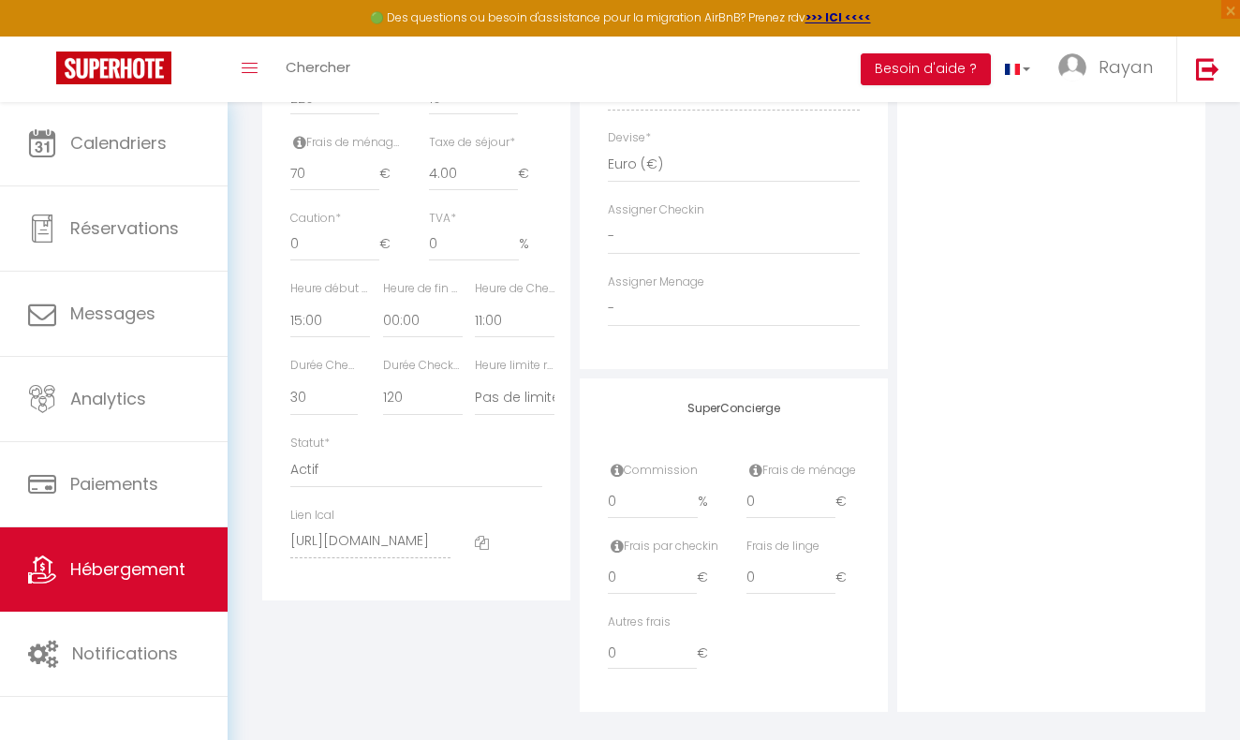
scroll to position [899, 0]
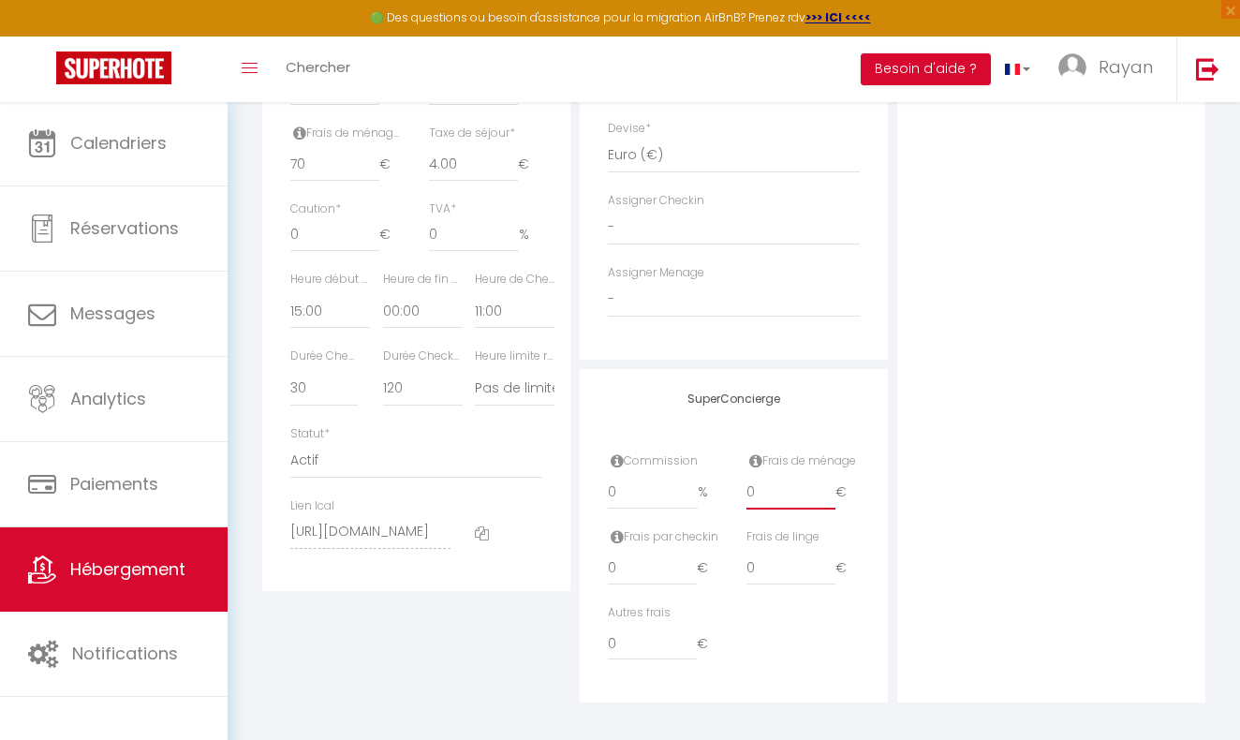
click at [785, 494] on input "0" at bounding box center [791, 493] width 89 height 34
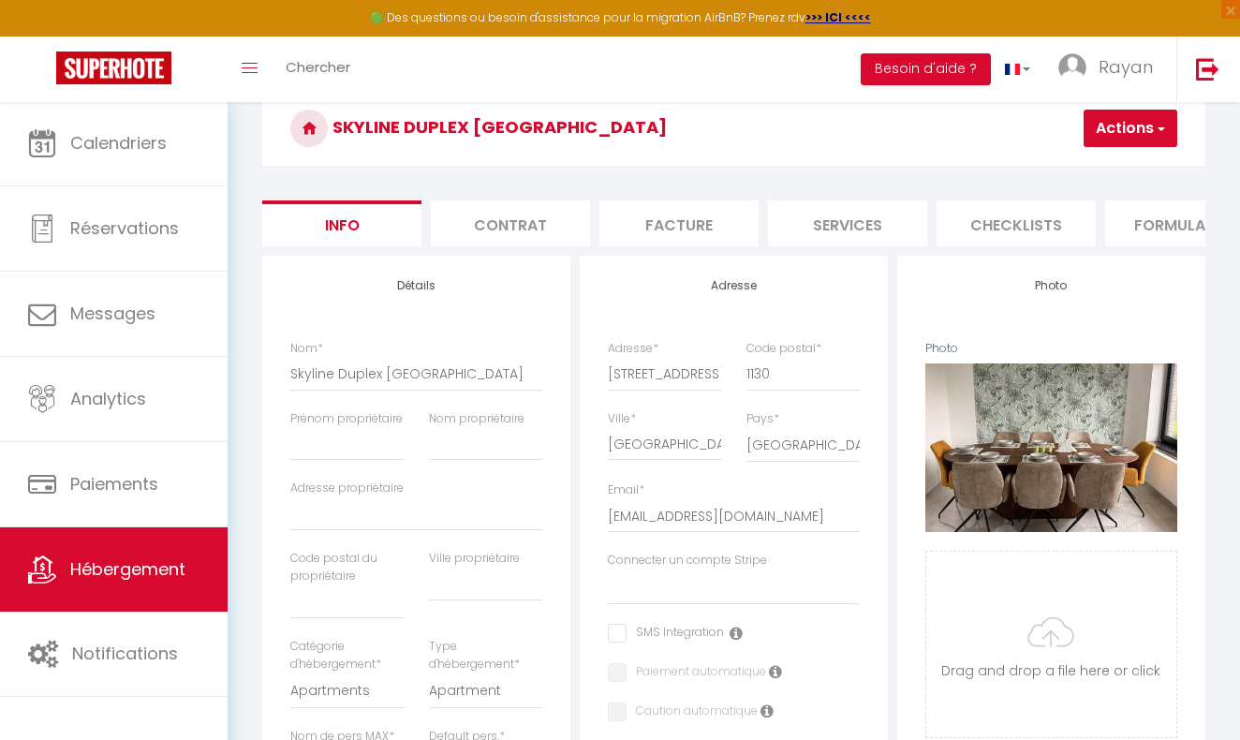
scroll to position [0, 0]
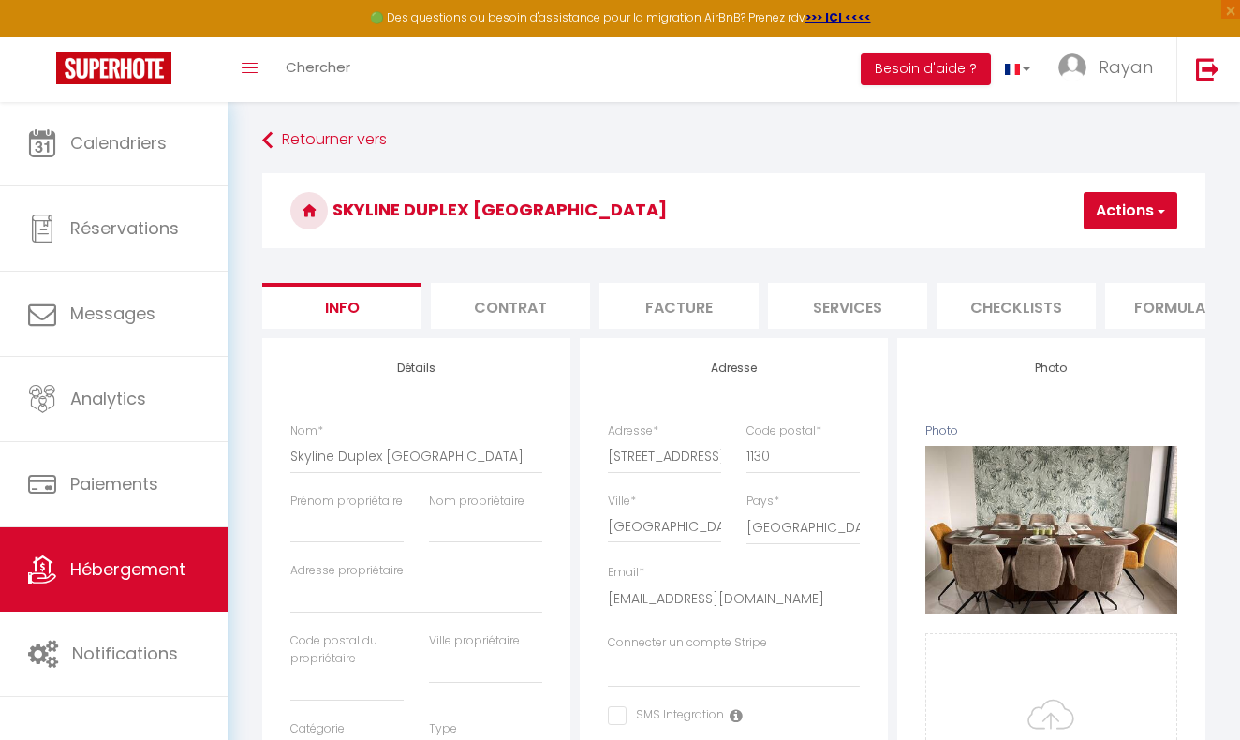
click at [674, 308] on li "Facture" at bounding box center [679, 306] width 159 height 46
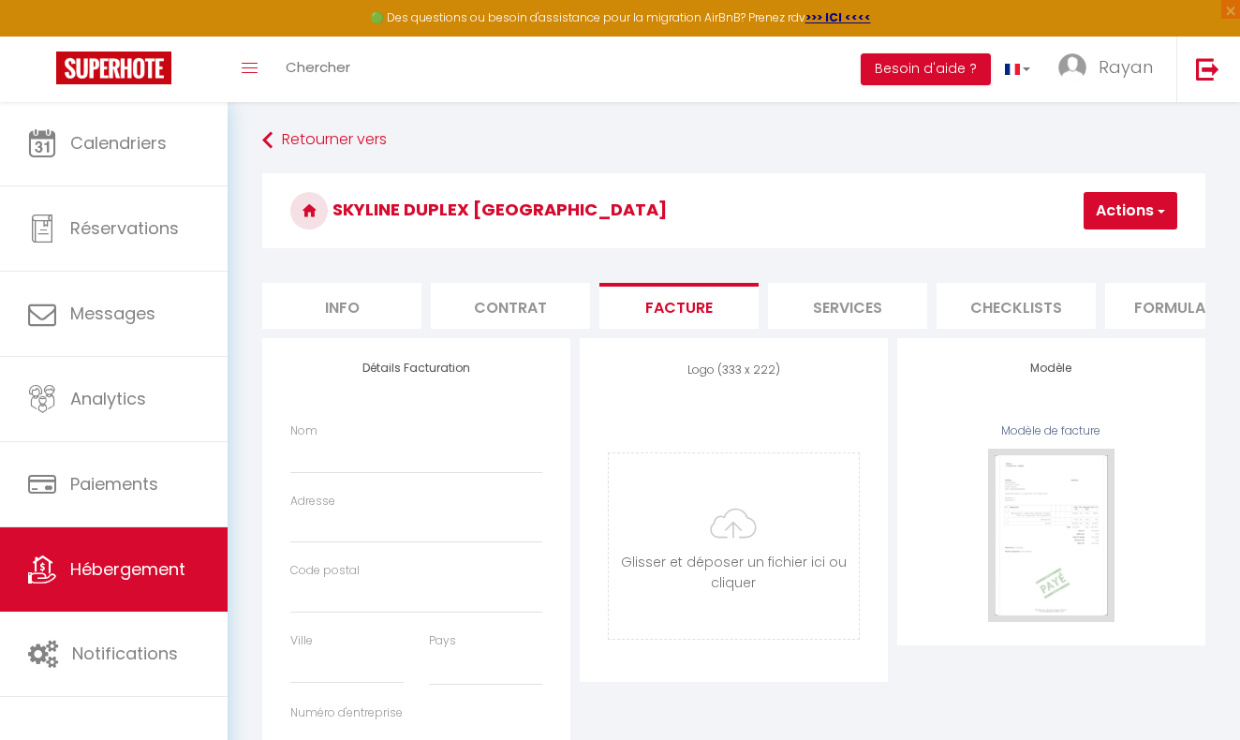
click at [527, 317] on li "Contrat" at bounding box center [510, 306] width 159 height 46
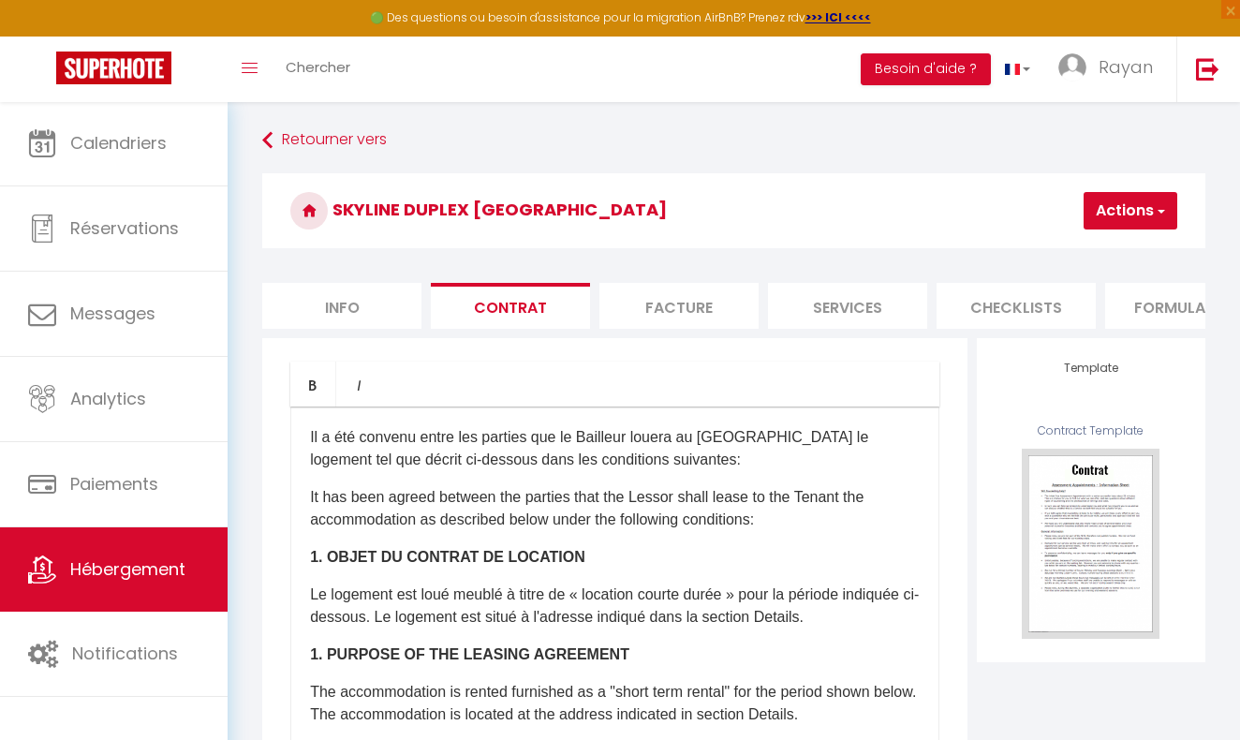
click at [860, 301] on li "Services" at bounding box center [847, 306] width 159 height 46
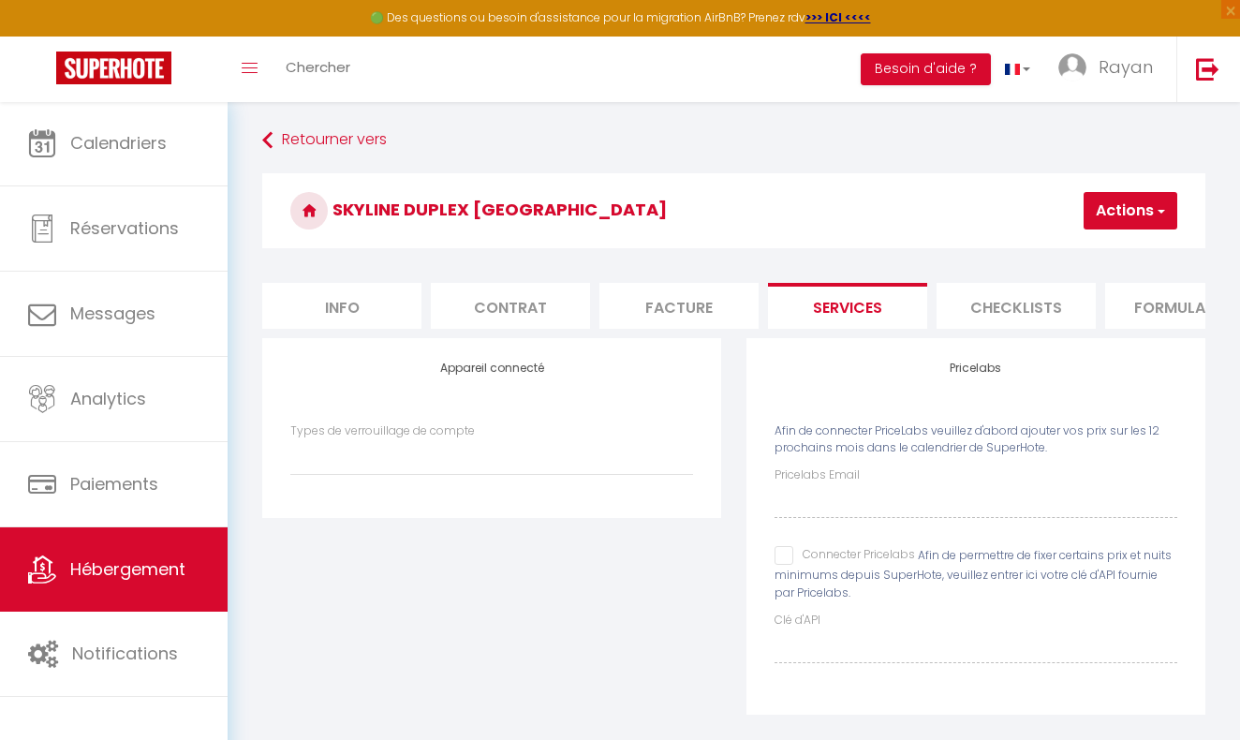
click at [976, 296] on li "Checklists" at bounding box center [1016, 306] width 159 height 46
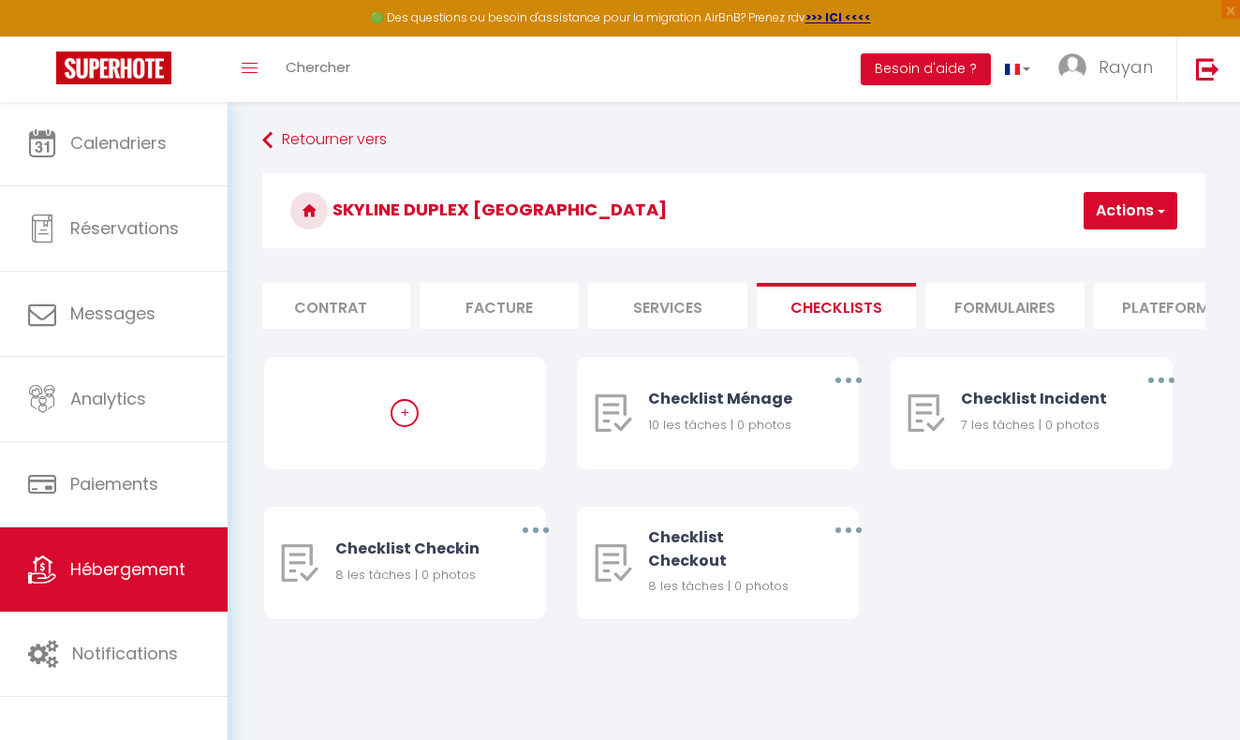
scroll to position [0, 217]
click at [982, 301] on li "Formulaires" at bounding box center [967, 306] width 159 height 46
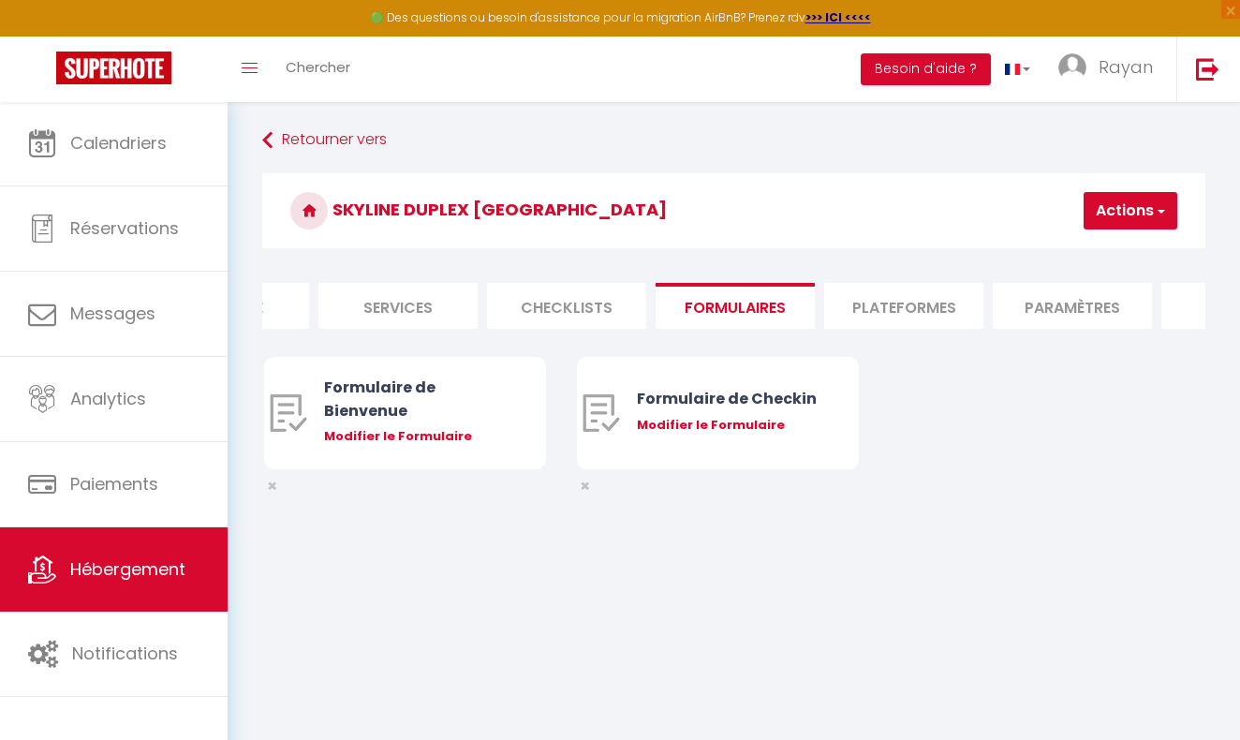
scroll to position [0, 453]
click at [950, 298] on li "Plateformes" at bounding box center [901, 306] width 159 height 46
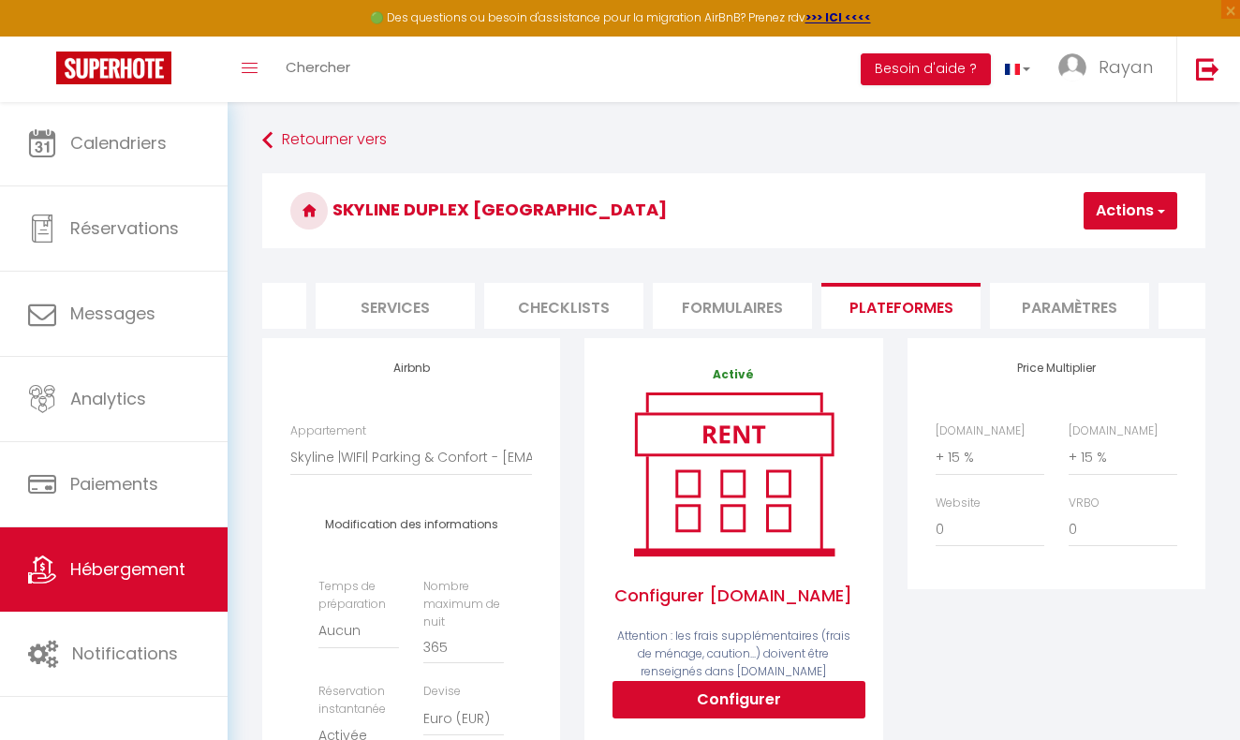
click at [1060, 299] on li "Paramètres" at bounding box center [1069, 306] width 159 height 46
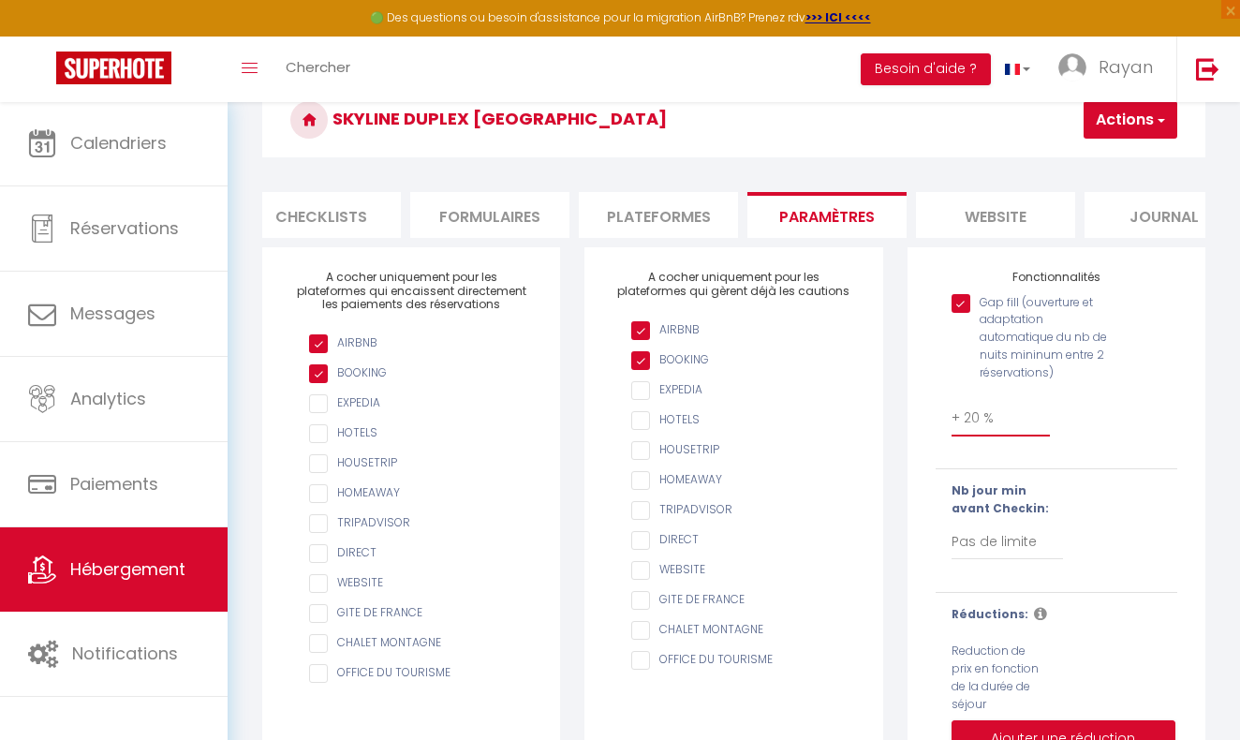
scroll to position [125, 0]
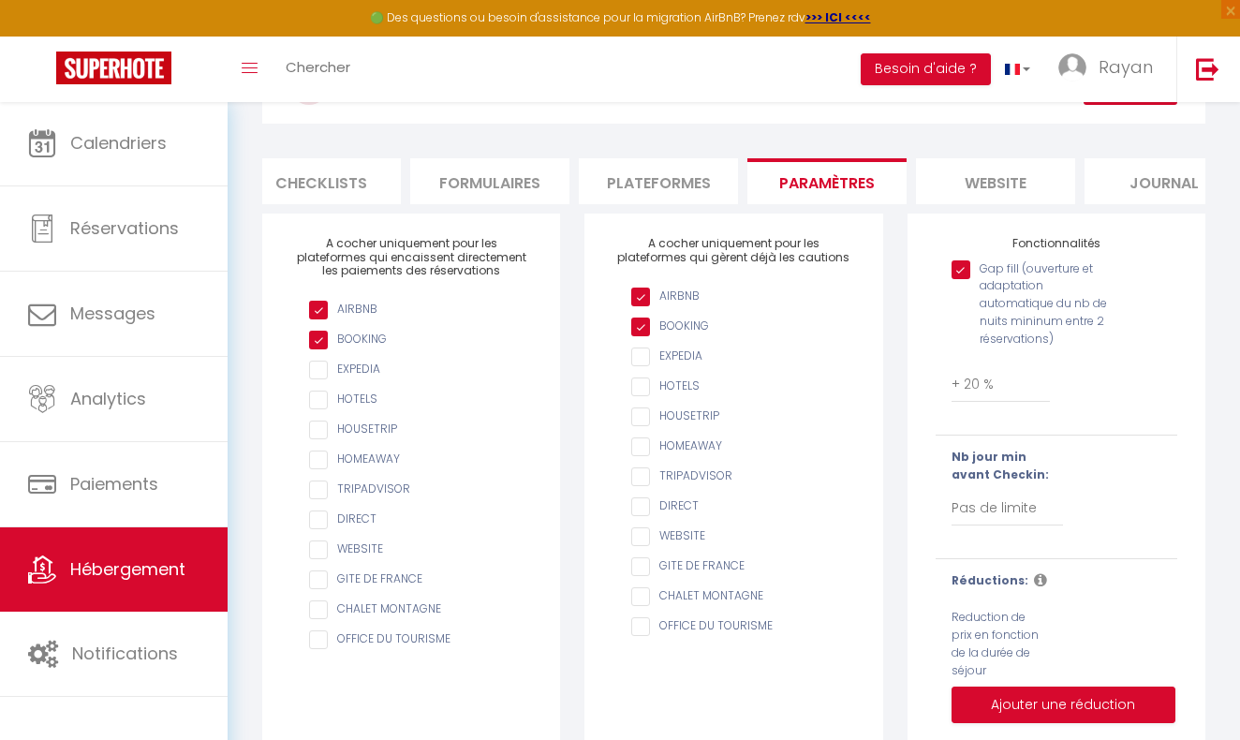
click at [974, 172] on li "website" at bounding box center [995, 181] width 159 height 46
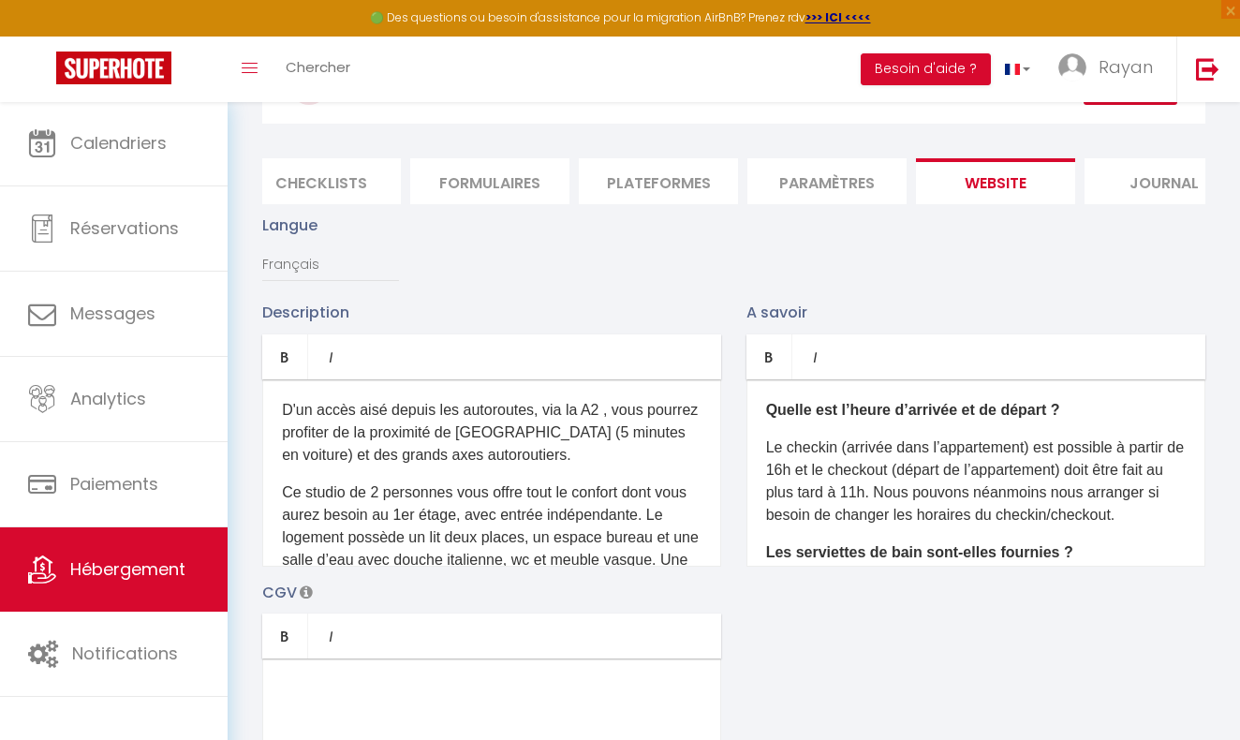
click at [1127, 176] on li "Journal" at bounding box center [1164, 181] width 159 height 46
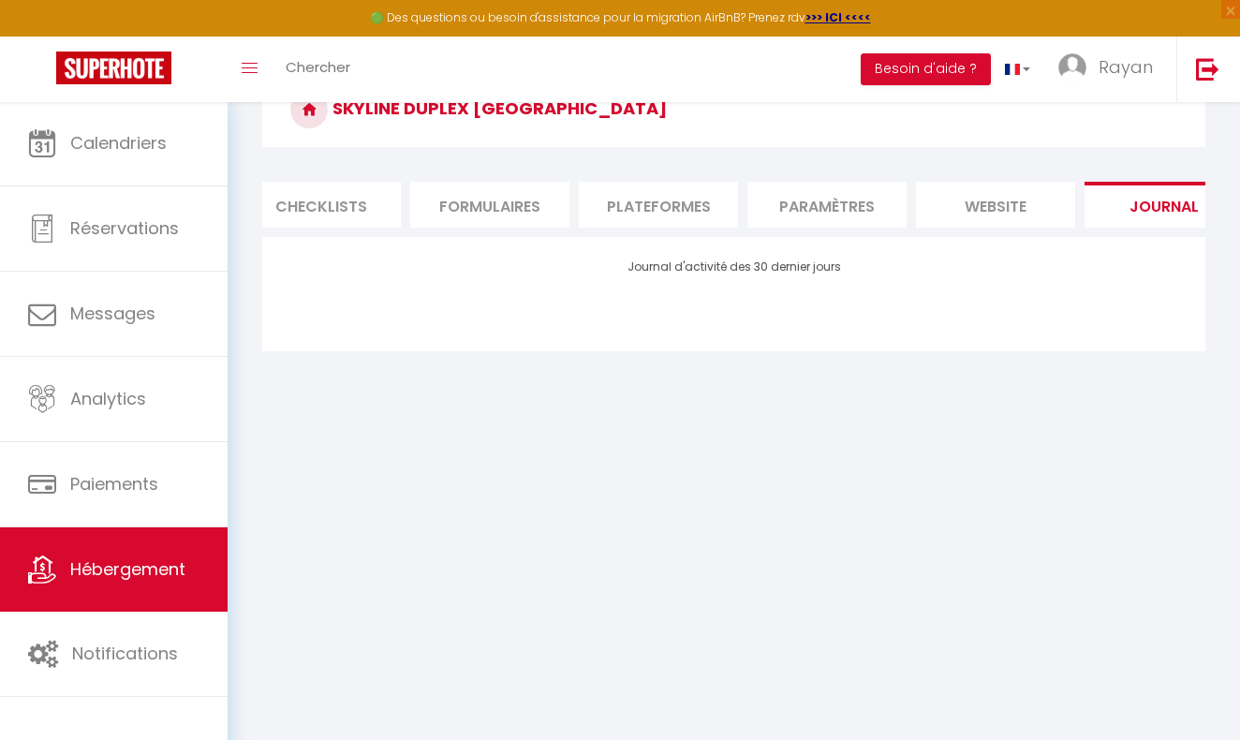
scroll to position [101, 0]
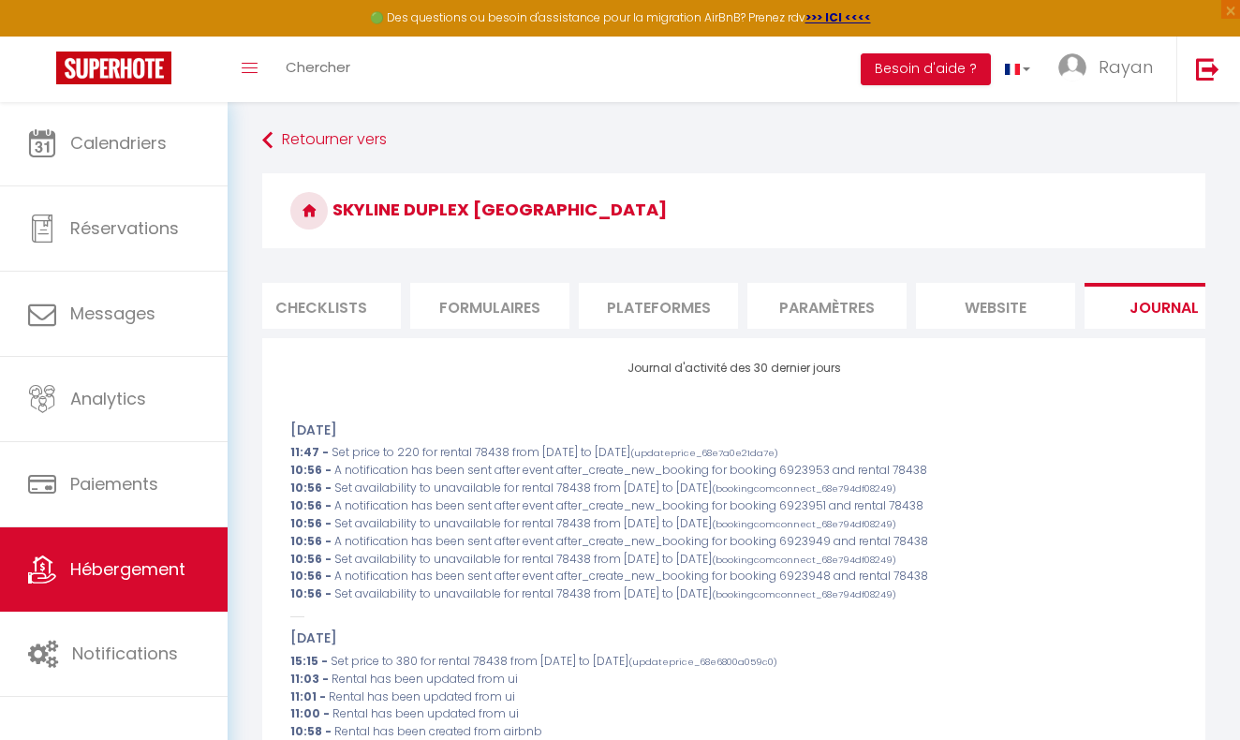
click at [361, 305] on li "Checklists" at bounding box center [321, 306] width 159 height 46
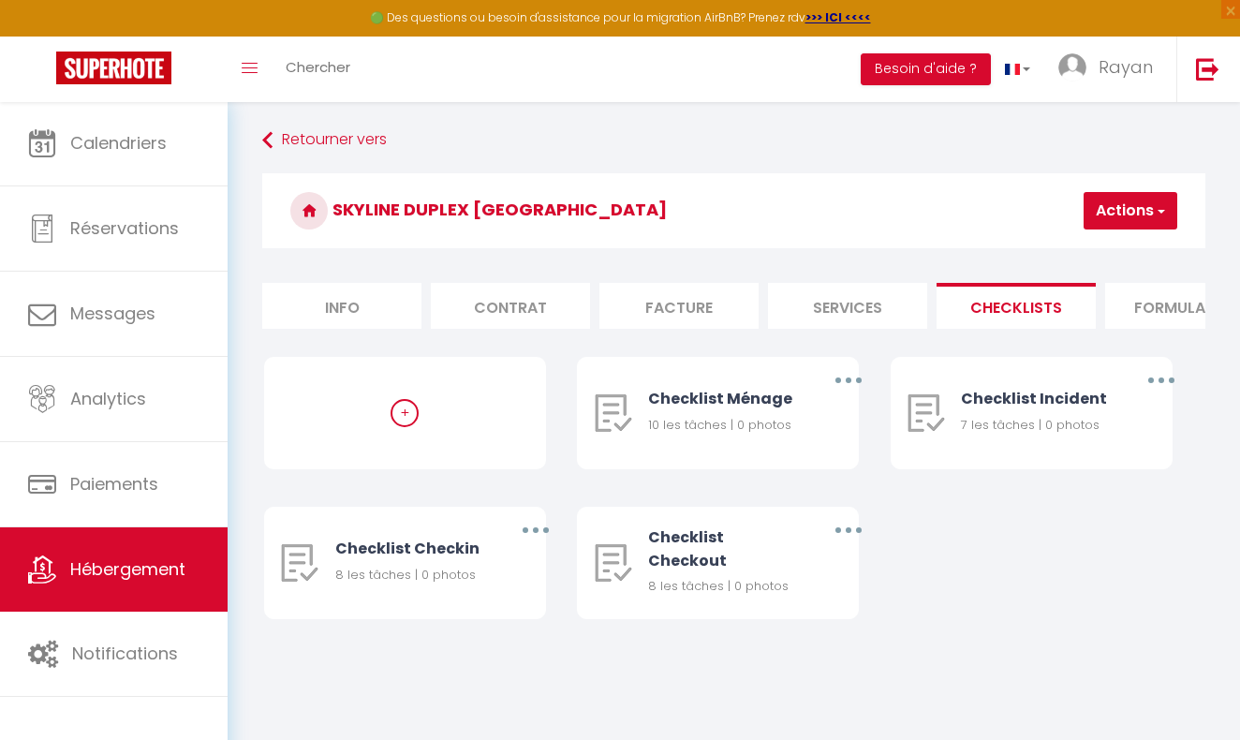
click at [1117, 223] on button "Actions" at bounding box center [1131, 210] width 94 height 37
click at [403, 294] on li "Info" at bounding box center [341, 306] width 159 height 46
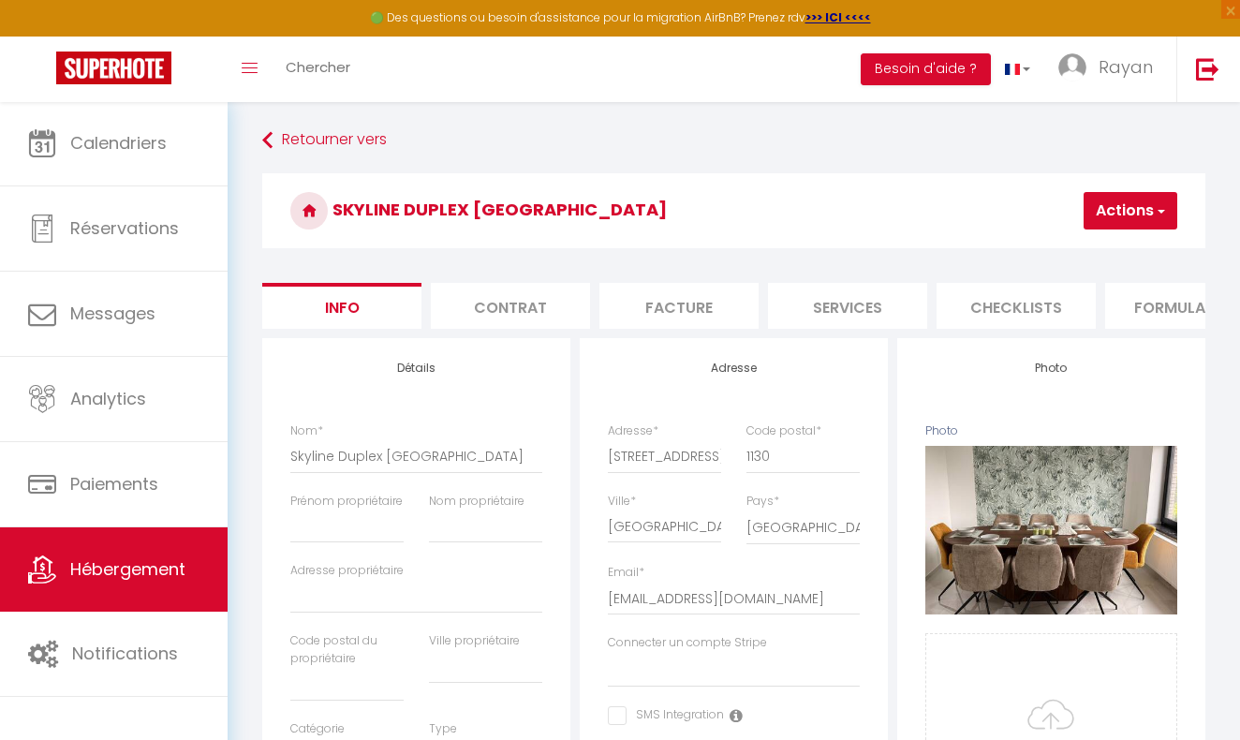
click at [1130, 221] on button "Actions" at bounding box center [1131, 210] width 94 height 37
click at [1031, 258] on input "Enregistrer" at bounding box center [1029, 252] width 69 height 19
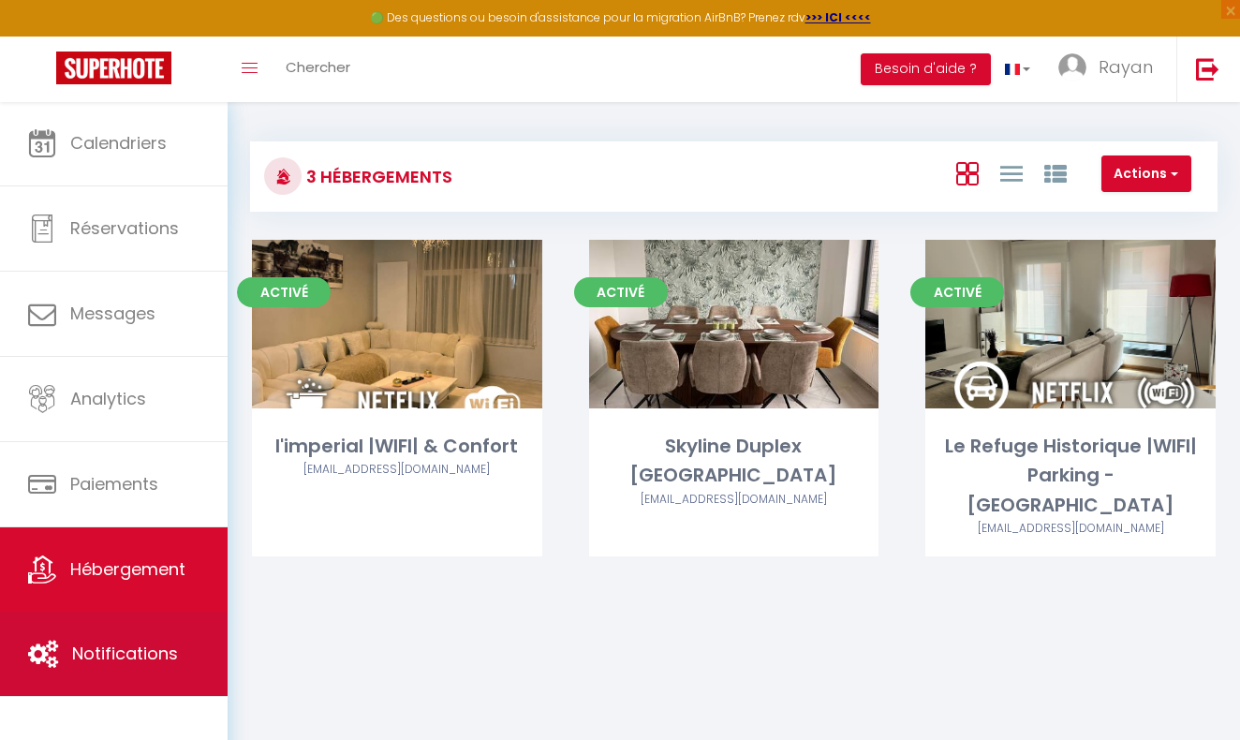
click at [212, 649] on link "Notifications" at bounding box center [114, 654] width 228 height 84
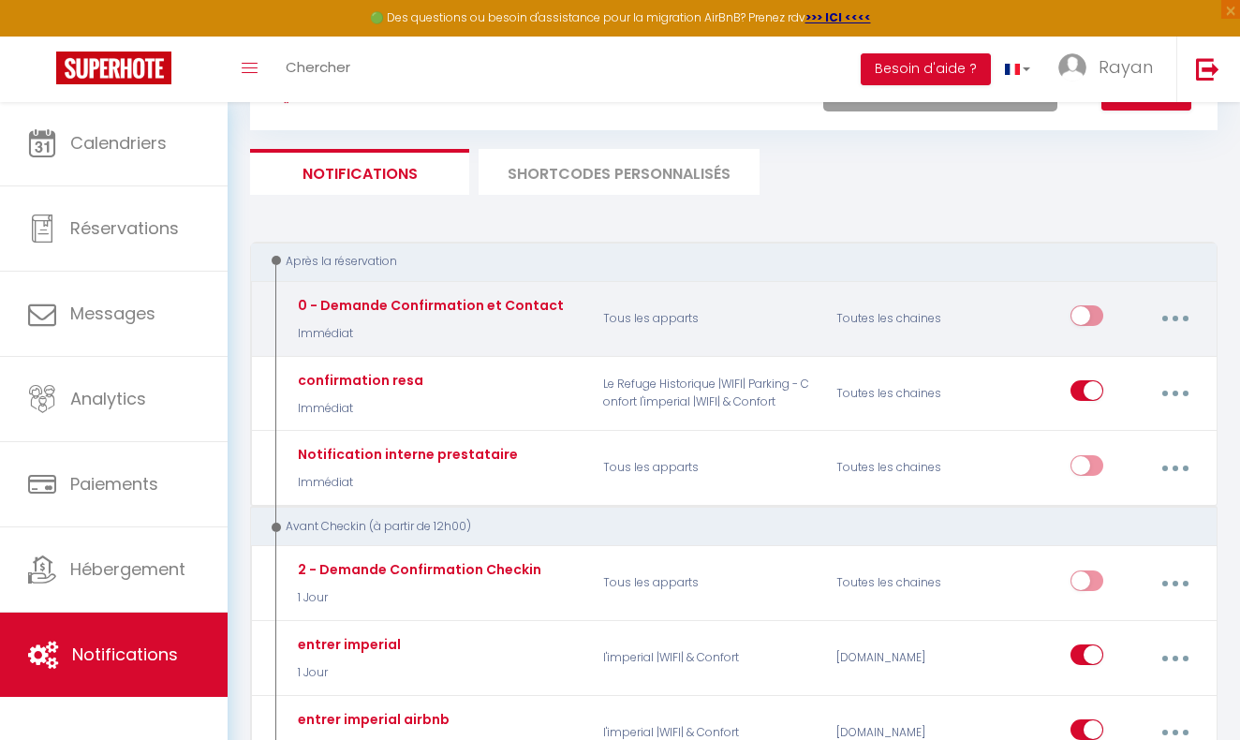
scroll to position [84, 0]
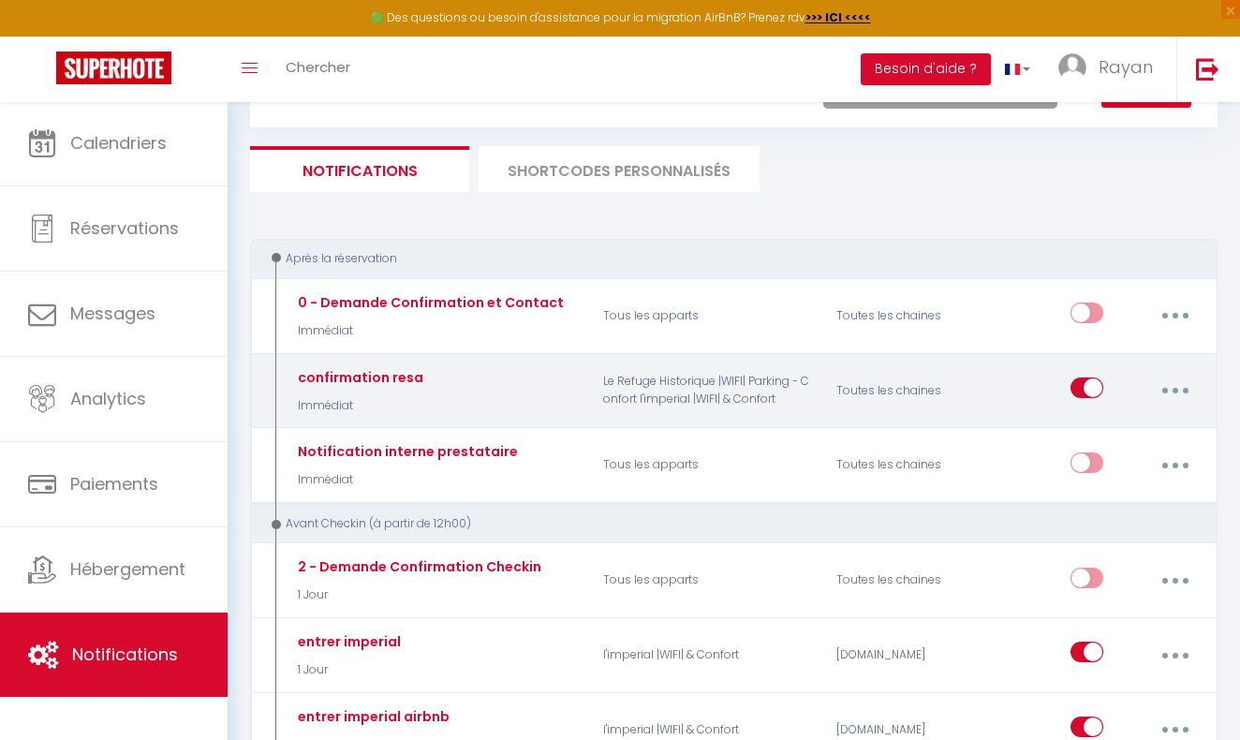
click at [1179, 388] on button "button" at bounding box center [1176, 391] width 50 height 36
click at [1121, 429] on link "Editer" at bounding box center [1125, 437] width 139 height 32
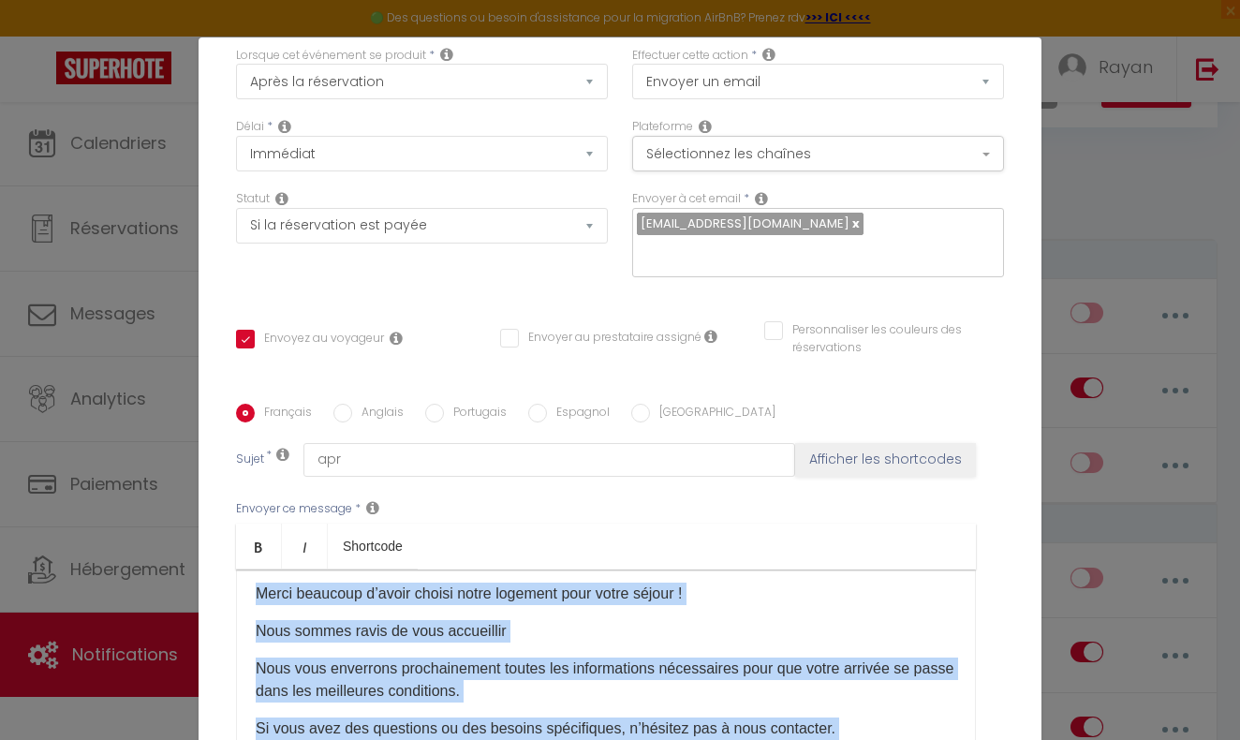
scroll to position [0, 0]
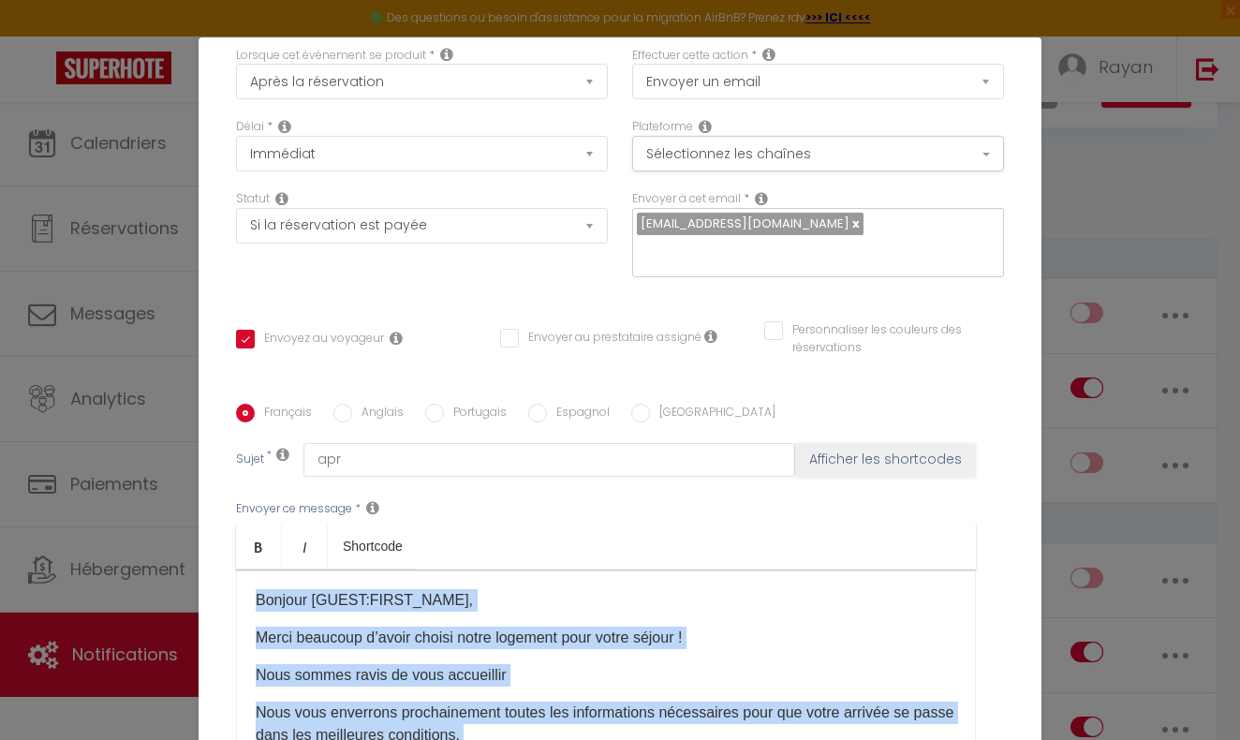
drag, startPoint x: 464, startPoint y: 700, endPoint x: 251, endPoint y: 572, distance: 248.4
click at [251, 572] on div "Bonjour [GUEST:FIRST_NAME], Merci beaucoup d’avoir choisi notre logement pour v…" at bounding box center [606, 663] width 740 height 187
copy div "Bonjour [GUEST:FIRST_NAME], Merci beaucoup d’avoir choisi notre logement pour v…"
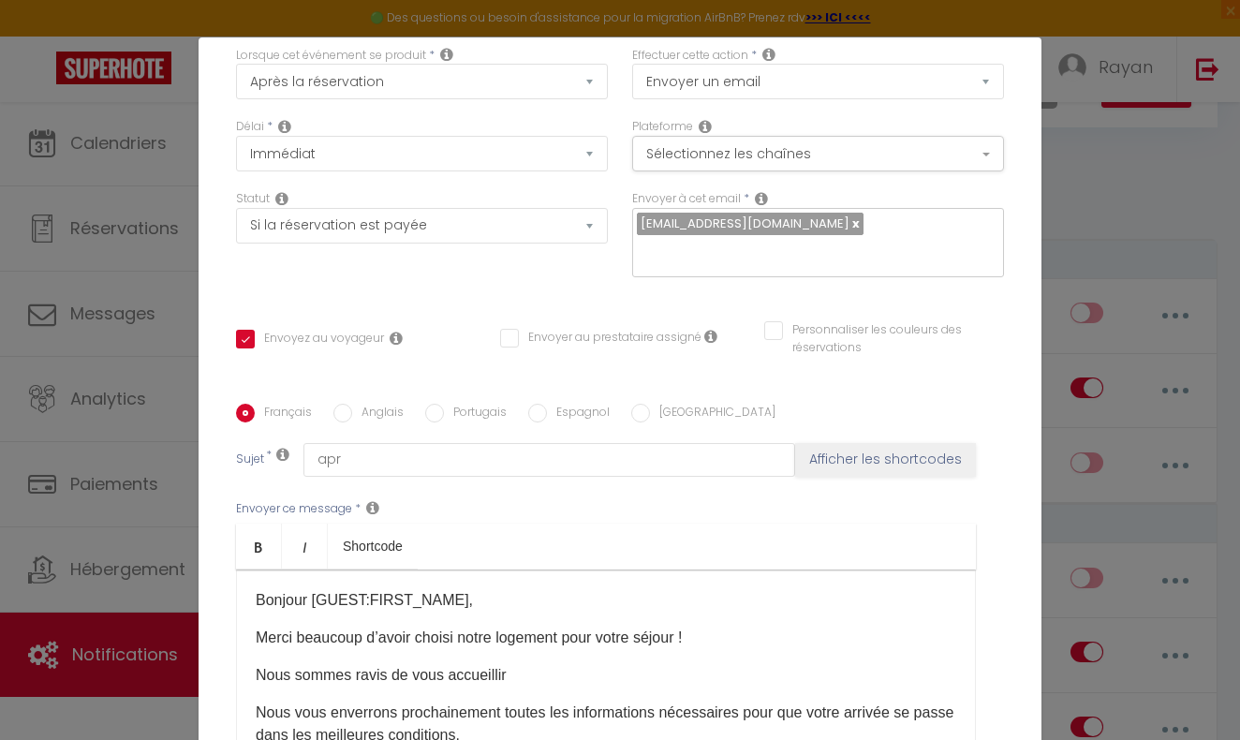
click at [1221, 414] on div "Modifier la notification × Titre * confirmation resa Pour cet hébergement Sélec…" at bounding box center [620, 370] width 1240 height 740
click at [1097, 332] on div "Modifier la notification × Titre * confirmation resa Pour cet hébergement Sélec…" at bounding box center [620, 370] width 1240 height 740
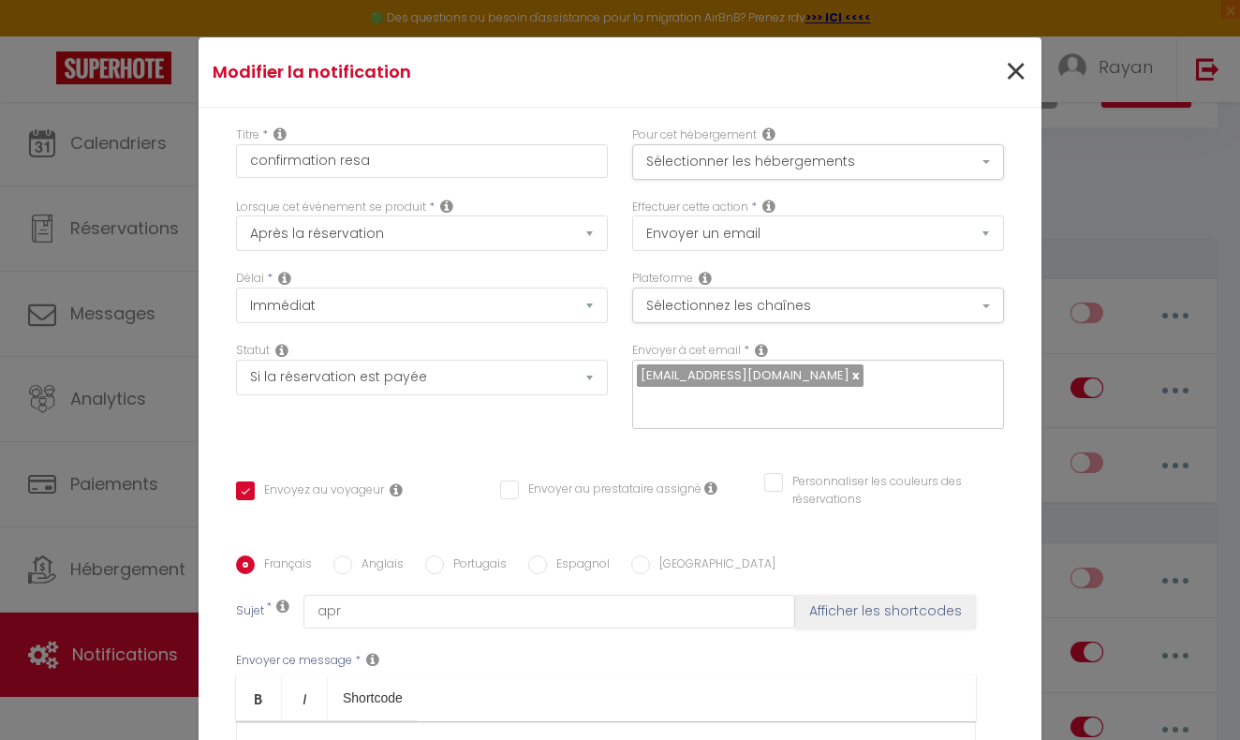
click at [1016, 82] on span "×" at bounding box center [1015, 72] width 23 height 56
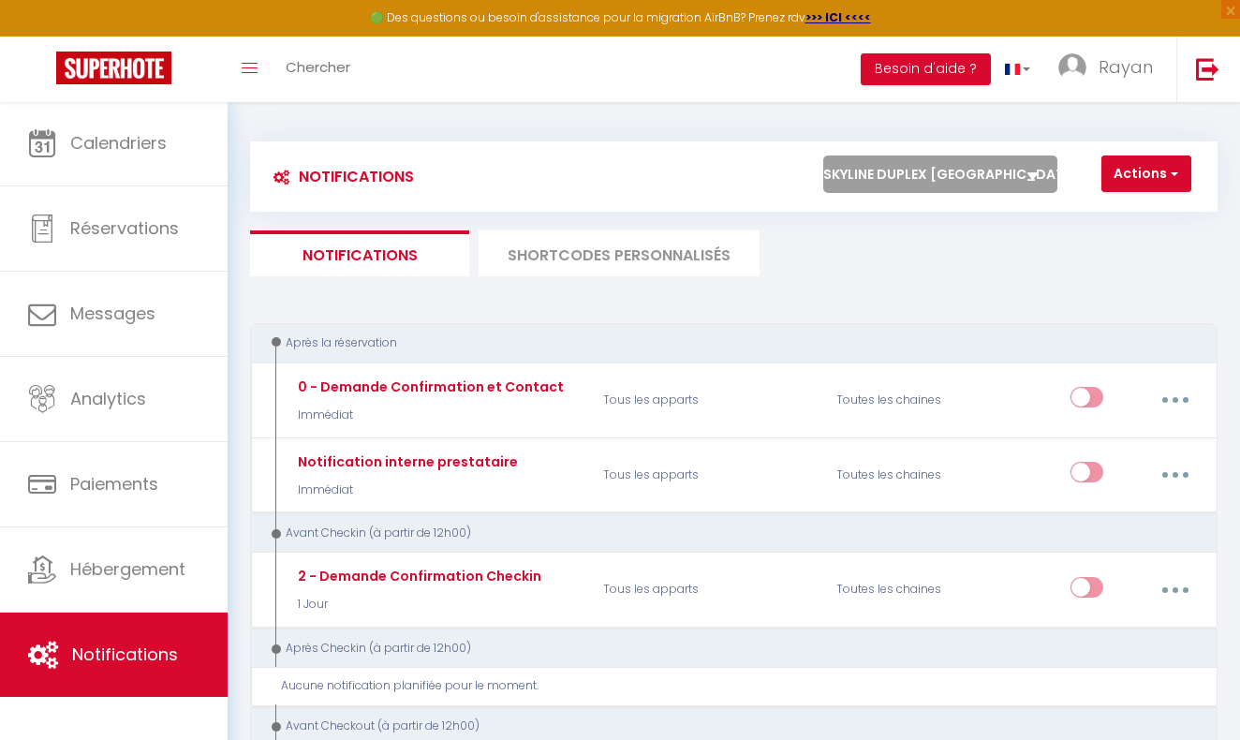
click at [957, 154] on div "Notifications Actions Nouvelle Notification Exporter Importer Tous les apparts …" at bounding box center [734, 176] width 968 height 70
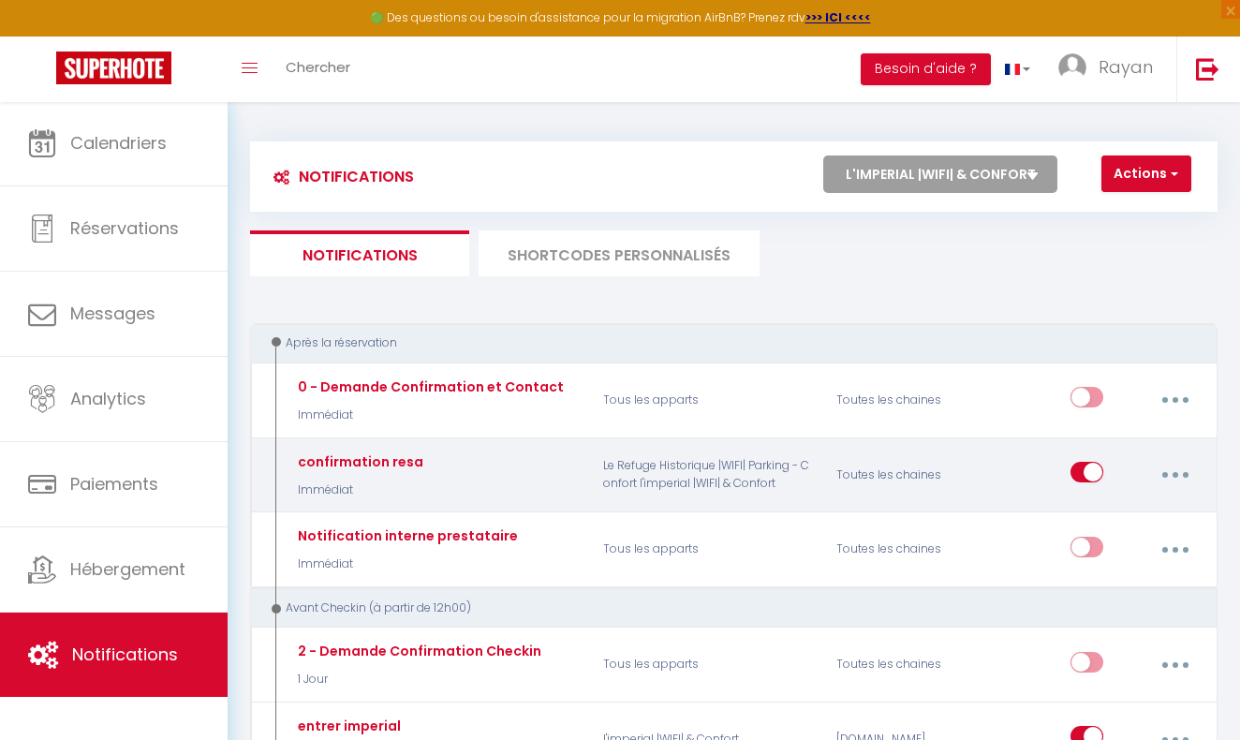
click at [1165, 469] on button "button" at bounding box center [1176, 475] width 50 height 36
click at [1139, 518] on link "Editer" at bounding box center [1125, 521] width 139 height 32
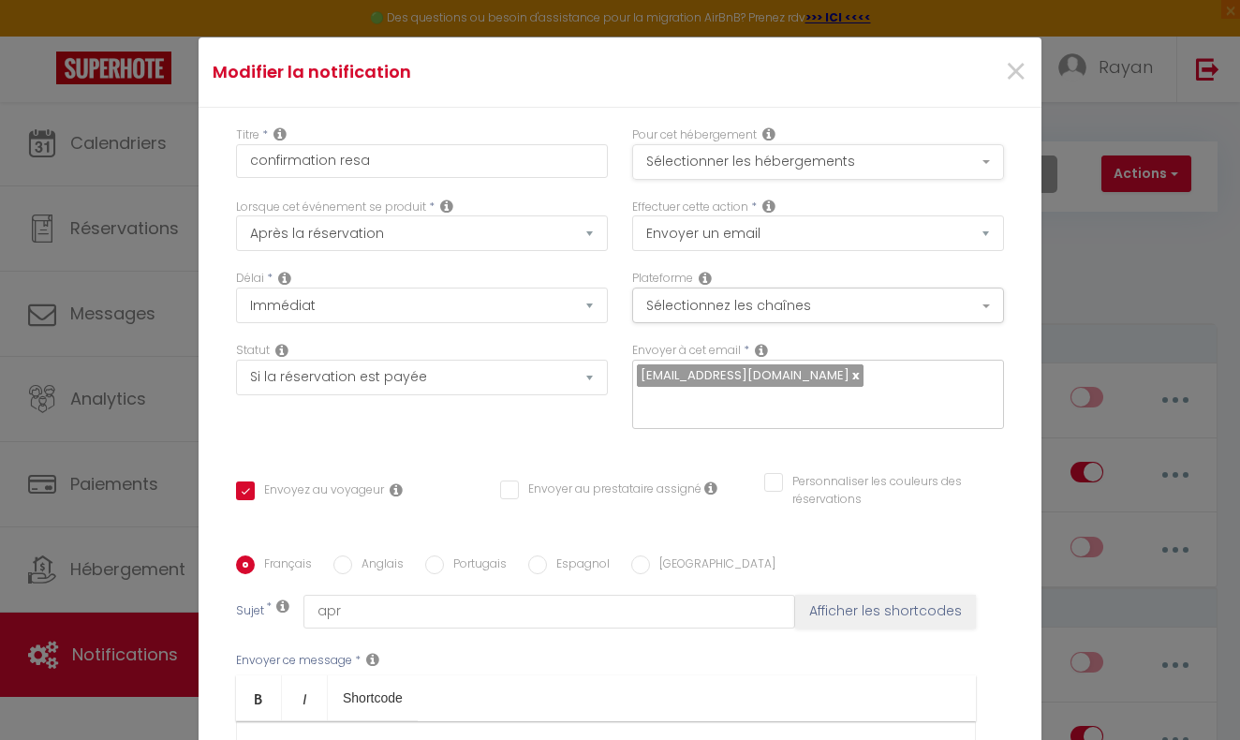
click at [789, 153] on button "Sélectionner les hébergements" at bounding box center [818, 162] width 372 height 36
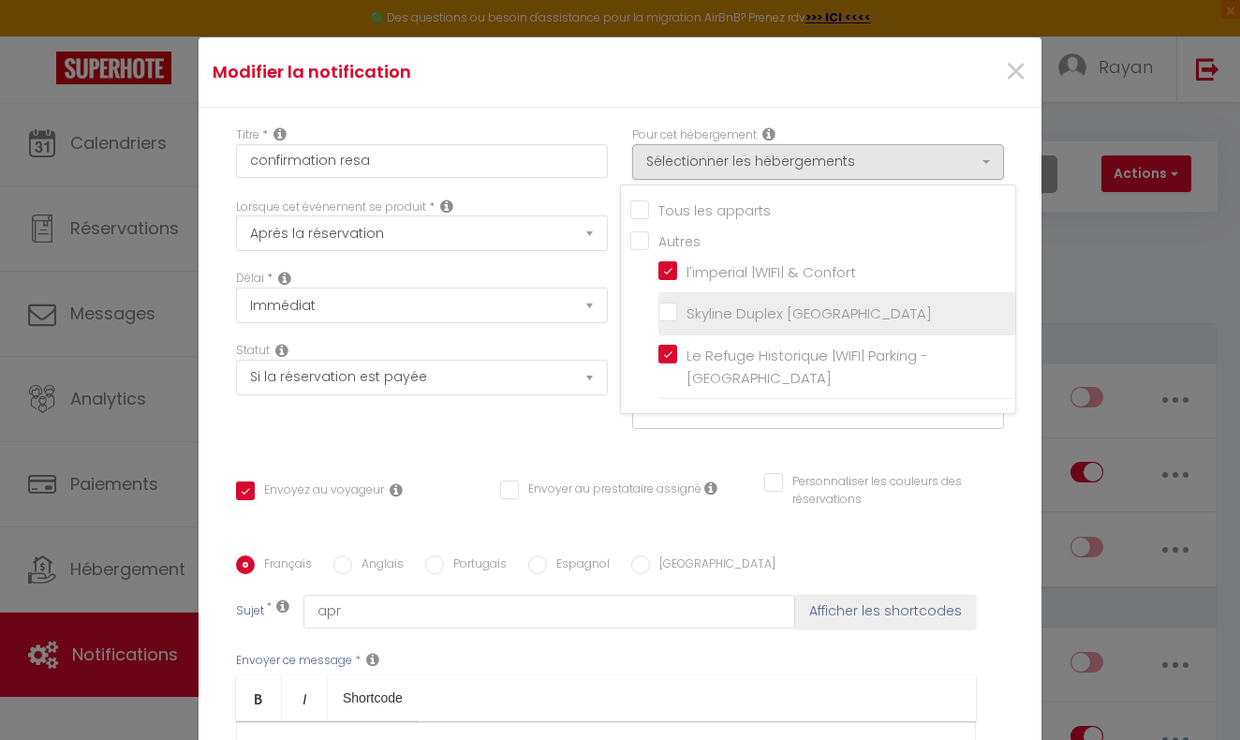
click at [672, 308] on input "Skyline Duplex [GEOGRAPHIC_DATA]" at bounding box center [837, 313] width 357 height 19
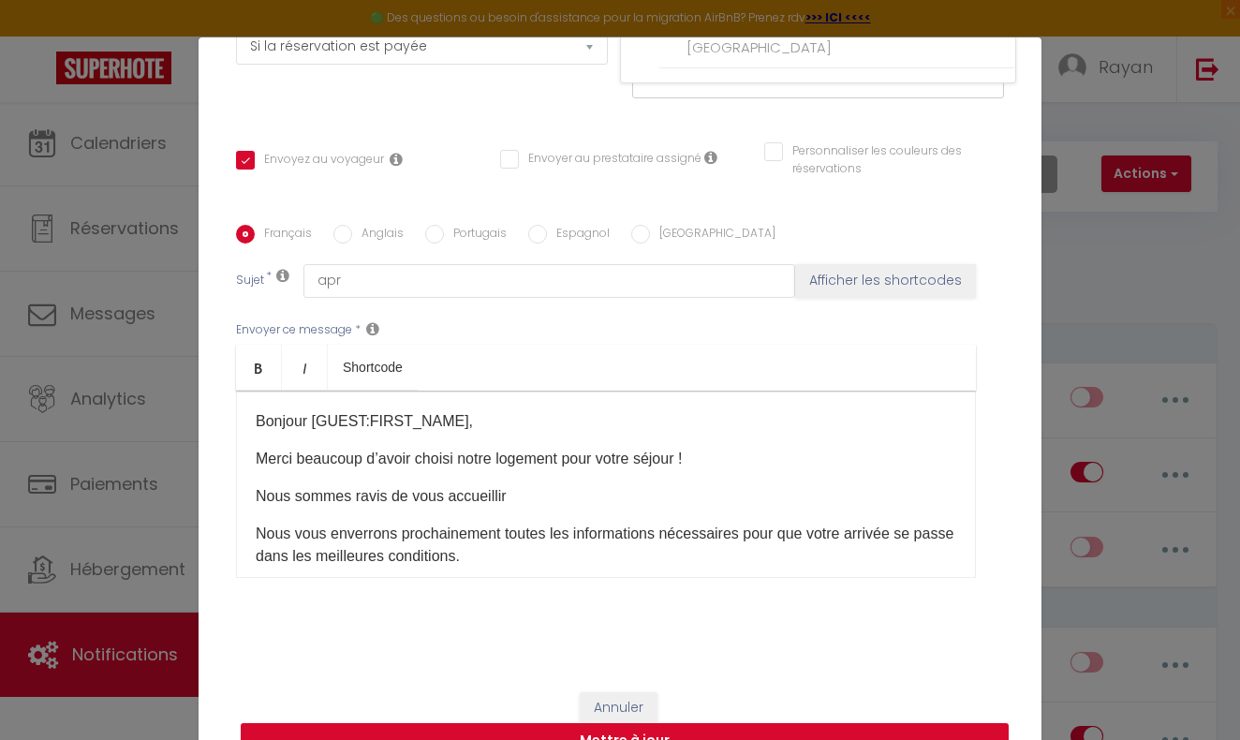
scroll to position [330, 0]
click at [687, 730] on button "Mettre à jour" at bounding box center [625, 742] width 768 height 36
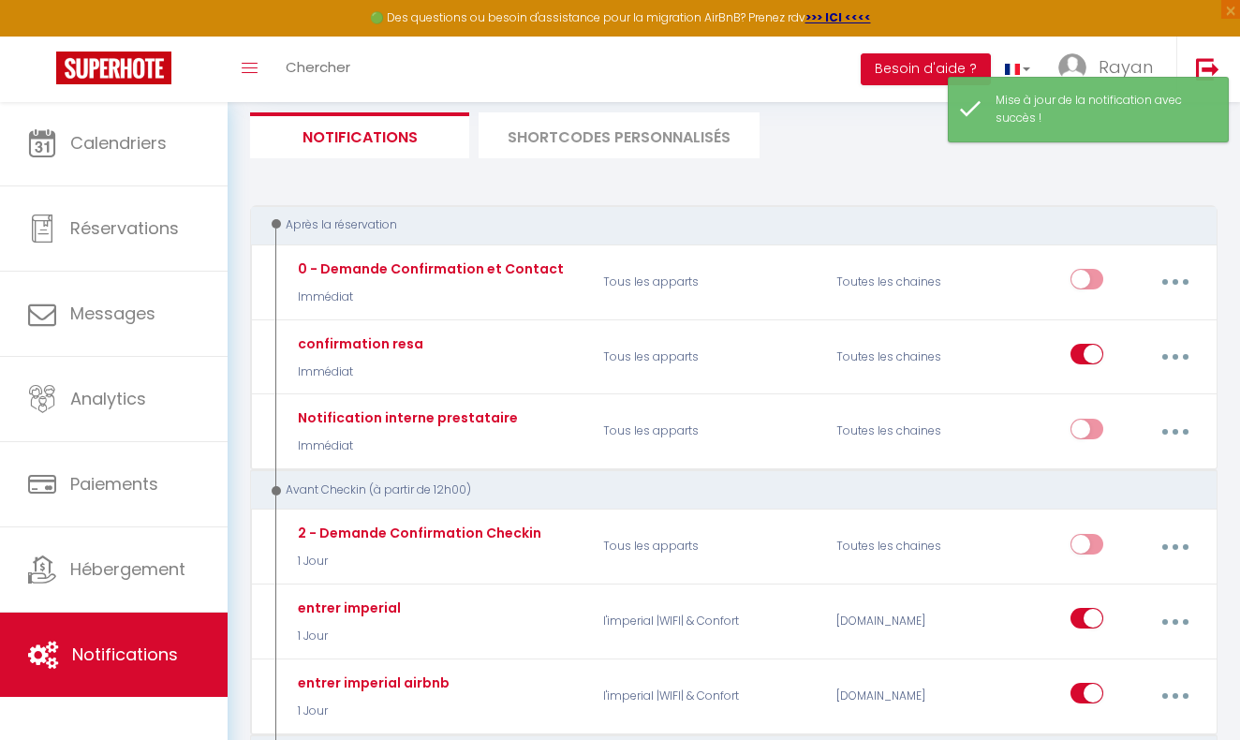
scroll to position [200, 0]
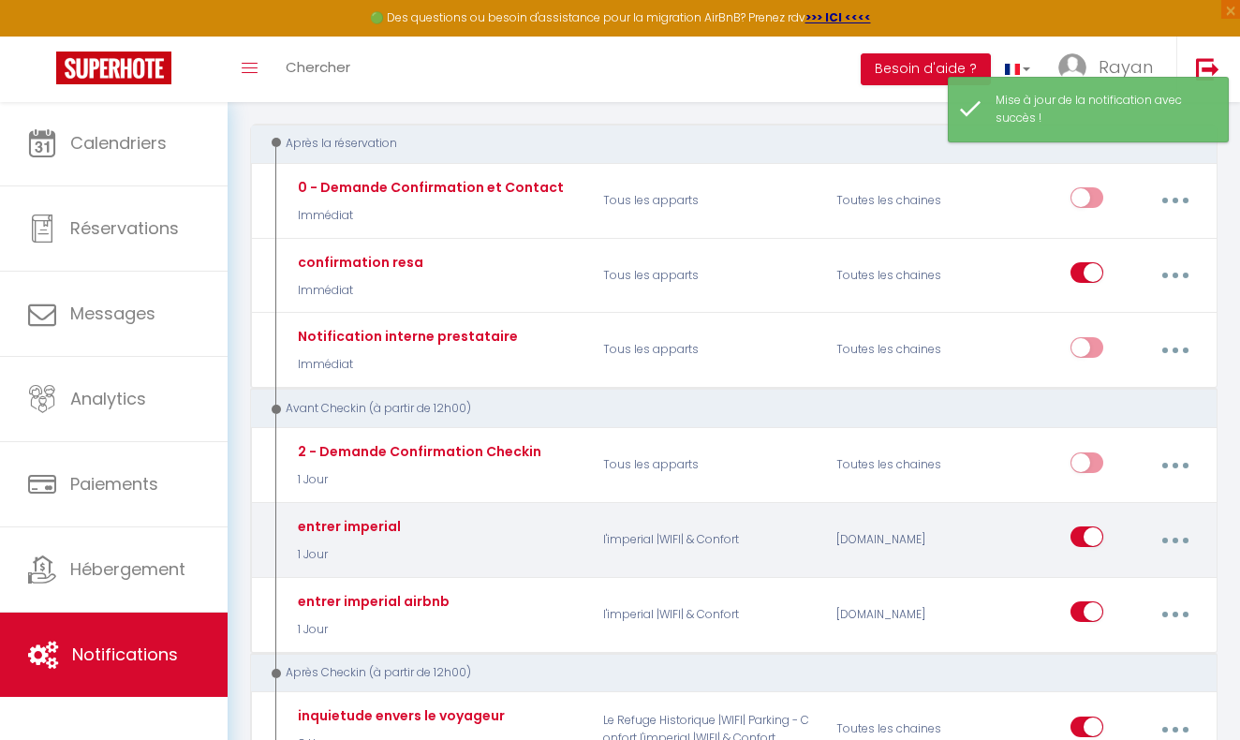
click at [1176, 538] on icon "button" at bounding box center [1176, 541] width 6 height 6
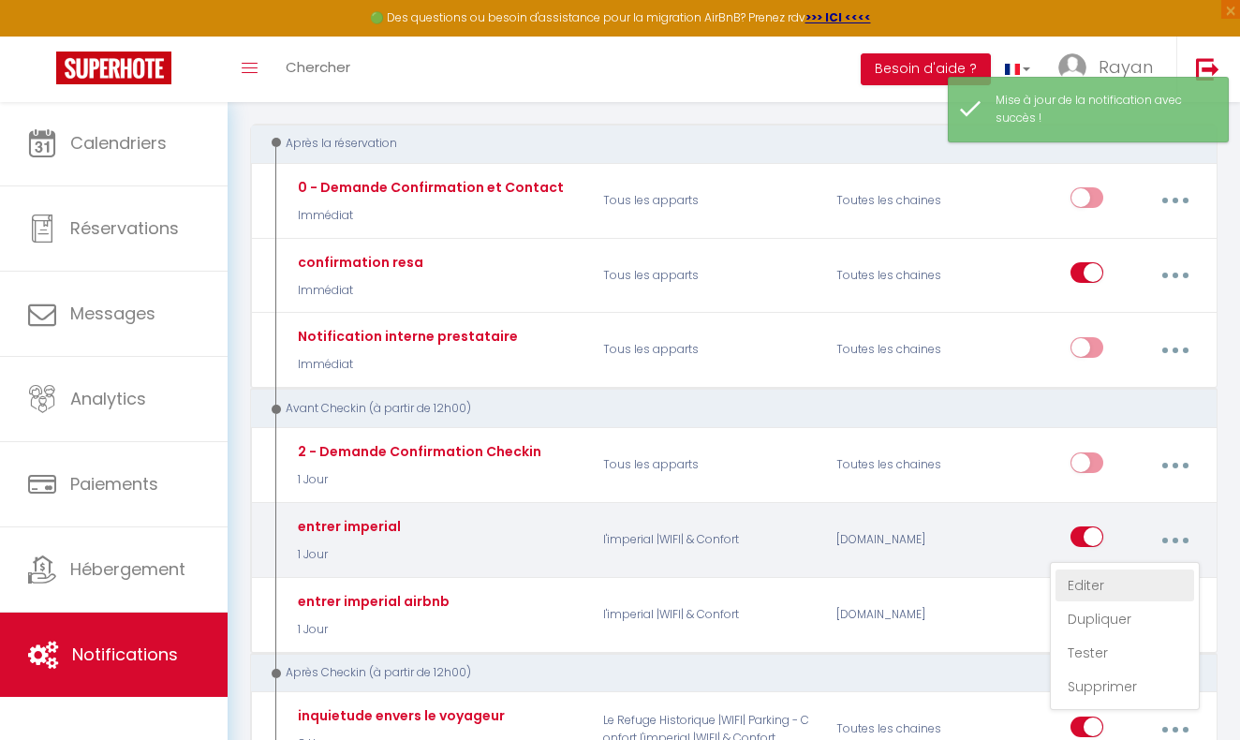
click at [1121, 575] on link "Editer" at bounding box center [1125, 586] width 139 height 32
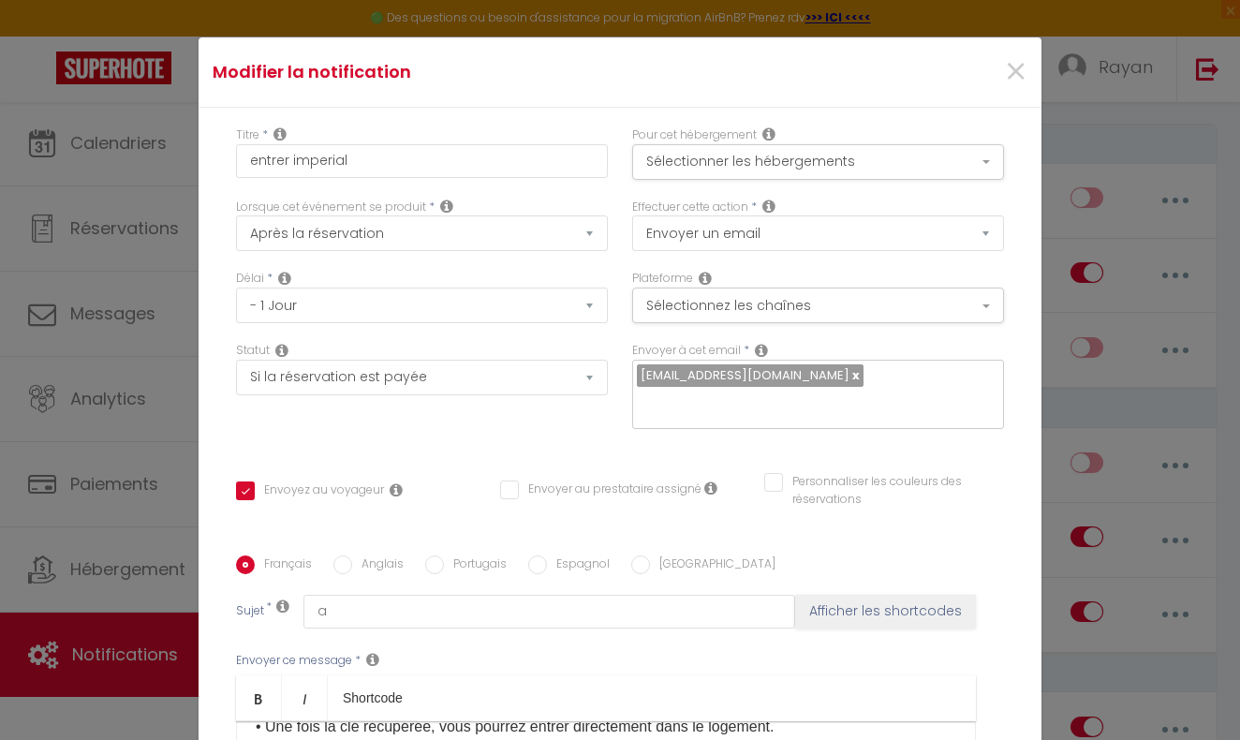
scroll to position [0, 0]
click at [1007, 81] on span "×" at bounding box center [1015, 72] width 23 height 56
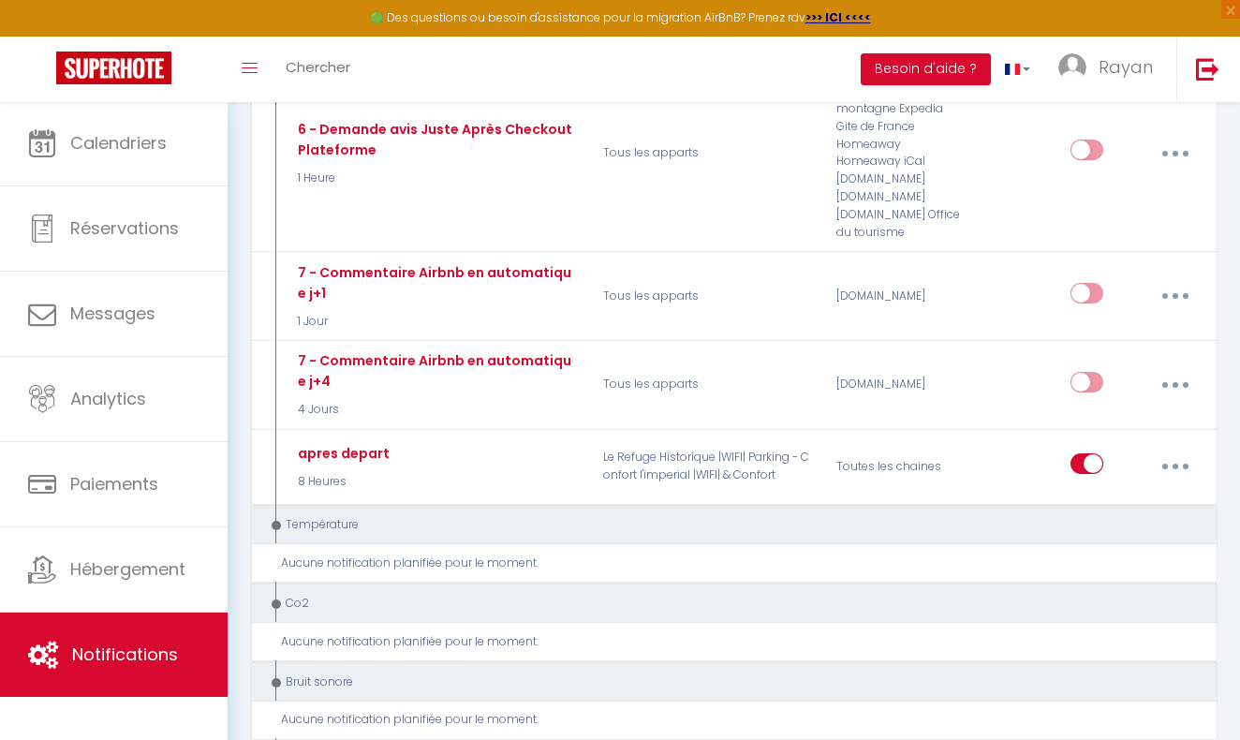
scroll to position [1177, 0]
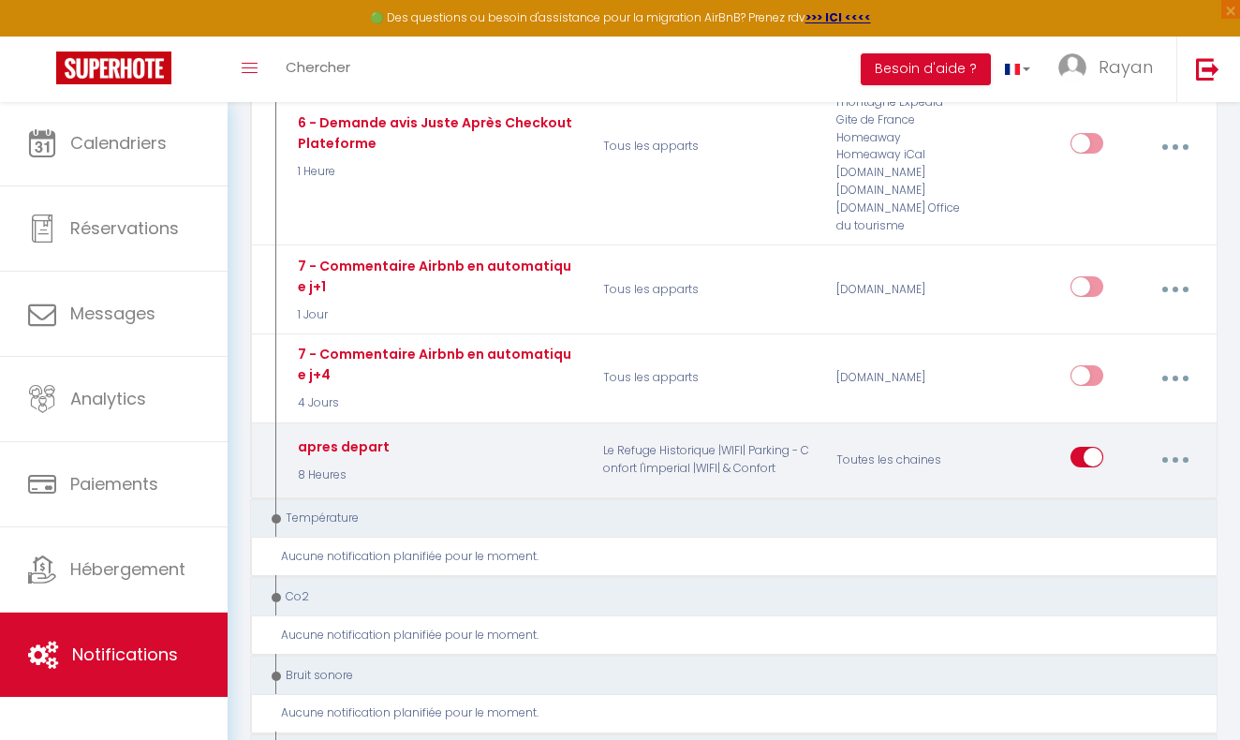
click at [1171, 442] on button "button" at bounding box center [1176, 460] width 50 height 36
click at [1106, 490] on link "Editer" at bounding box center [1125, 506] width 139 height 32
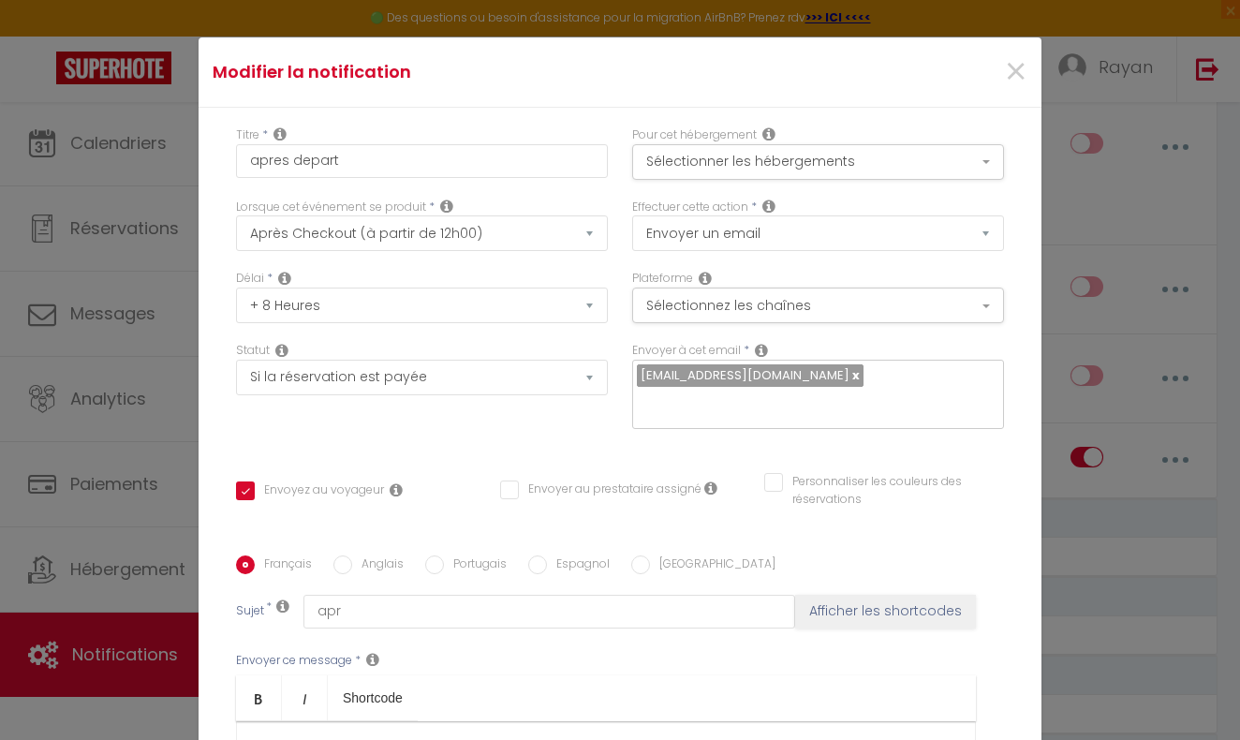
scroll to position [0, 0]
click at [700, 156] on button "Sélectionner les hébergements" at bounding box center [818, 162] width 372 height 36
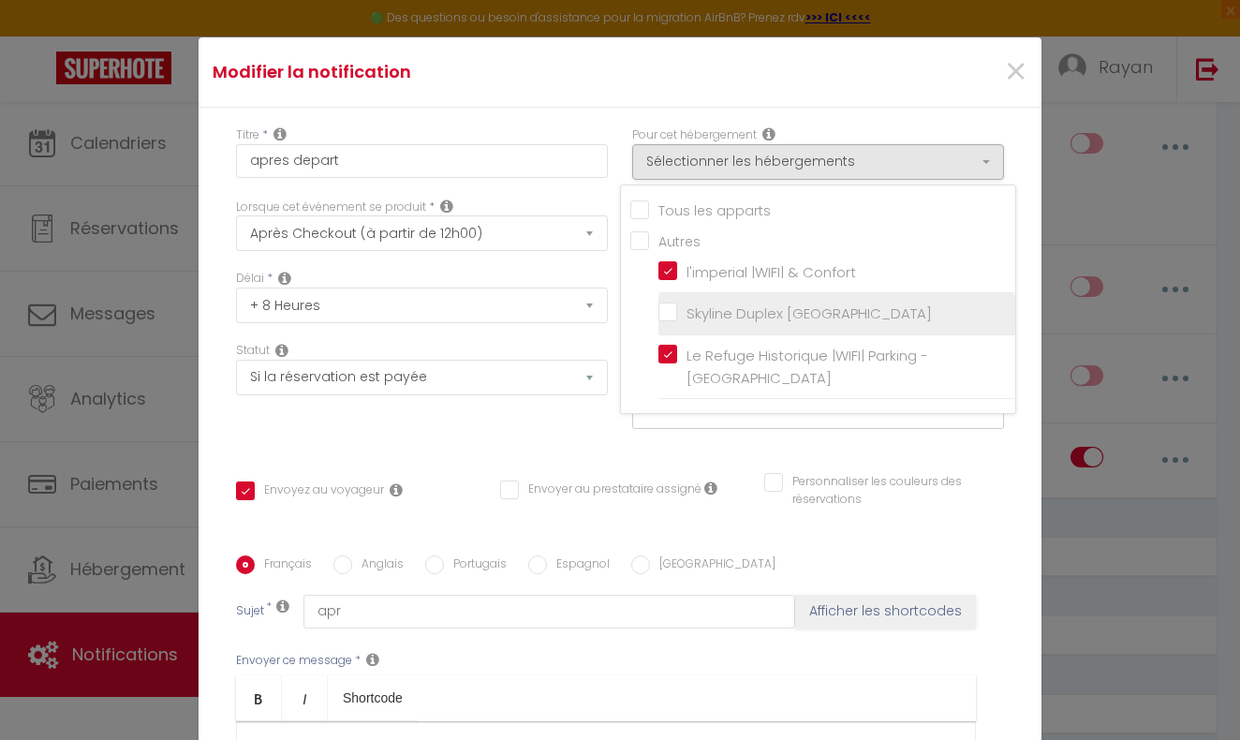
click at [677, 303] on label "Skyline Duplex [GEOGRAPHIC_DATA]" at bounding box center [804, 314] width 255 height 22
click at [675, 304] on input "Skyline Duplex [GEOGRAPHIC_DATA]" at bounding box center [837, 313] width 357 height 19
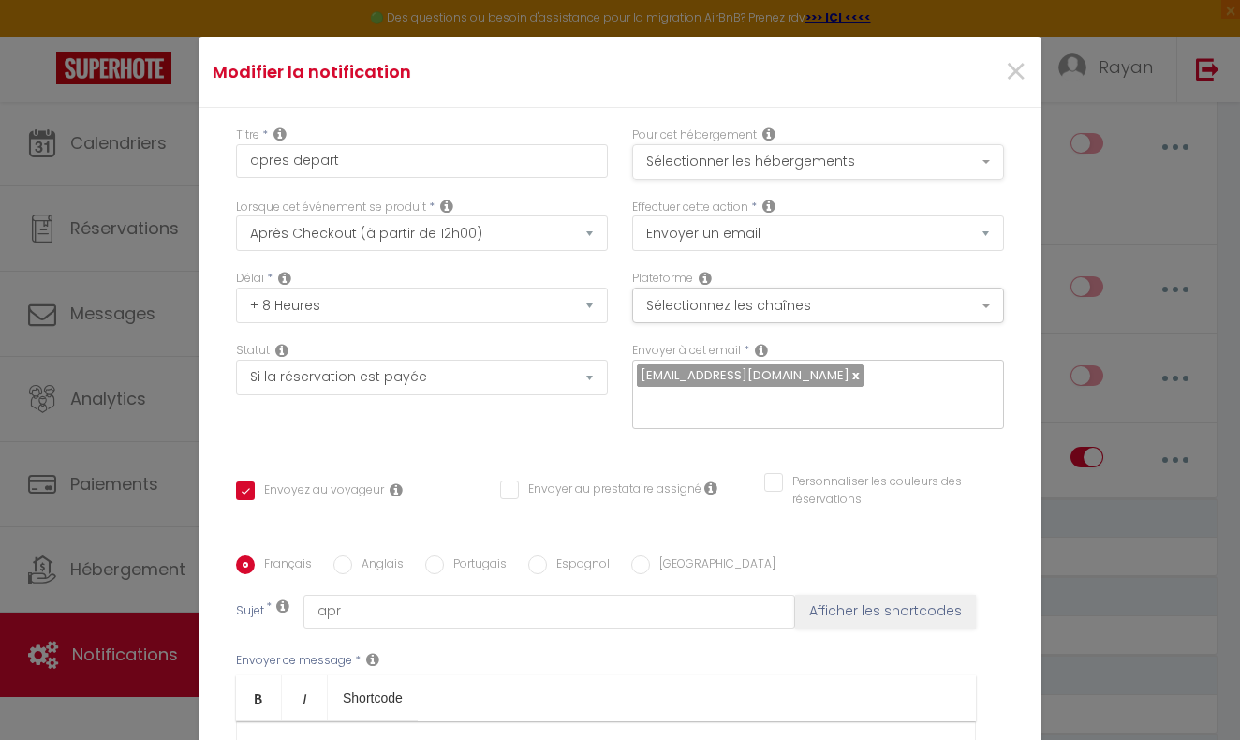
click at [727, 157] on button "Sélectionner les hébergements" at bounding box center [818, 162] width 372 height 36
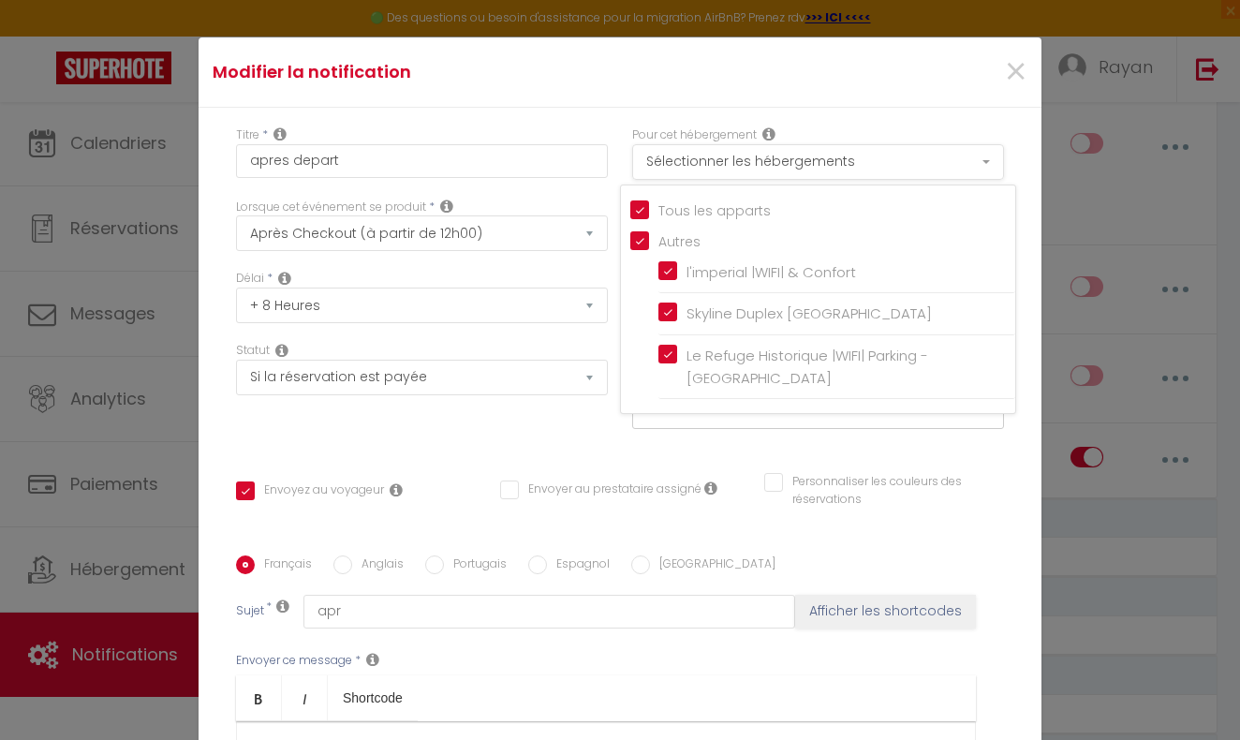
click at [727, 157] on button "Sélectionner les hébergements" at bounding box center [818, 162] width 372 height 36
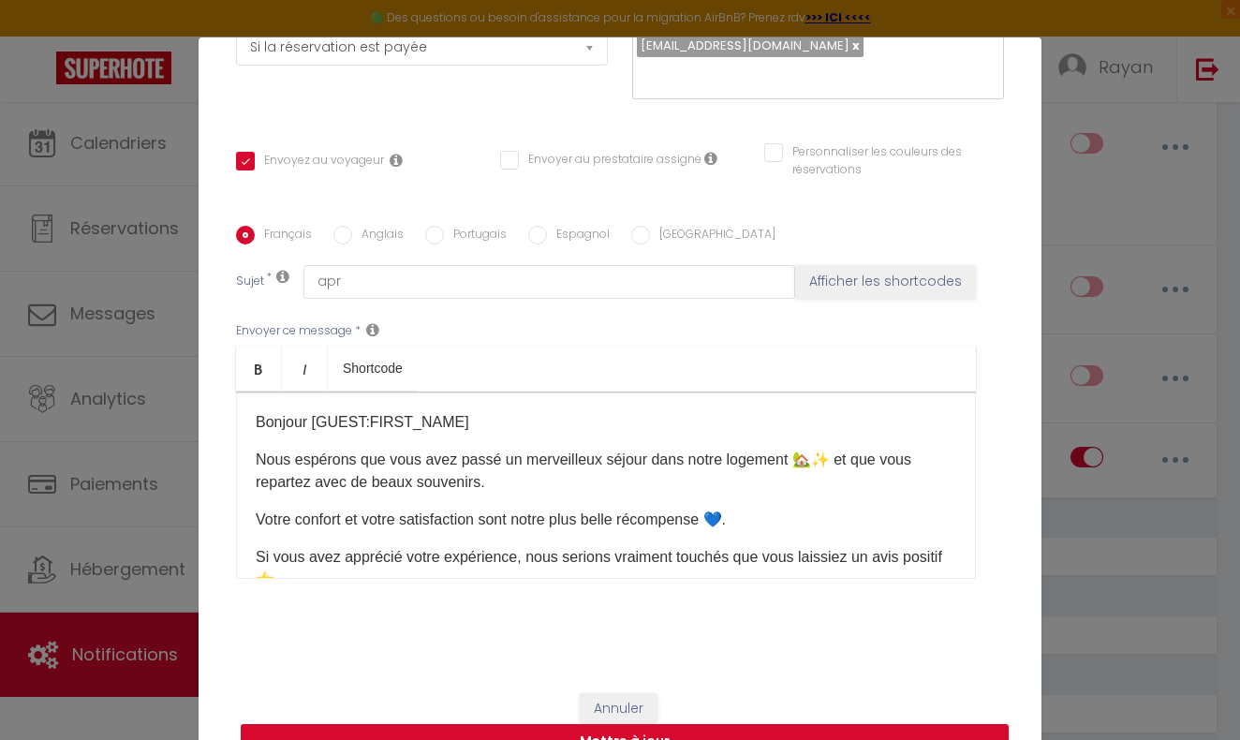
click at [673, 730] on button "Mettre à jour" at bounding box center [625, 742] width 768 height 36
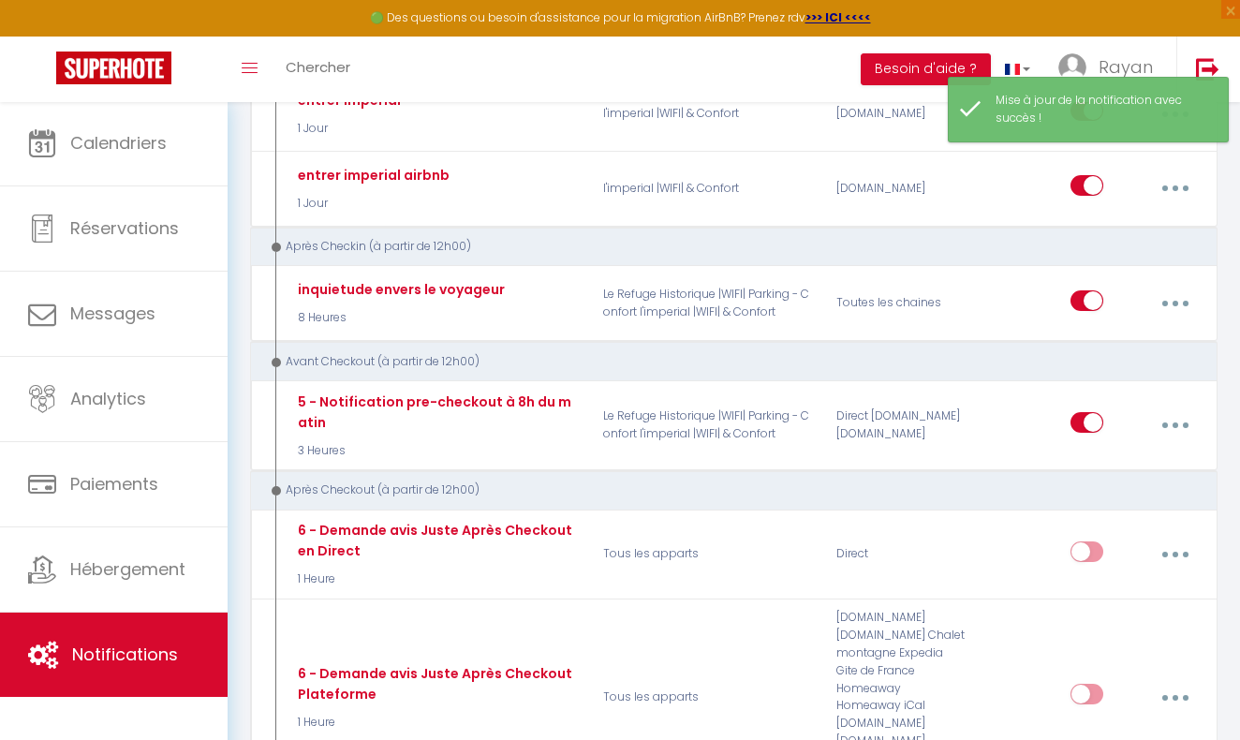
scroll to position [625, 0]
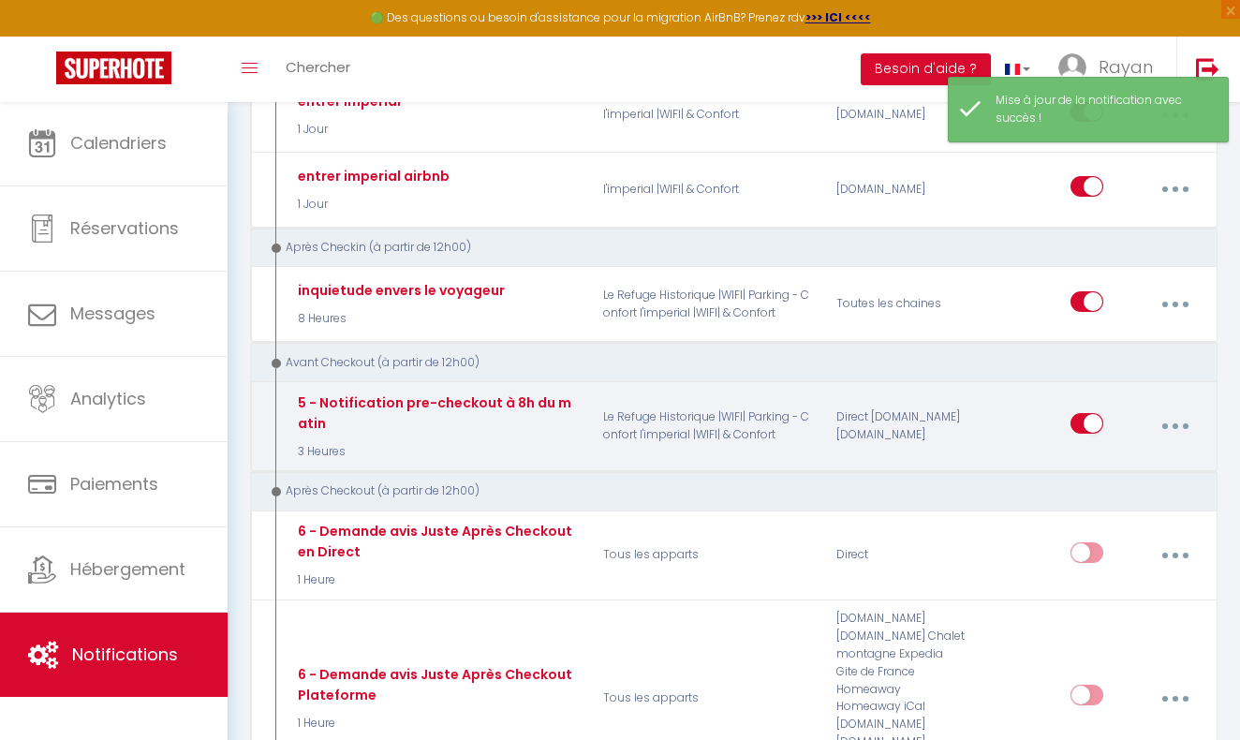
click at [1165, 415] on button "button" at bounding box center [1176, 426] width 50 height 36
click at [1128, 456] on link "Editer" at bounding box center [1125, 472] width 139 height 32
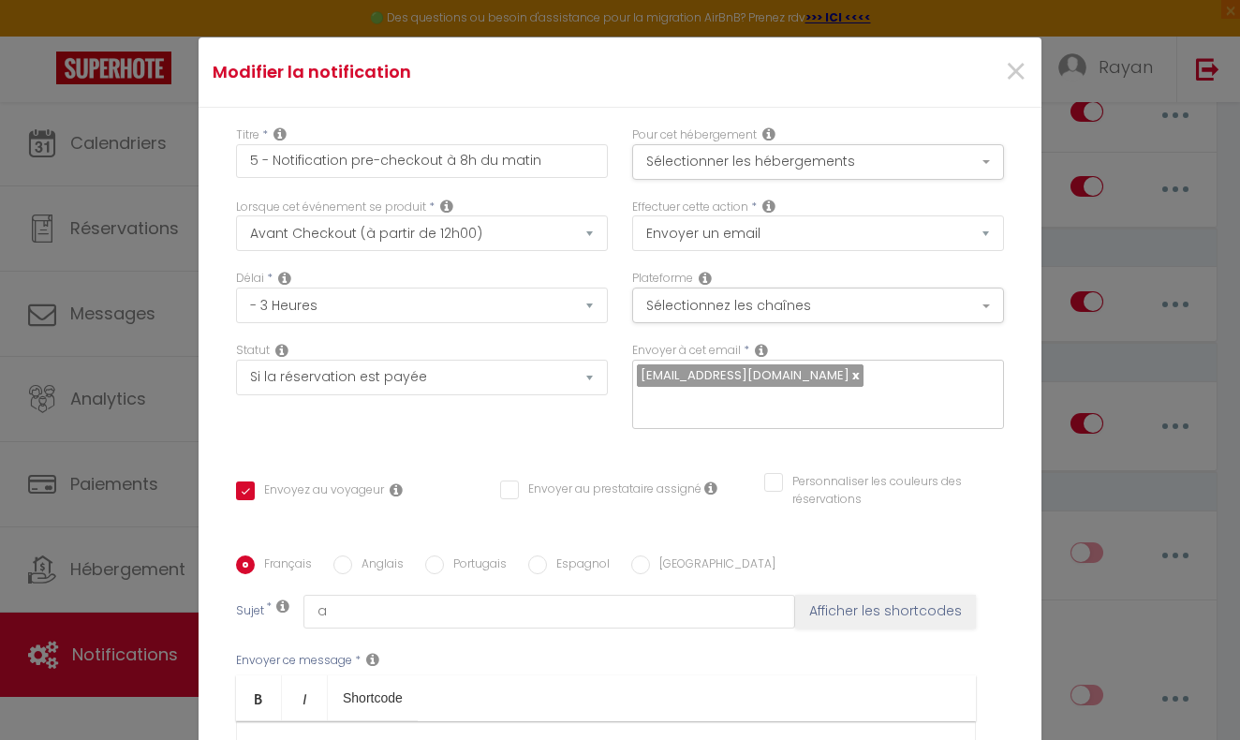
scroll to position [0, 0]
click at [712, 165] on button "Sélectionner les hébergements" at bounding box center [818, 162] width 372 height 36
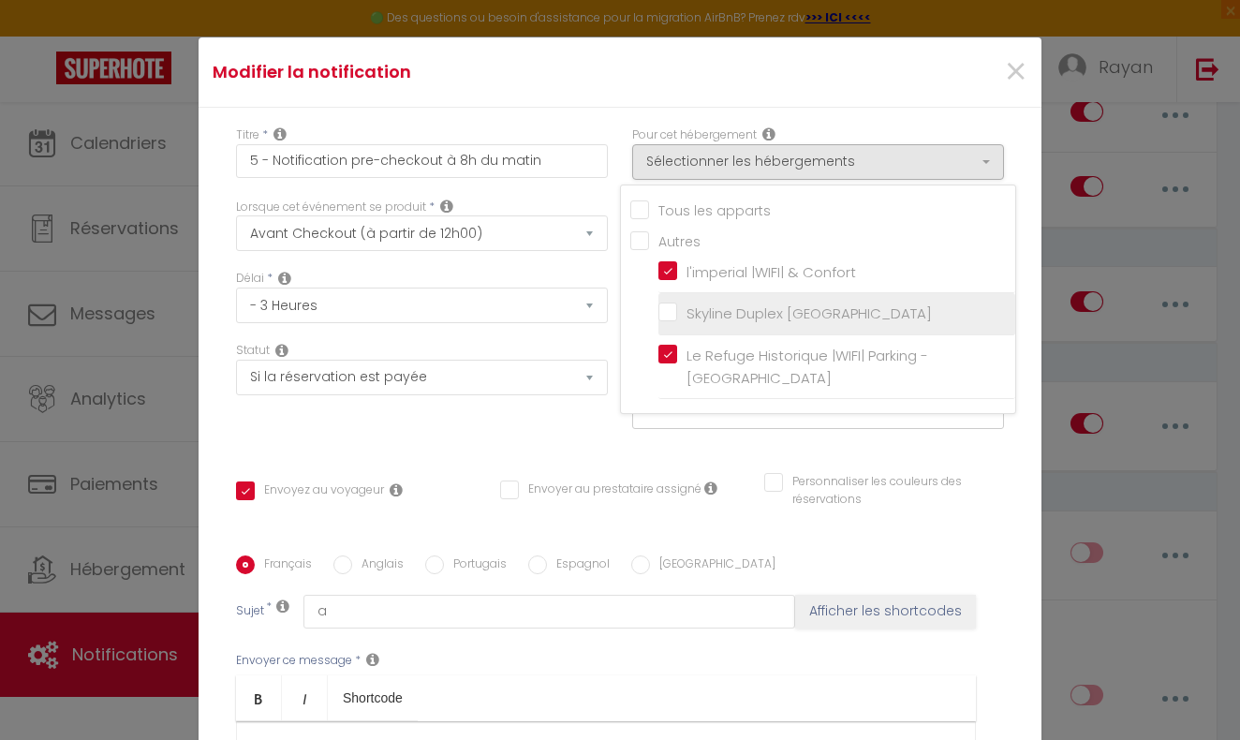
click at [674, 309] on input "Skyline Duplex [GEOGRAPHIC_DATA]" at bounding box center [837, 313] width 357 height 19
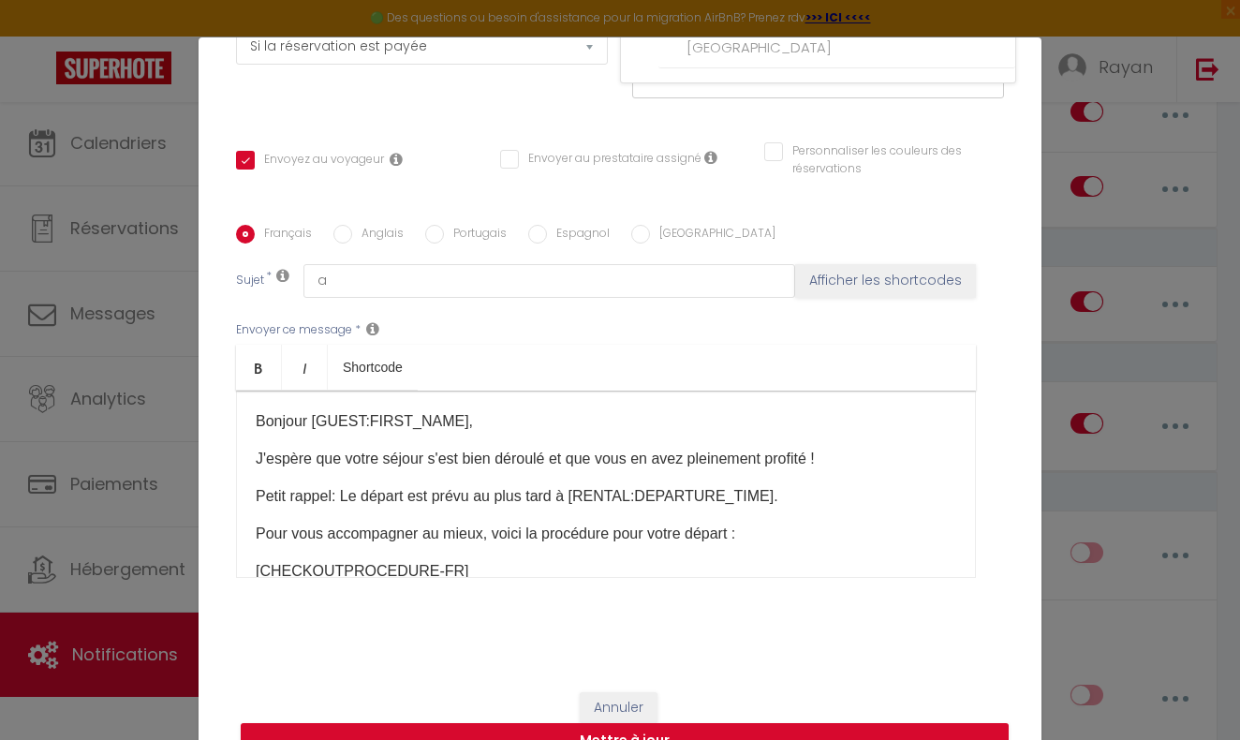
scroll to position [330, 0]
click at [678, 732] on button "Mettre à jour" at bounding box center [625, 742] width 768 height 36
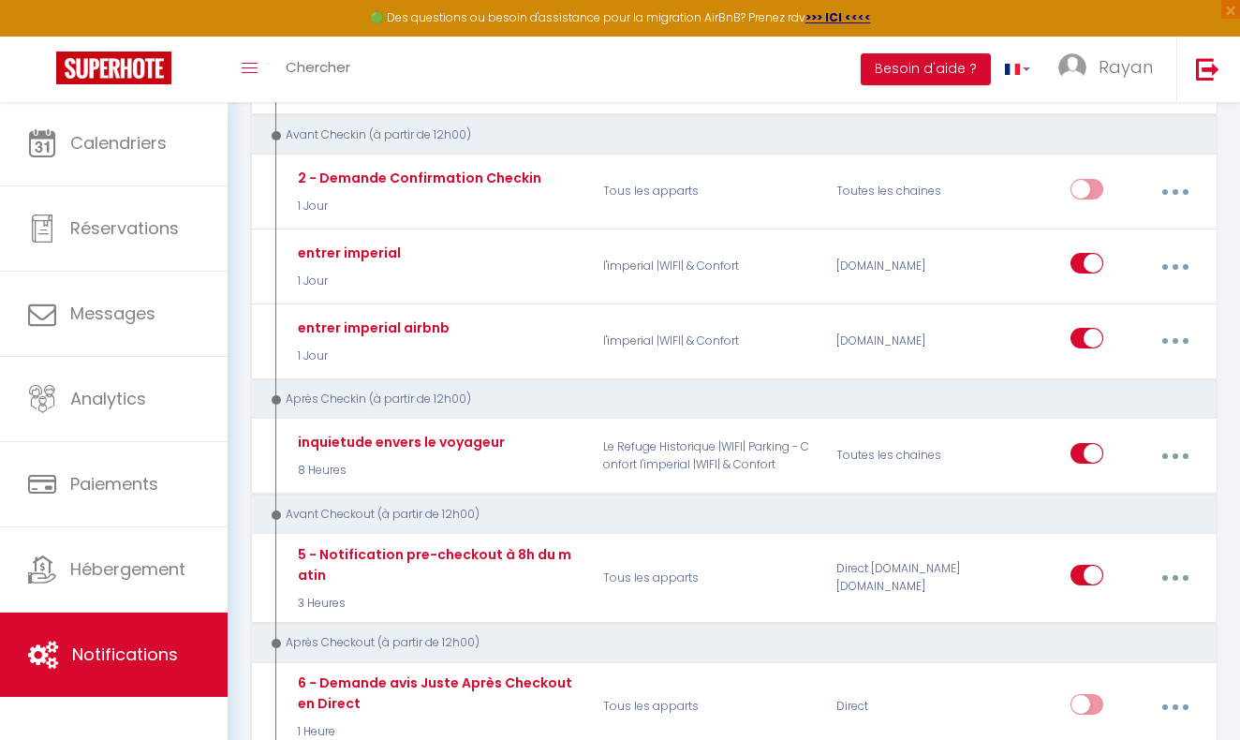
scroll to position [470, 0]
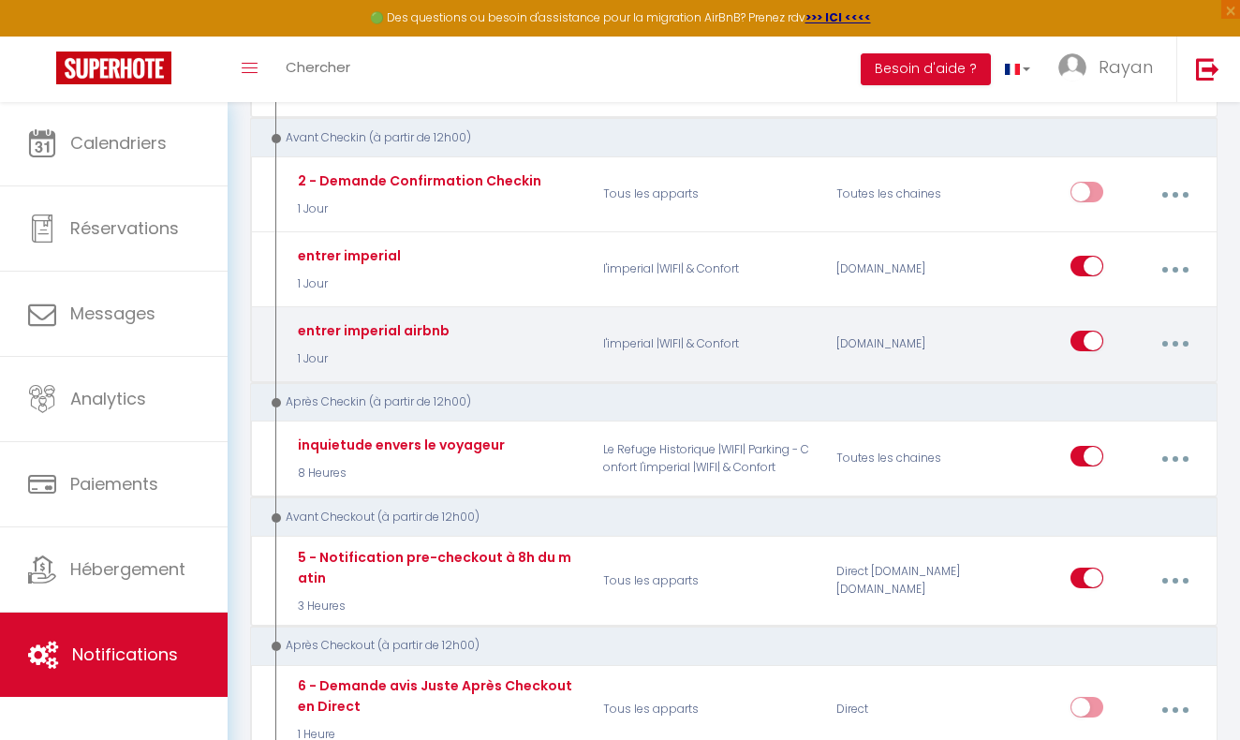
click at [1162, 336] on button "button" at bounding box center [1176, 344] width 50 height 36
click at [1131, 380] on link "Editer" at bounding box center [1125, 390] width 139 height 32
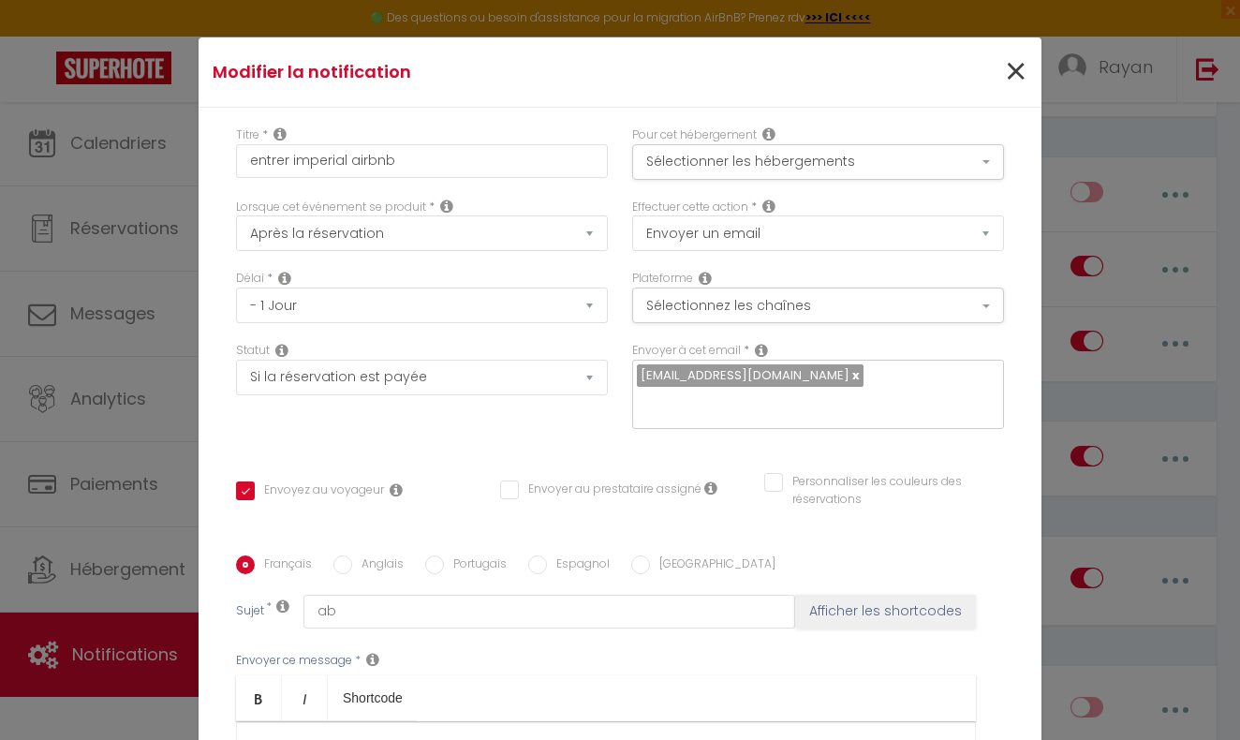
scroll to position [0, 0]
click at [1012, 76] on span "×" at bounding box center [1015, 72] width 23 height 56
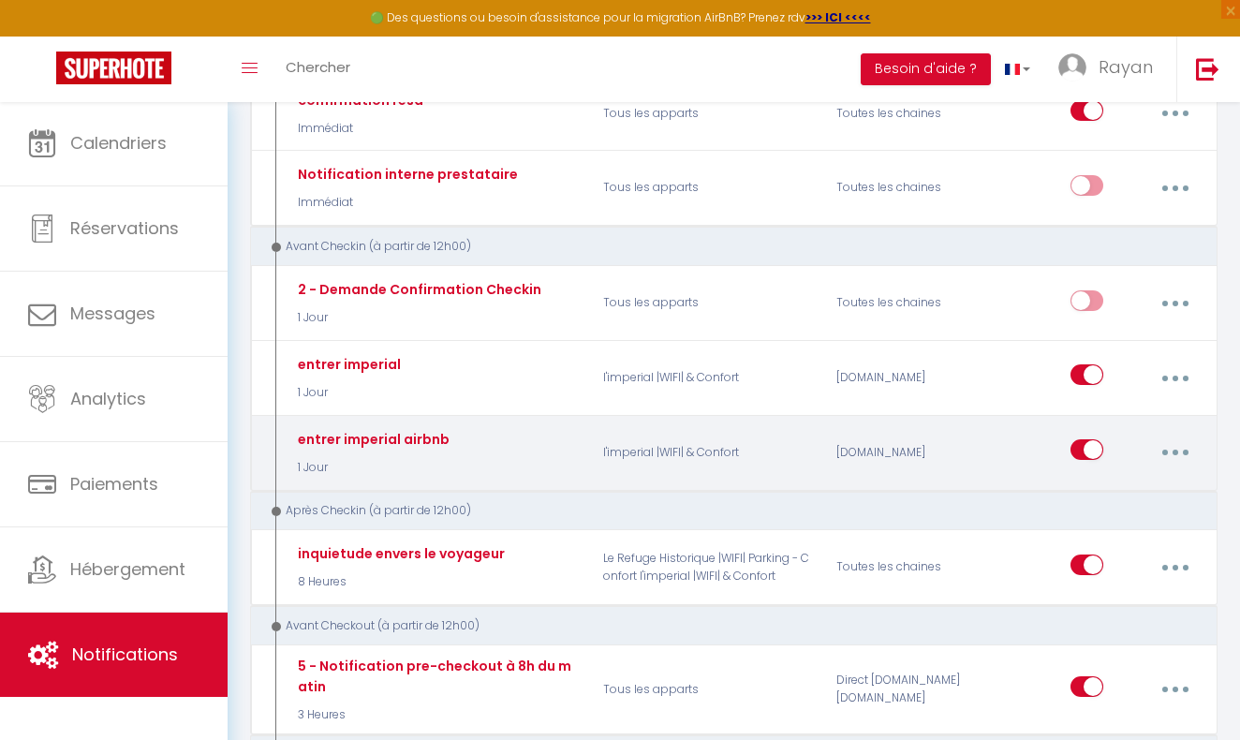
scroll to position [358, 0]
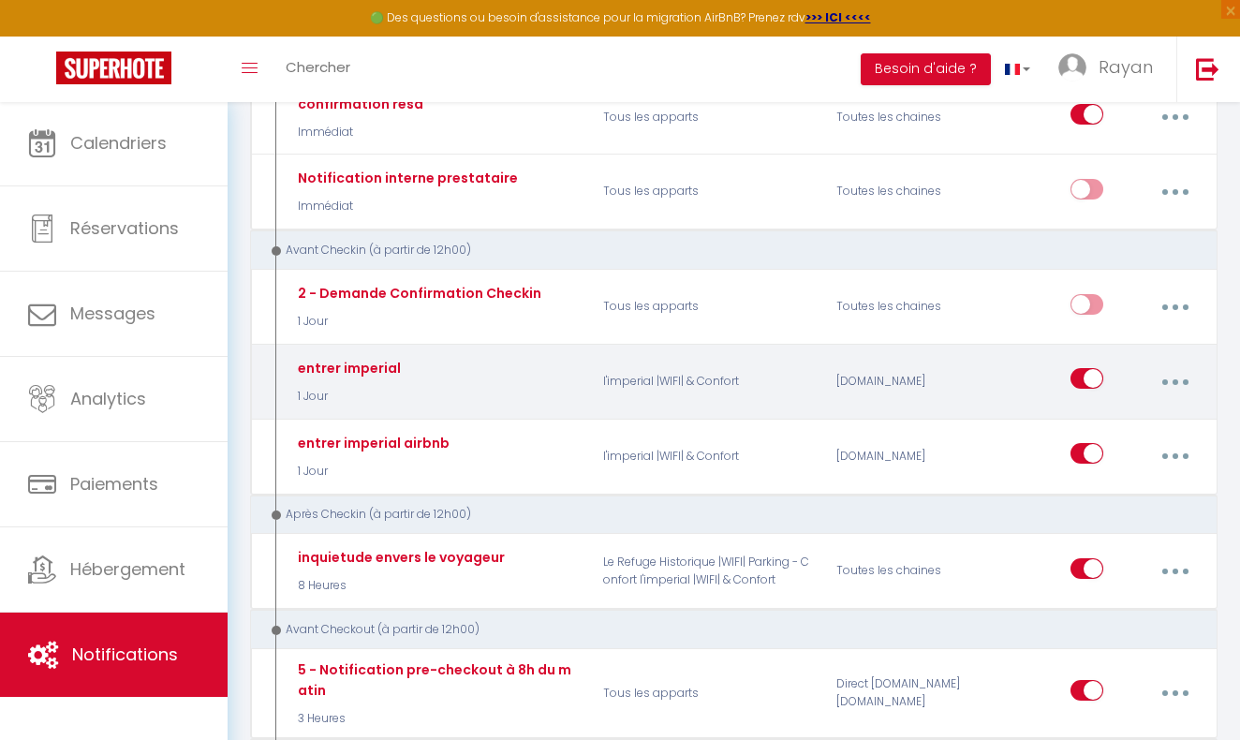
click at [1170, 384] on button "button" at bounding box center [1176, 382] width 50 height 36
click at [1103, 428] on link "Editer" at bounding box center [1125, 427] width 139 height 32
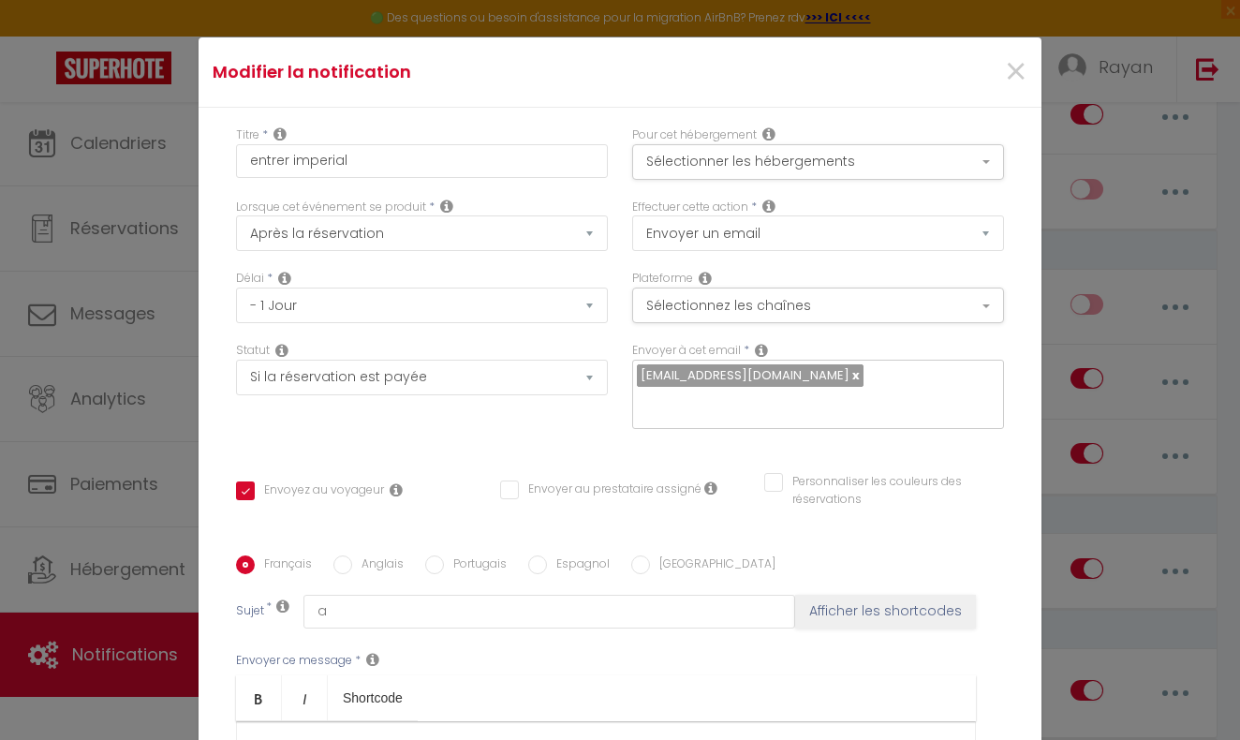
scroll to position [0, 0]
click at [1019, 73] on span "×" at bounding box center [1015, 72] width 23 height 56
